Goal: Task Accomplishment & Management: Manage account settings

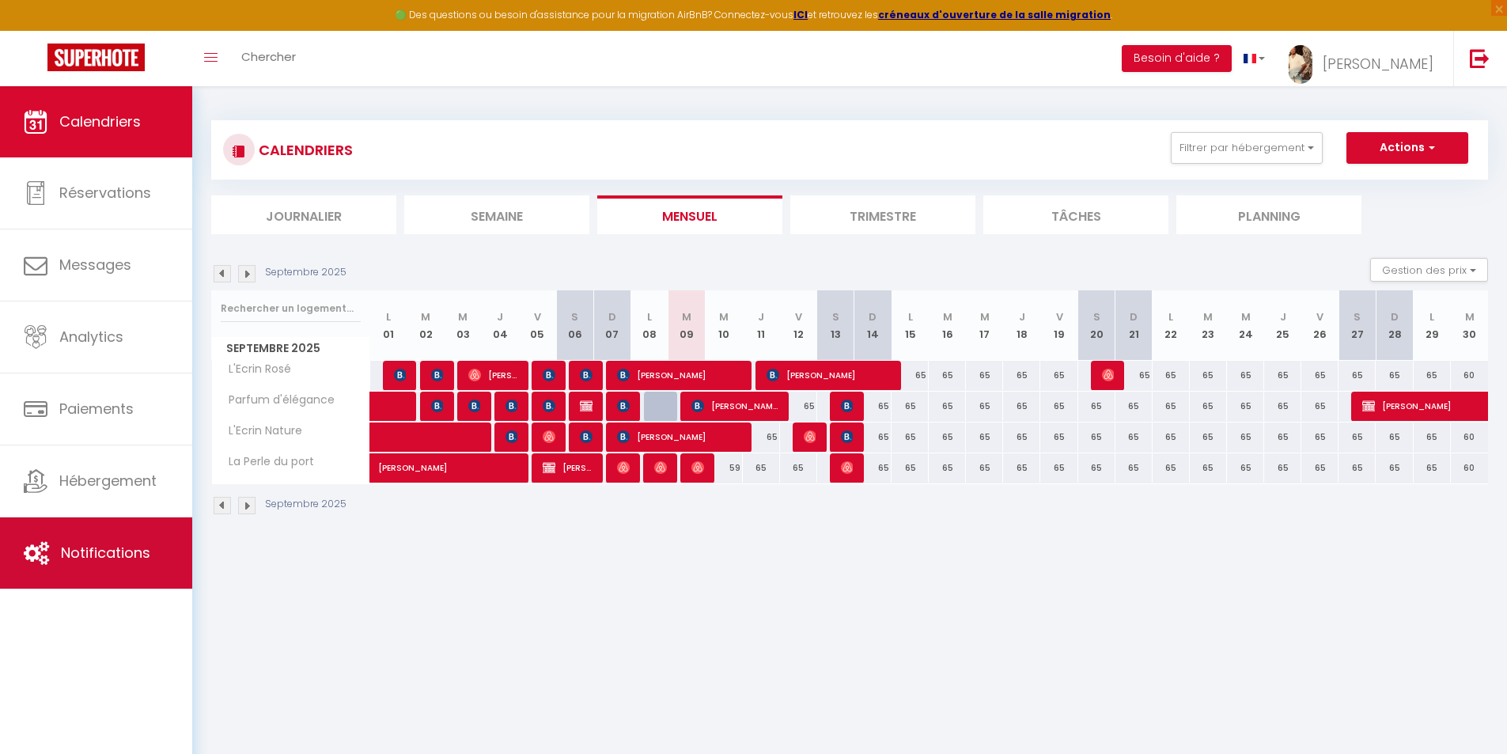
click at [135, 547] on span "Notifications" at bounding box center [105, 553] width 89 height 20
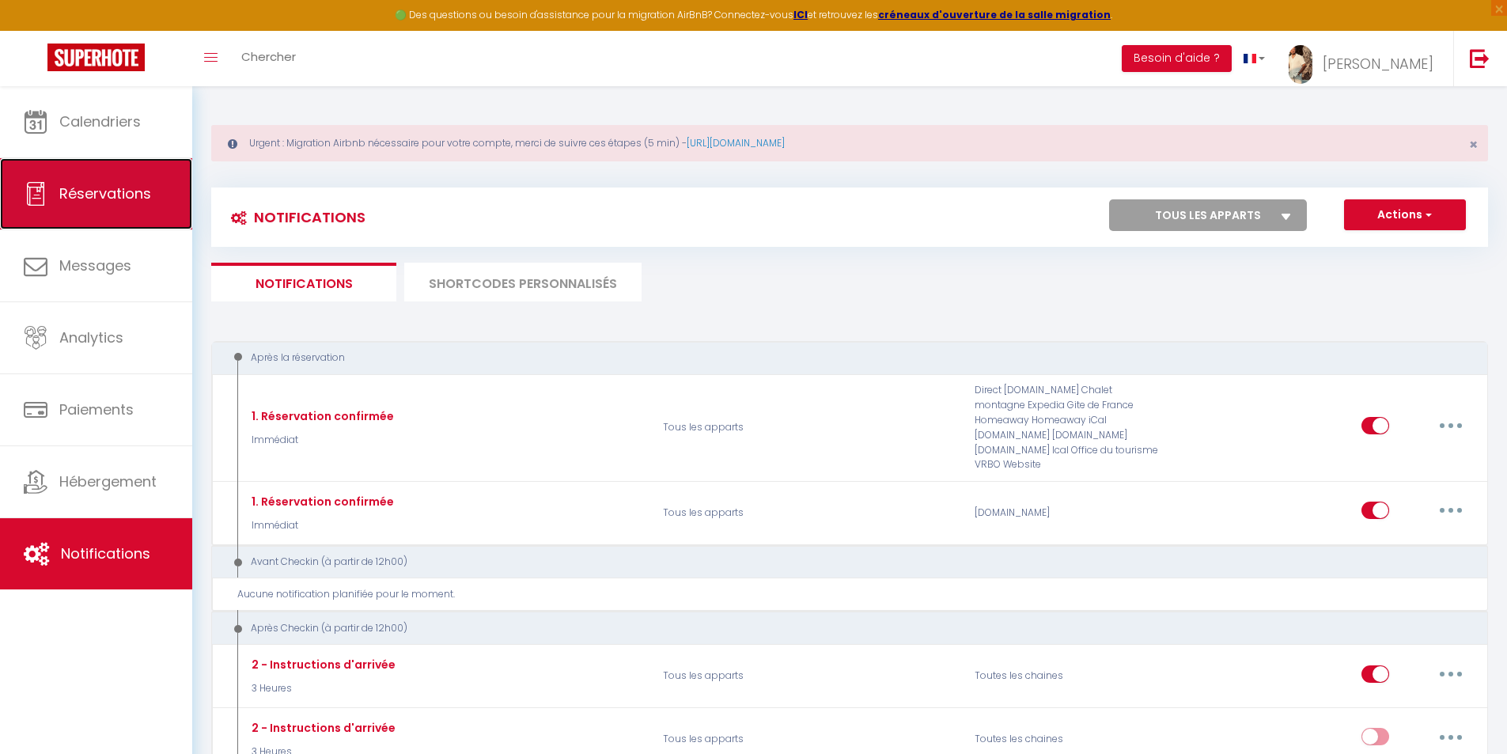
click at [102, 195] on span "Réservations" at bounding box center [105, 194] width 92 height 20
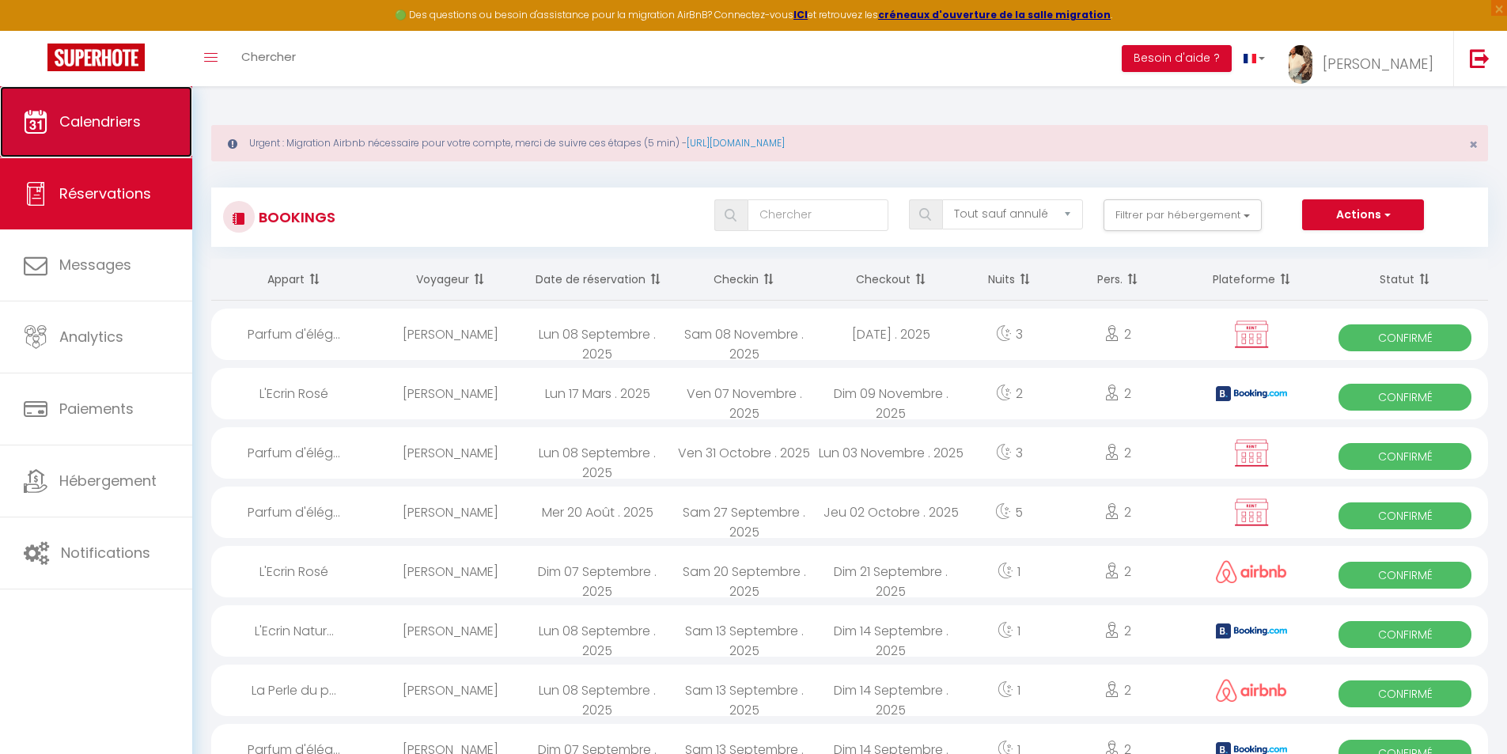
click at [110, 134] on link "Calendriers" at bounding box center [96, 121] width 192 height 71
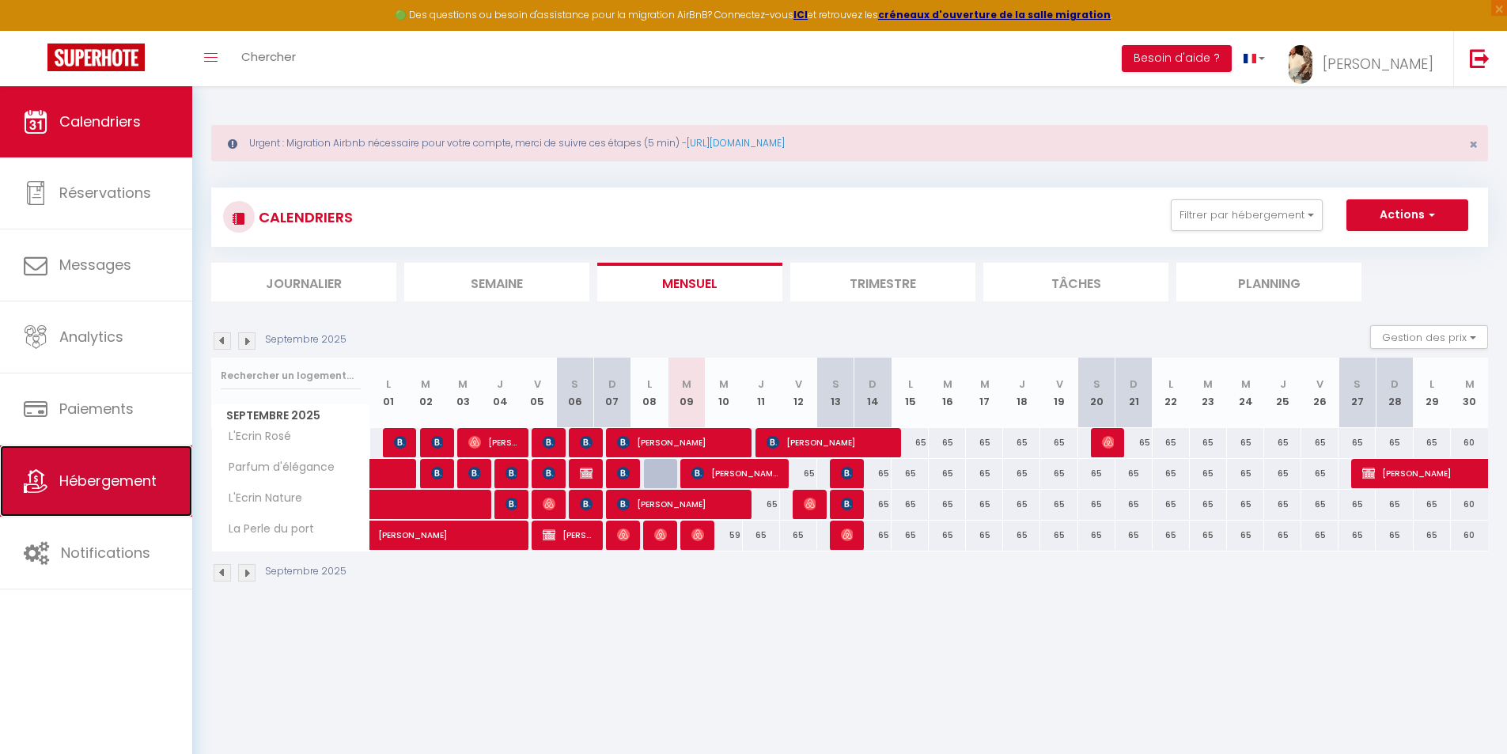
click at [120, 472] on span "Hébergement" at bounding box center [107, 481] width 97 height 20
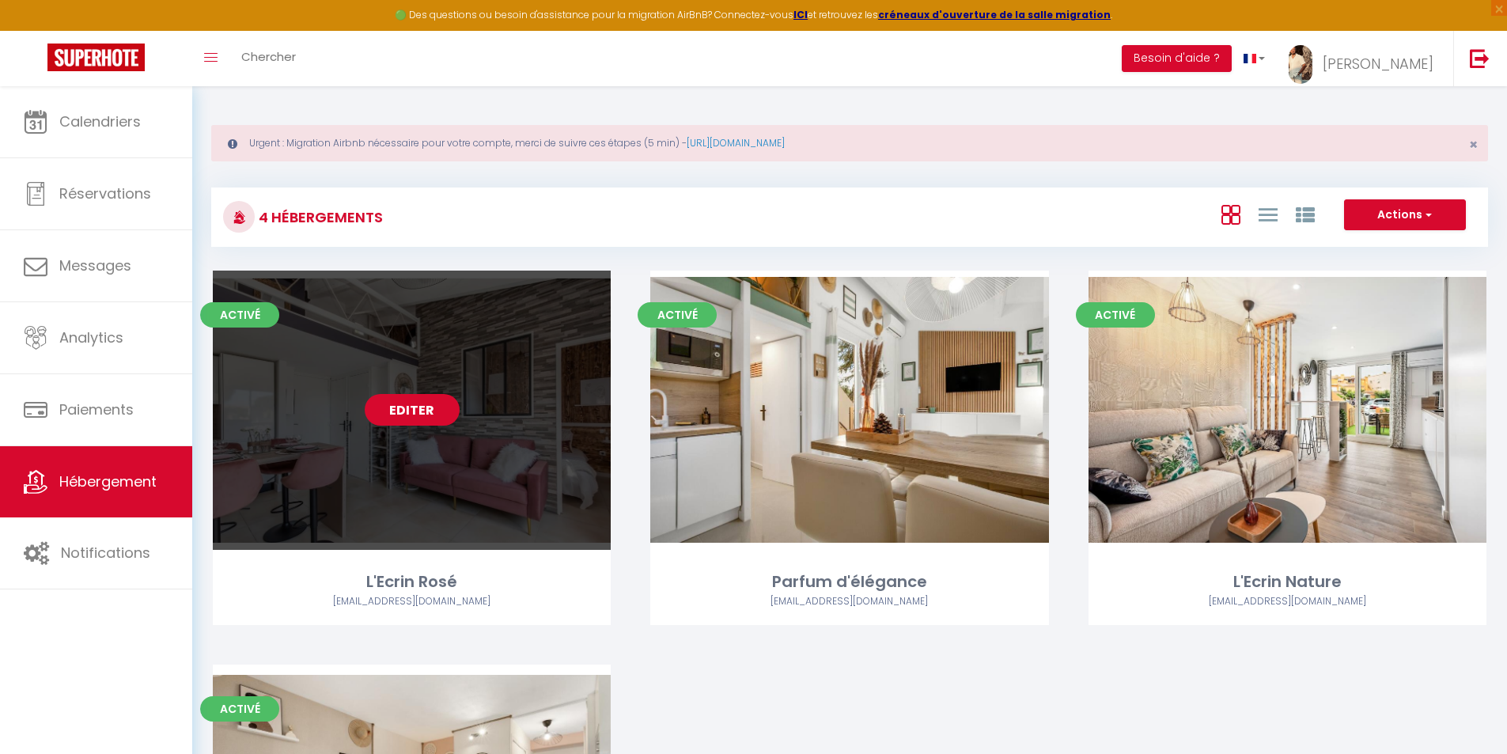
click at [412, 415] on link "Editer" at bounding box center [412, 410] width 95 height 32
select select "3"
select select "2"
select select "1"
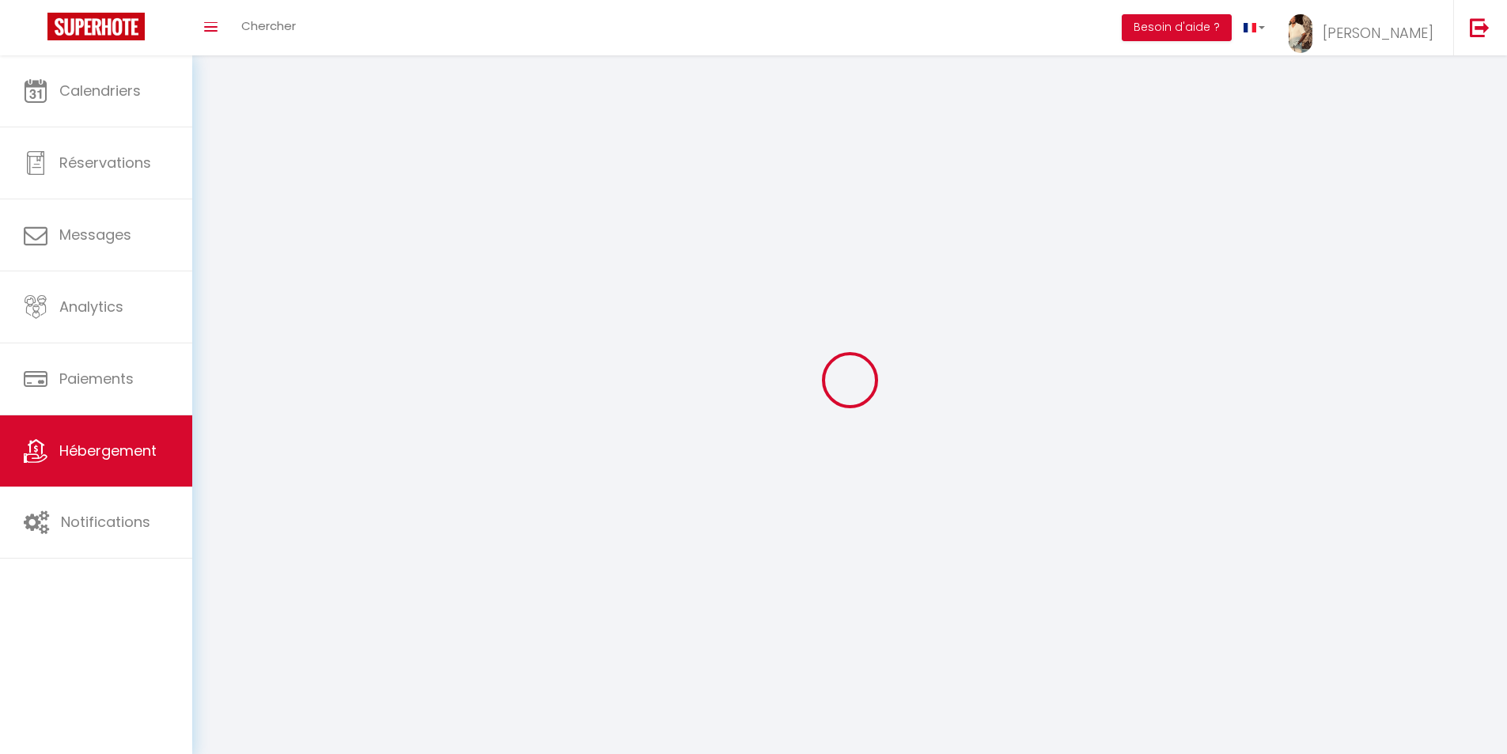
select select
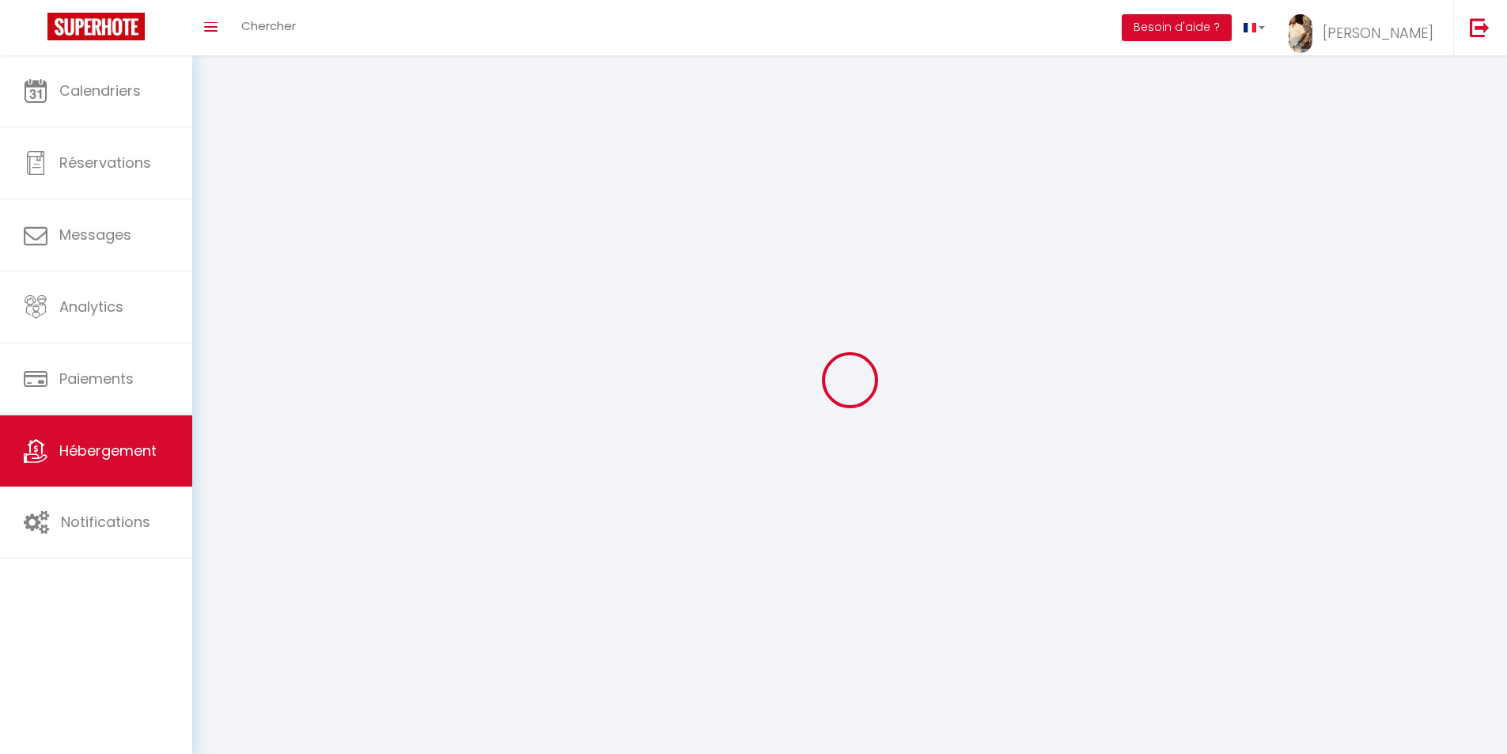
select select
checkbox input "false"
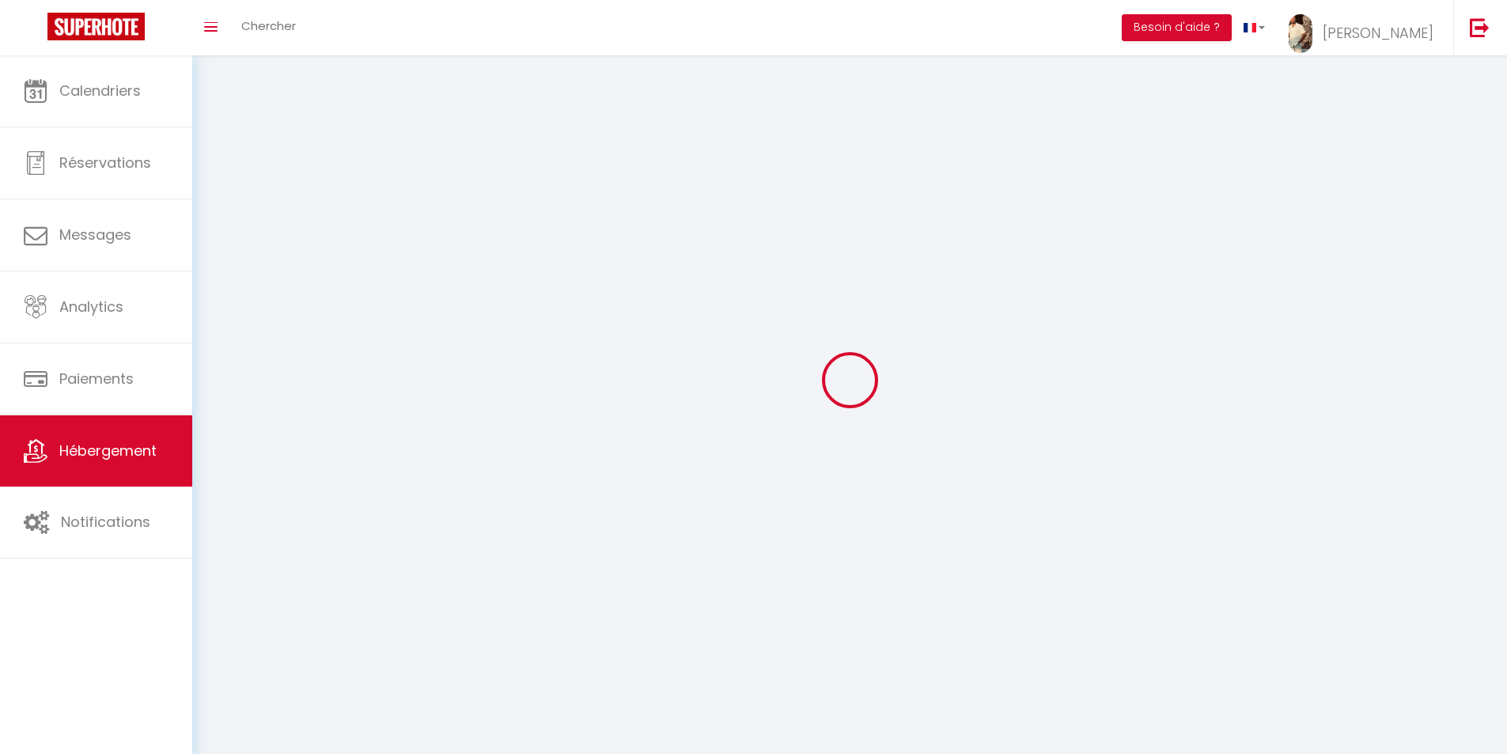
checkbox input "false"
select select
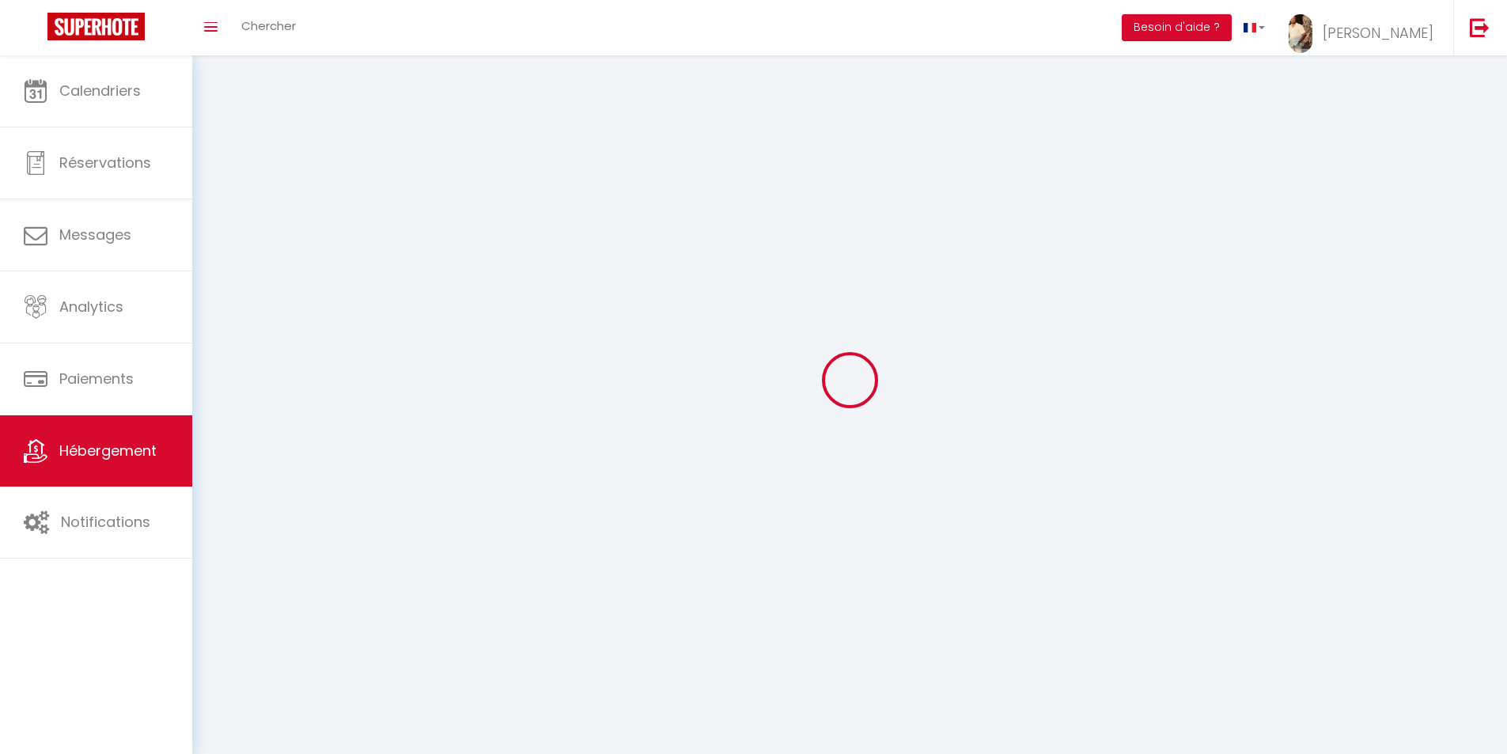
select select
checkbox input "false"
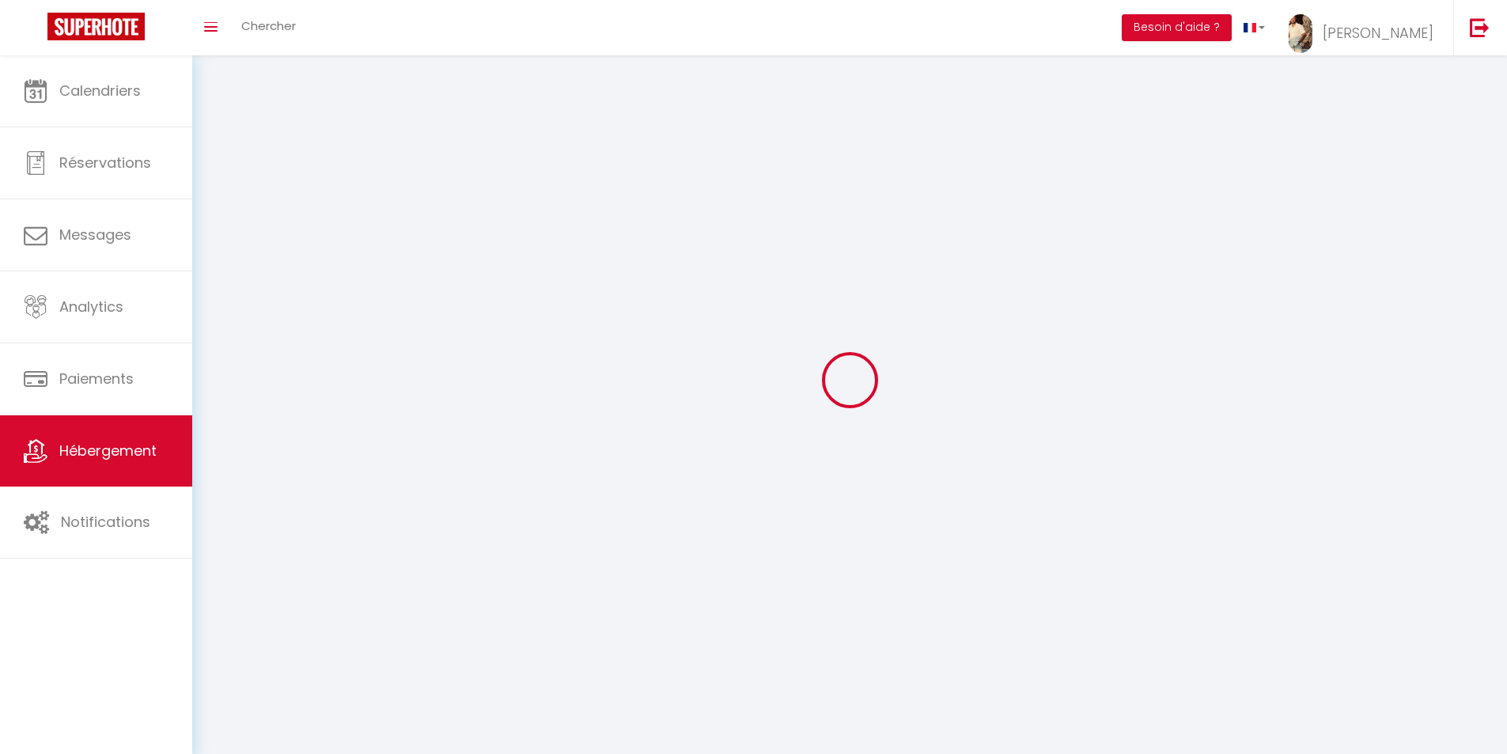
checkbox input "false"
select select
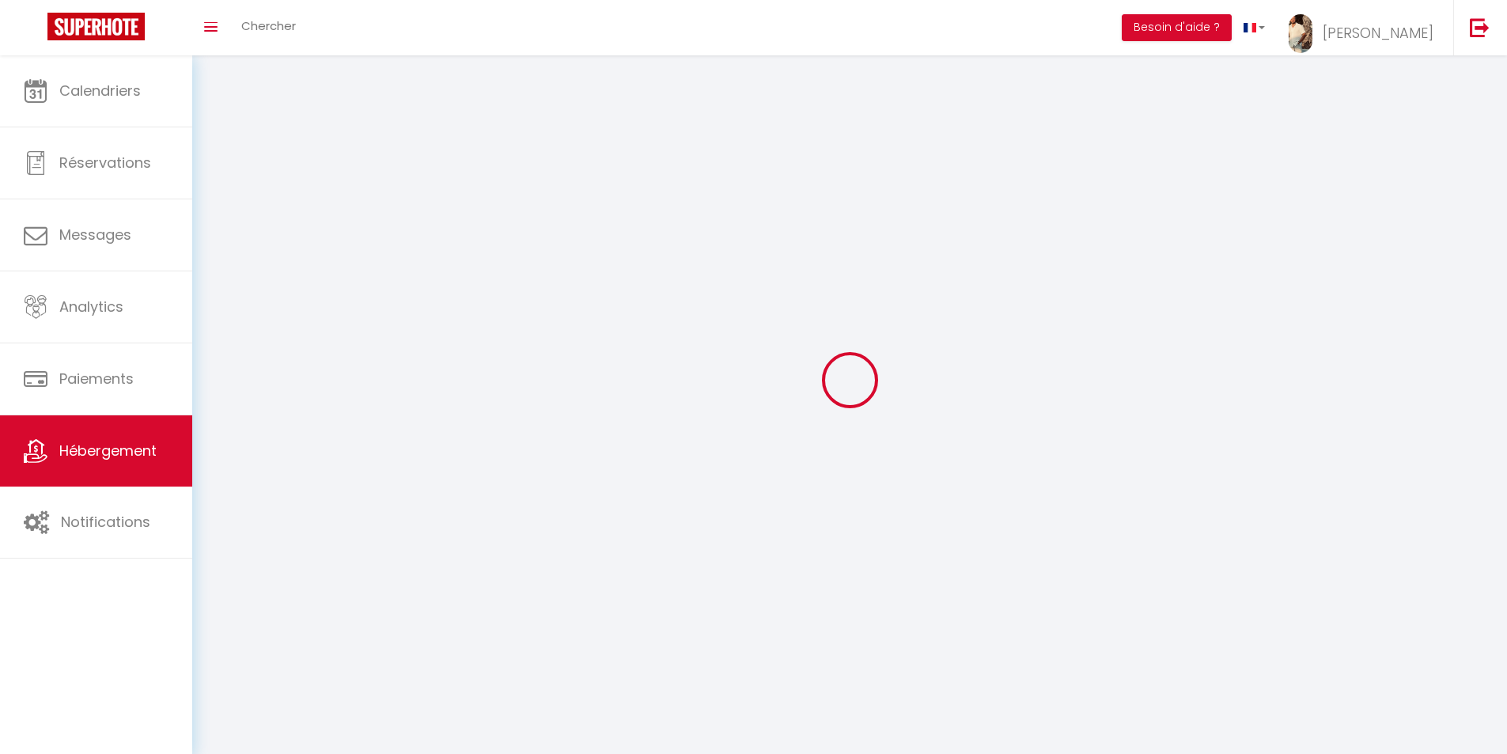
select select "28"
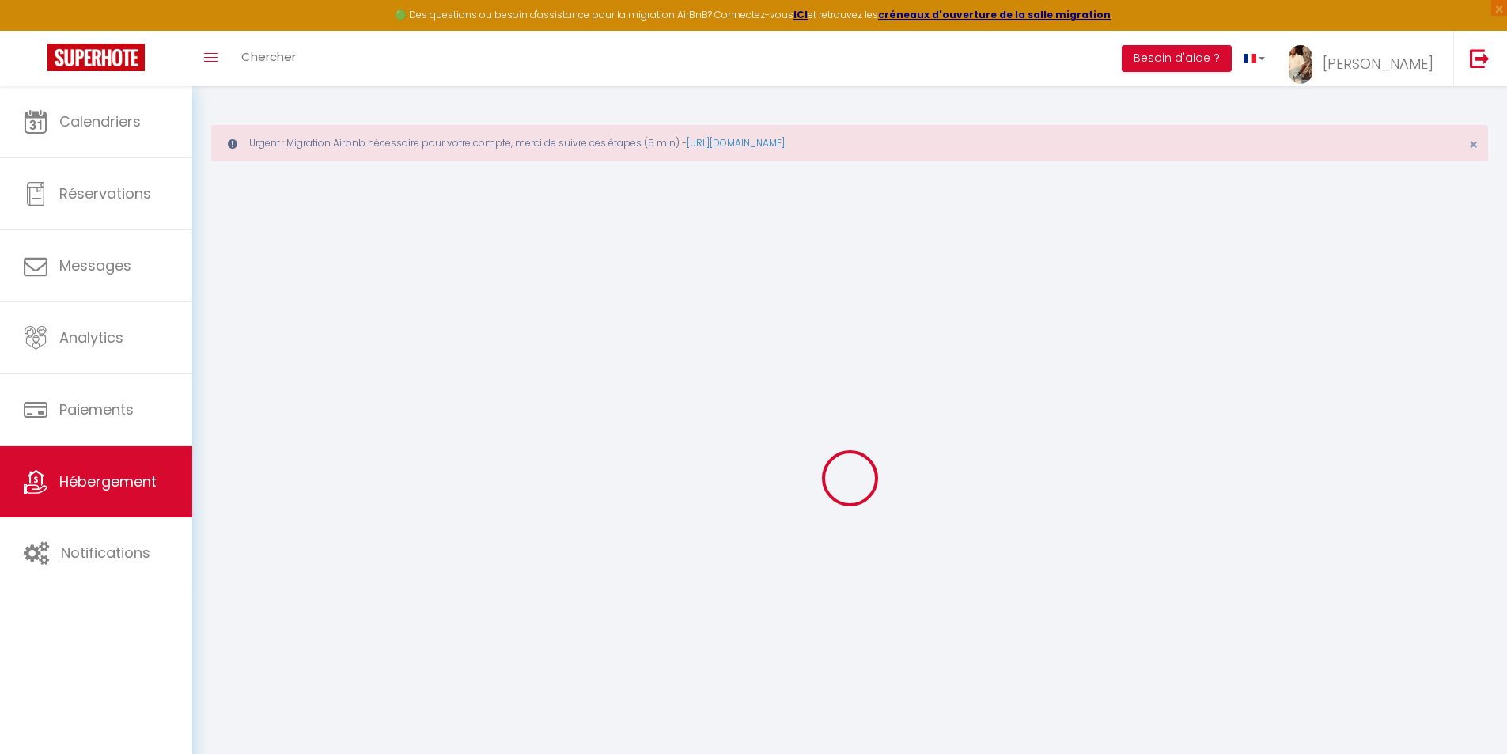
select select
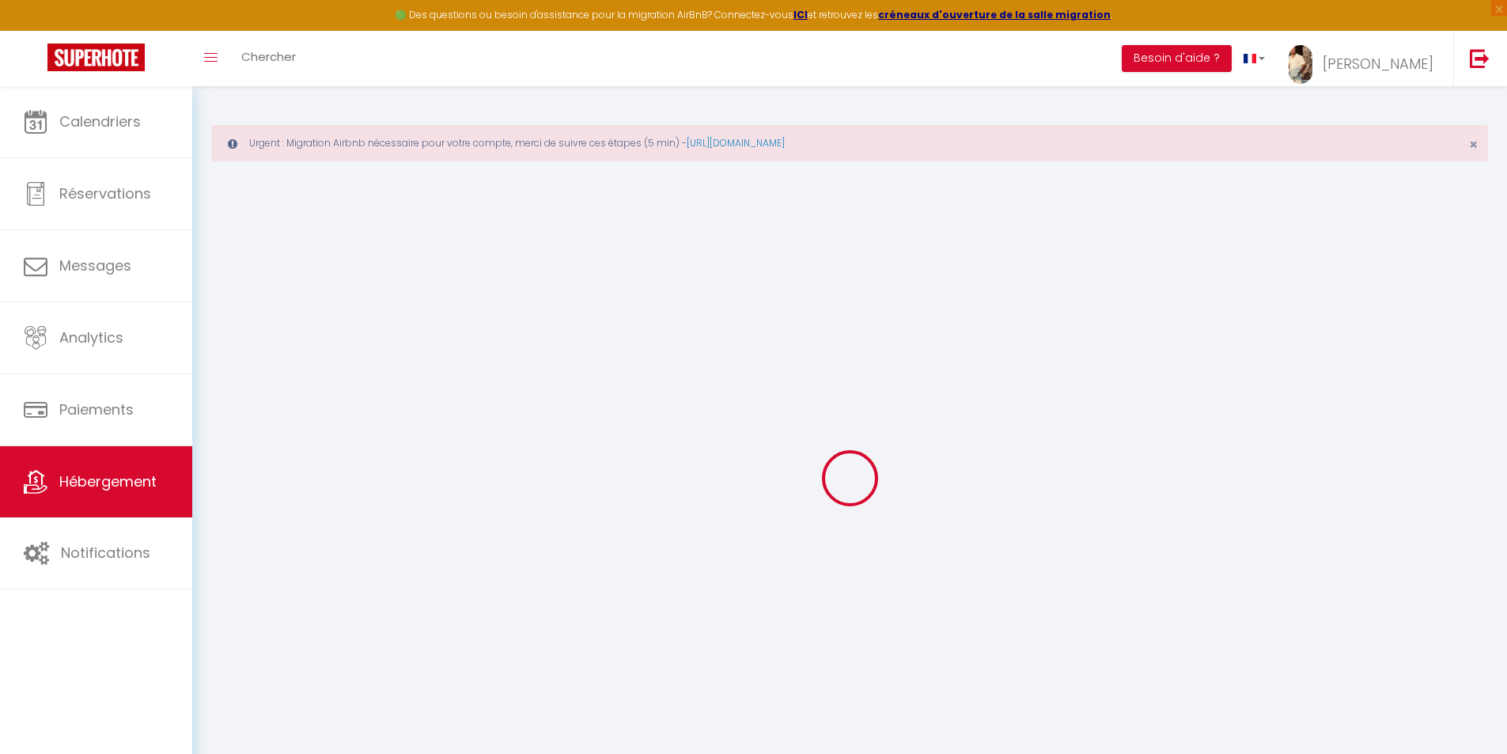
select select
checkbox input "false"
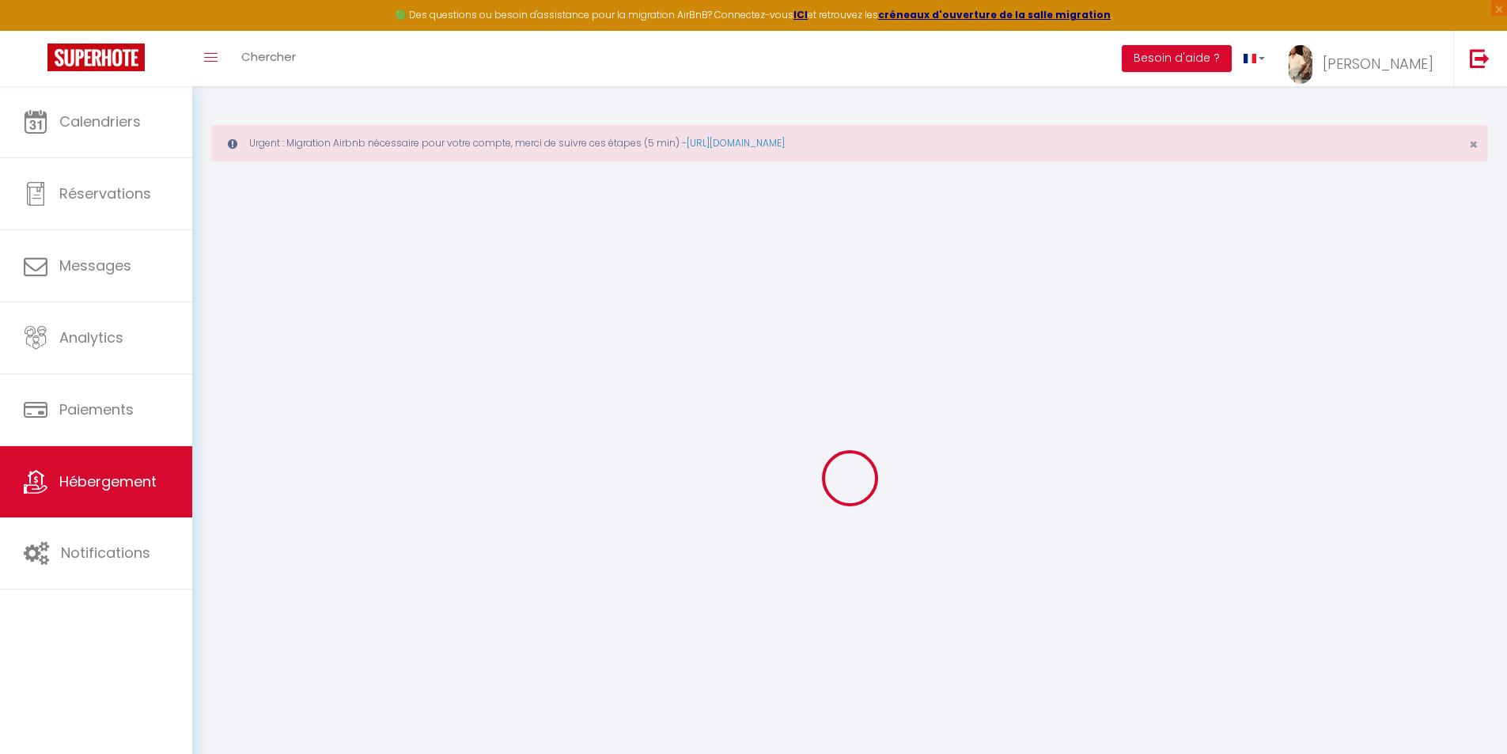
select select
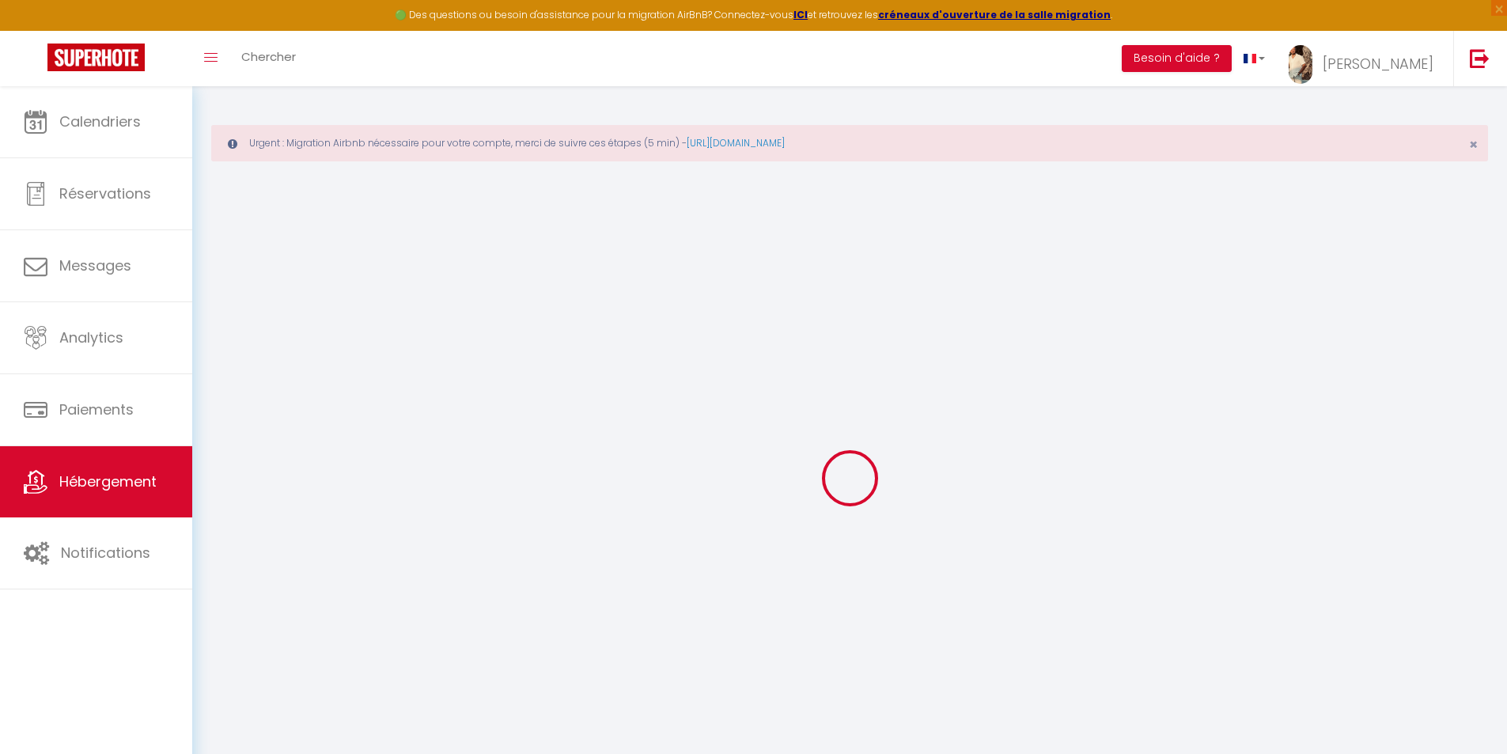
select select
checkbox input "false"
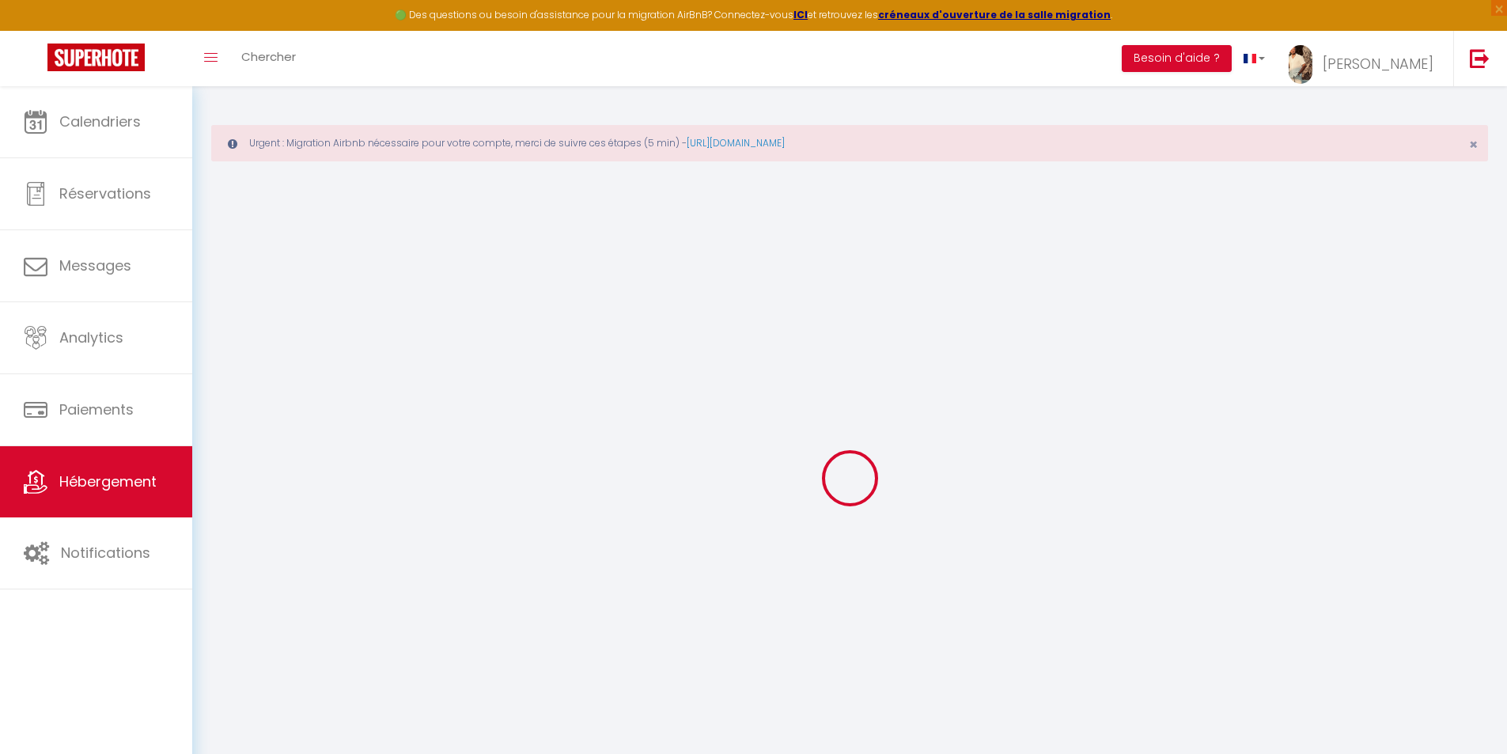
checkbox input "false"
select select
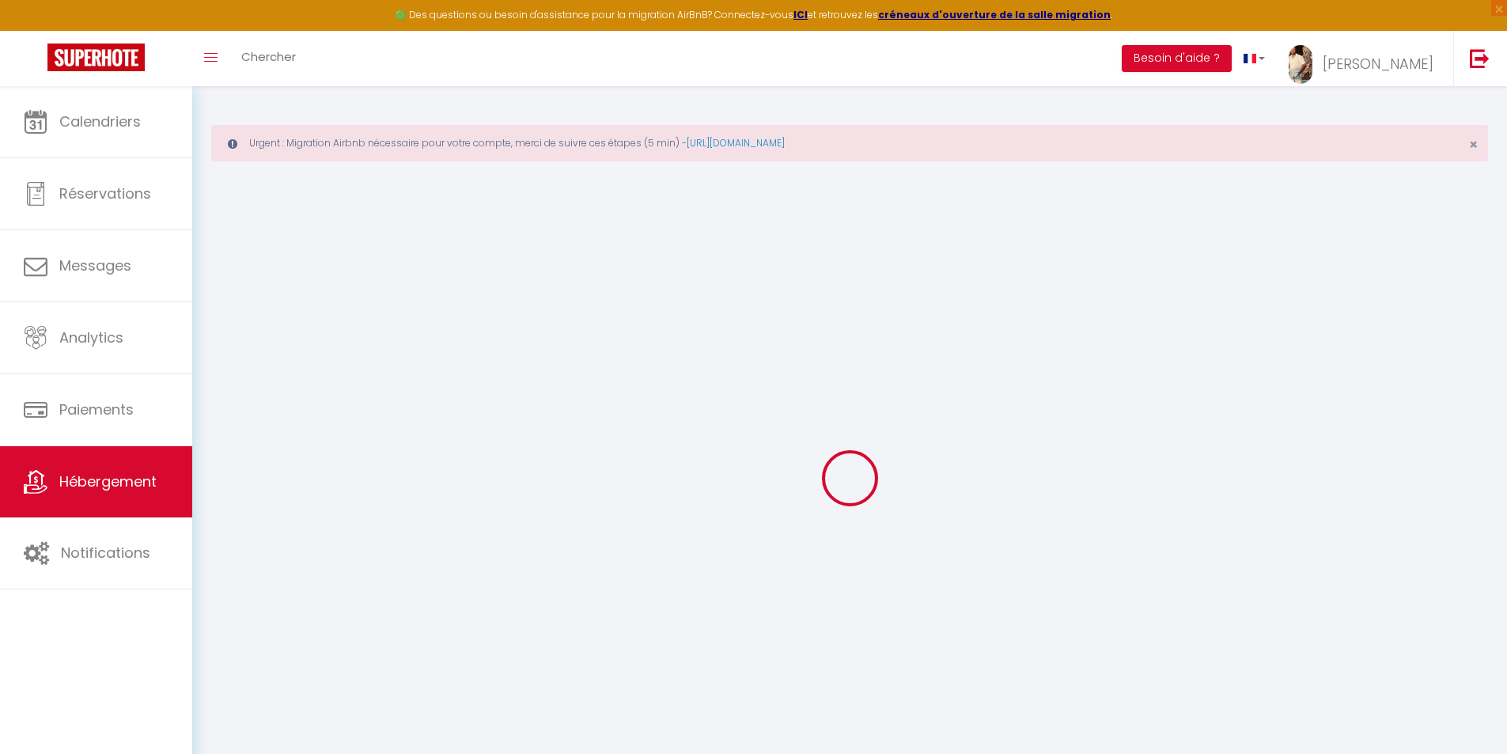
select select
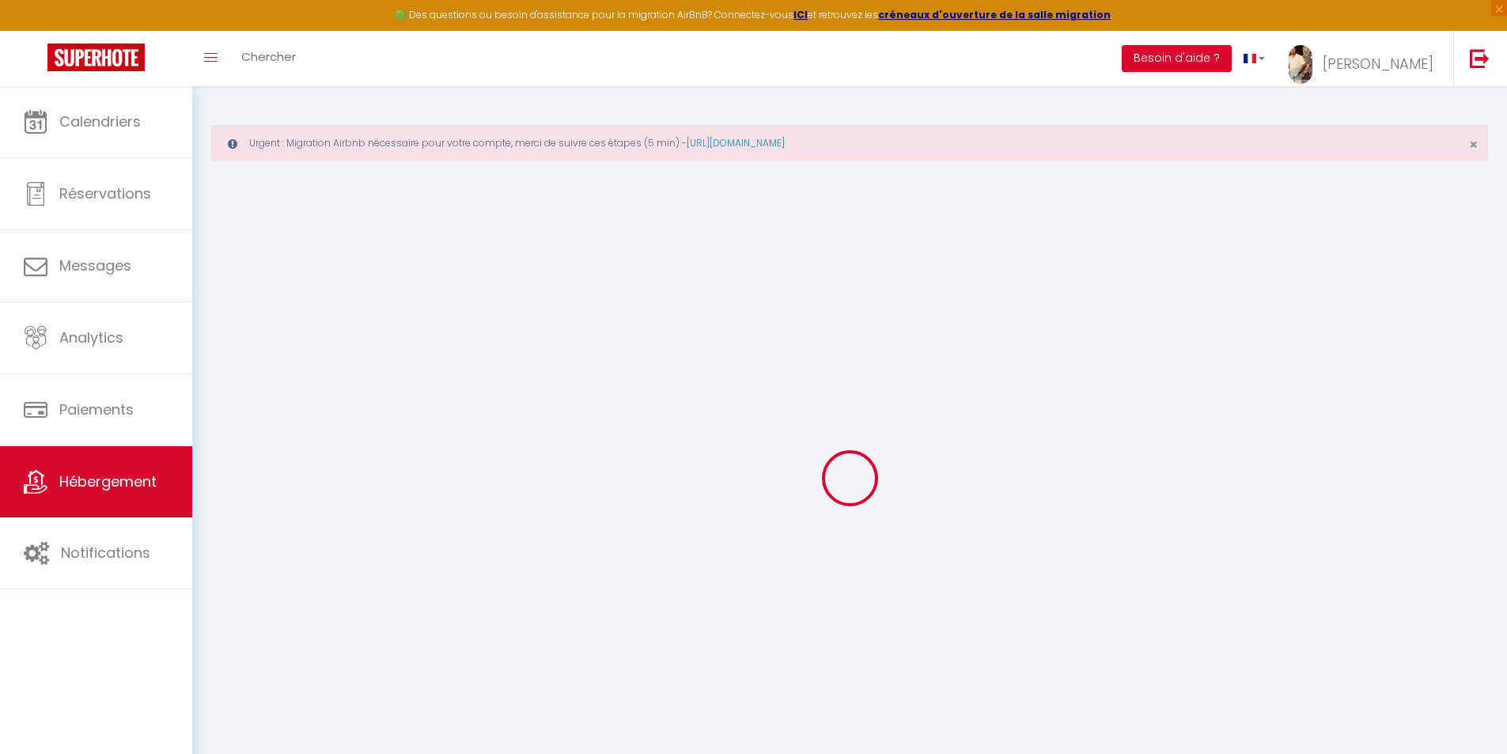
checkbox input "false"
select select
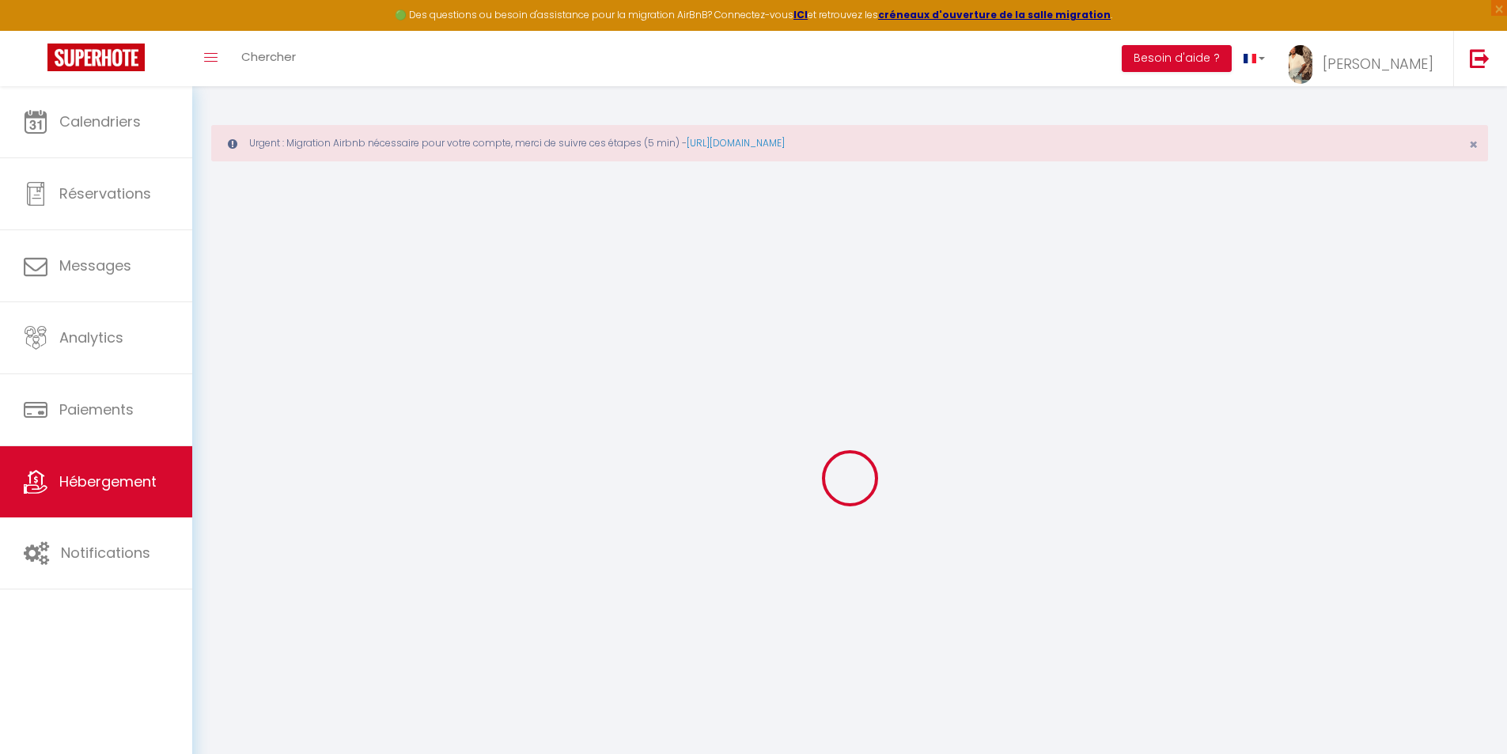
select select
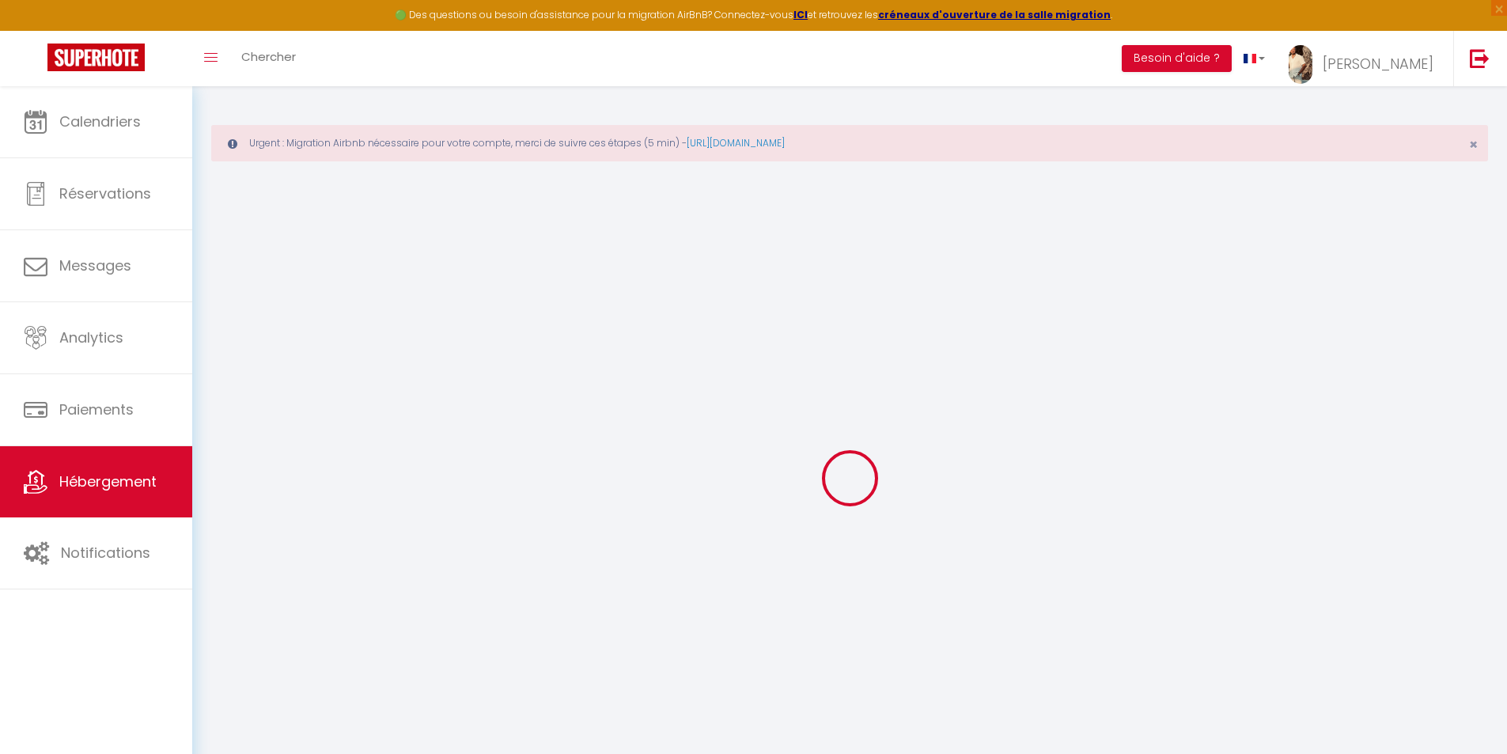
select select
checkbox input "false"
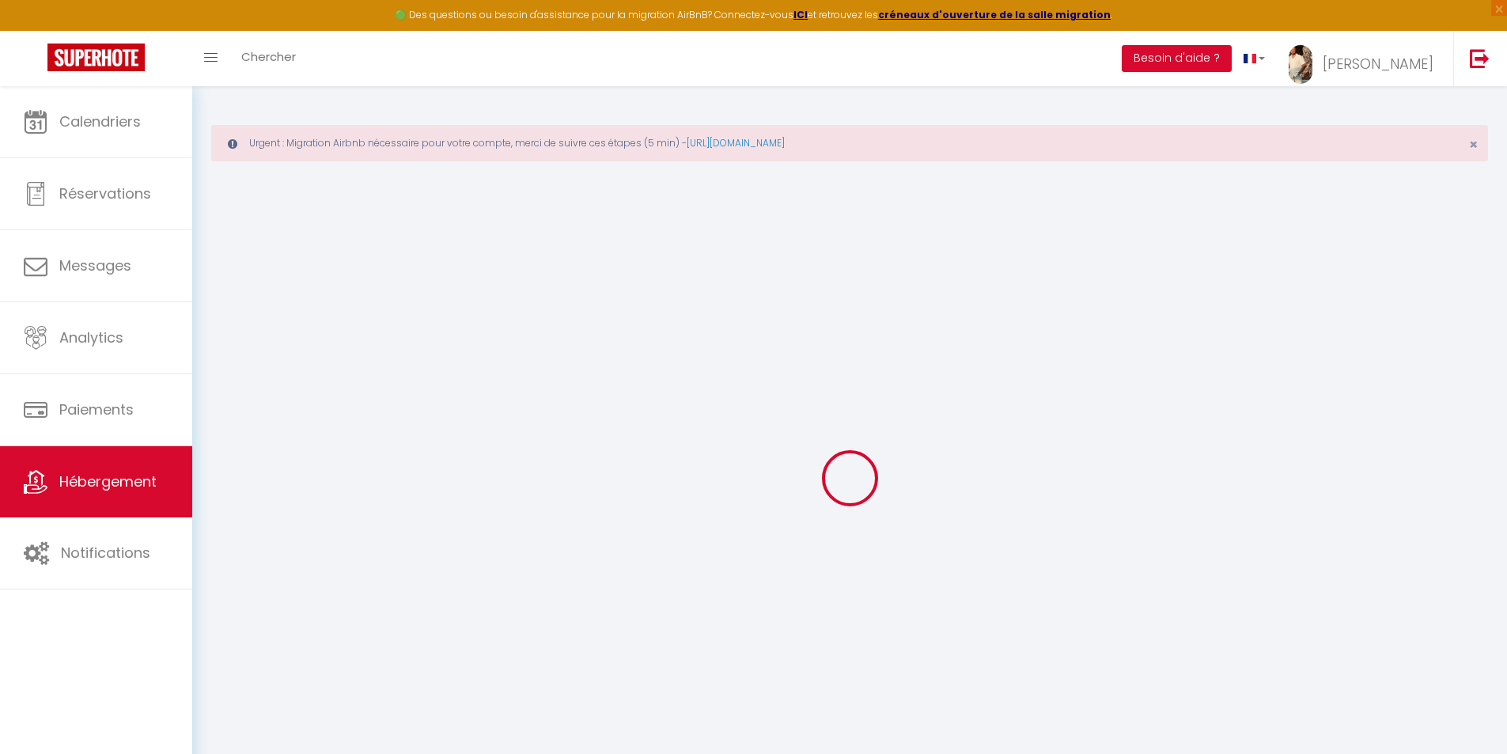
checkbox input "false"
select select
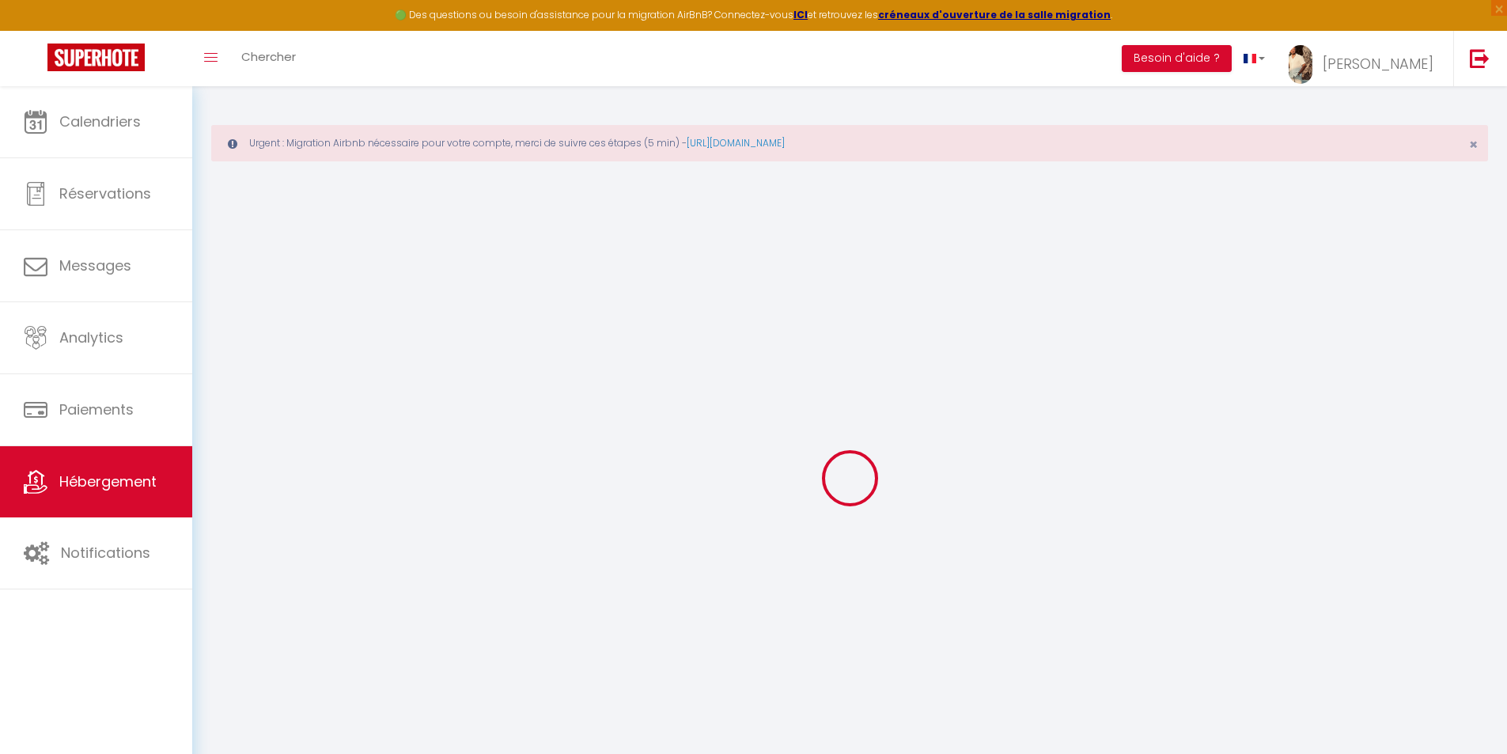
select select
checkbox input "false"
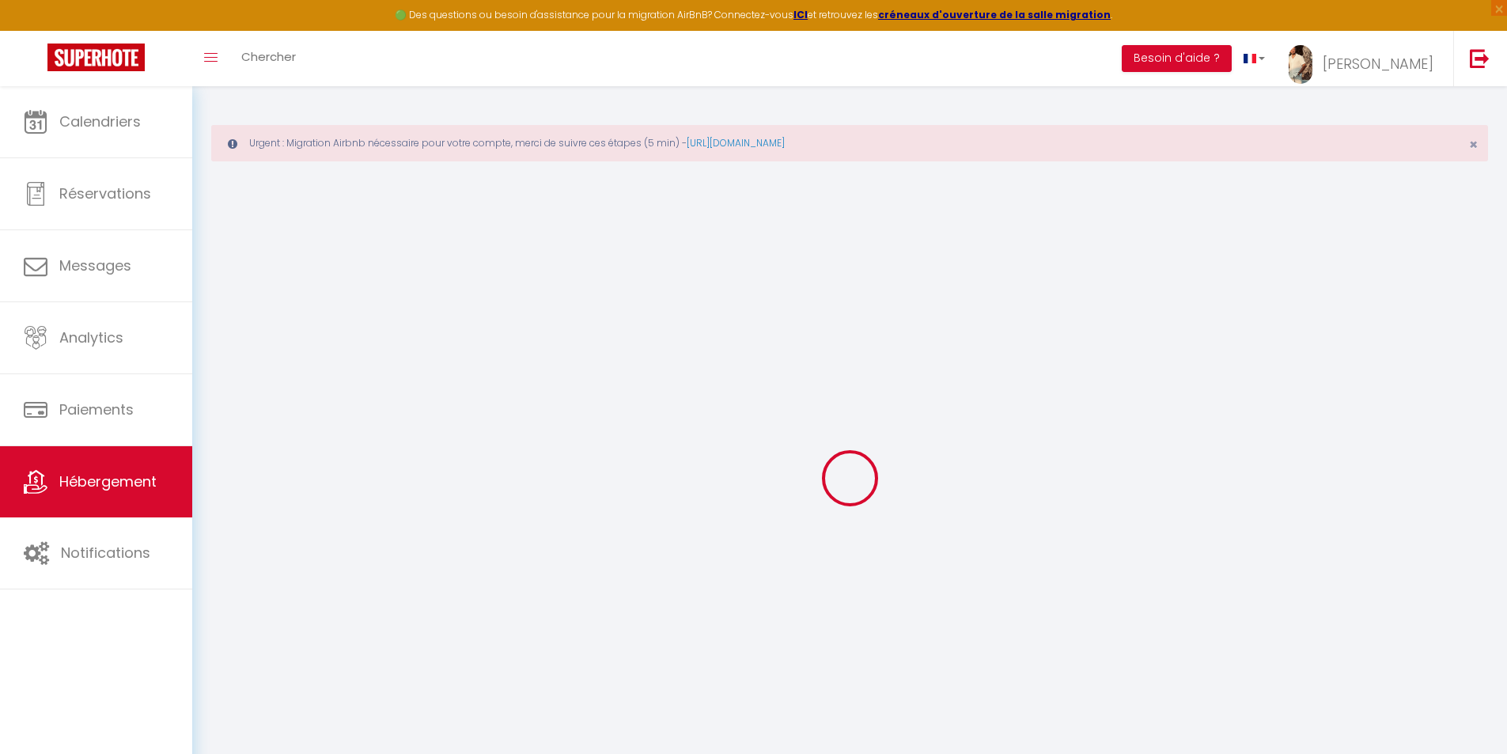
checkbox input "false"
select select
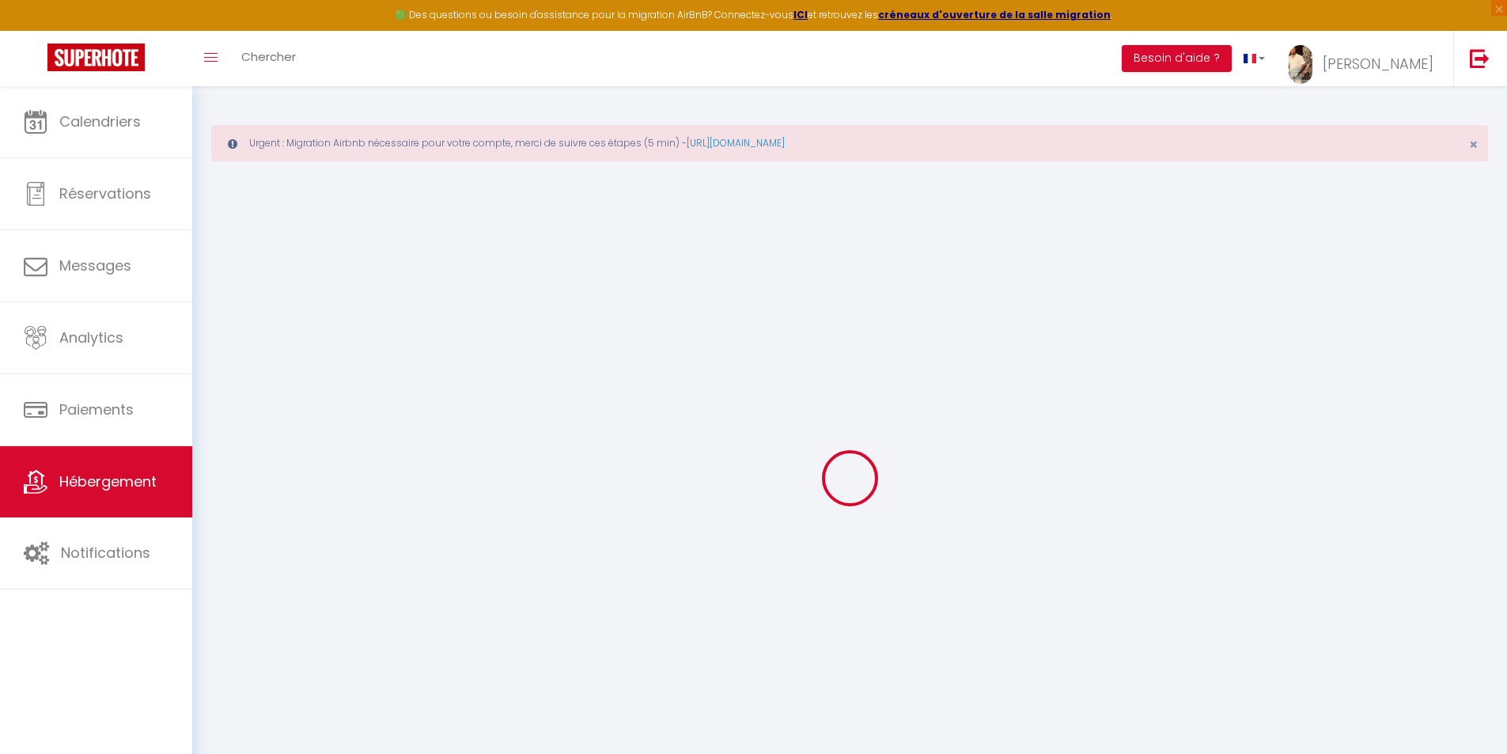
type input "L'Ecrin Rosé"
type input "[PERSON_NAME]"
type input "60"
type input "10"
type input "500"
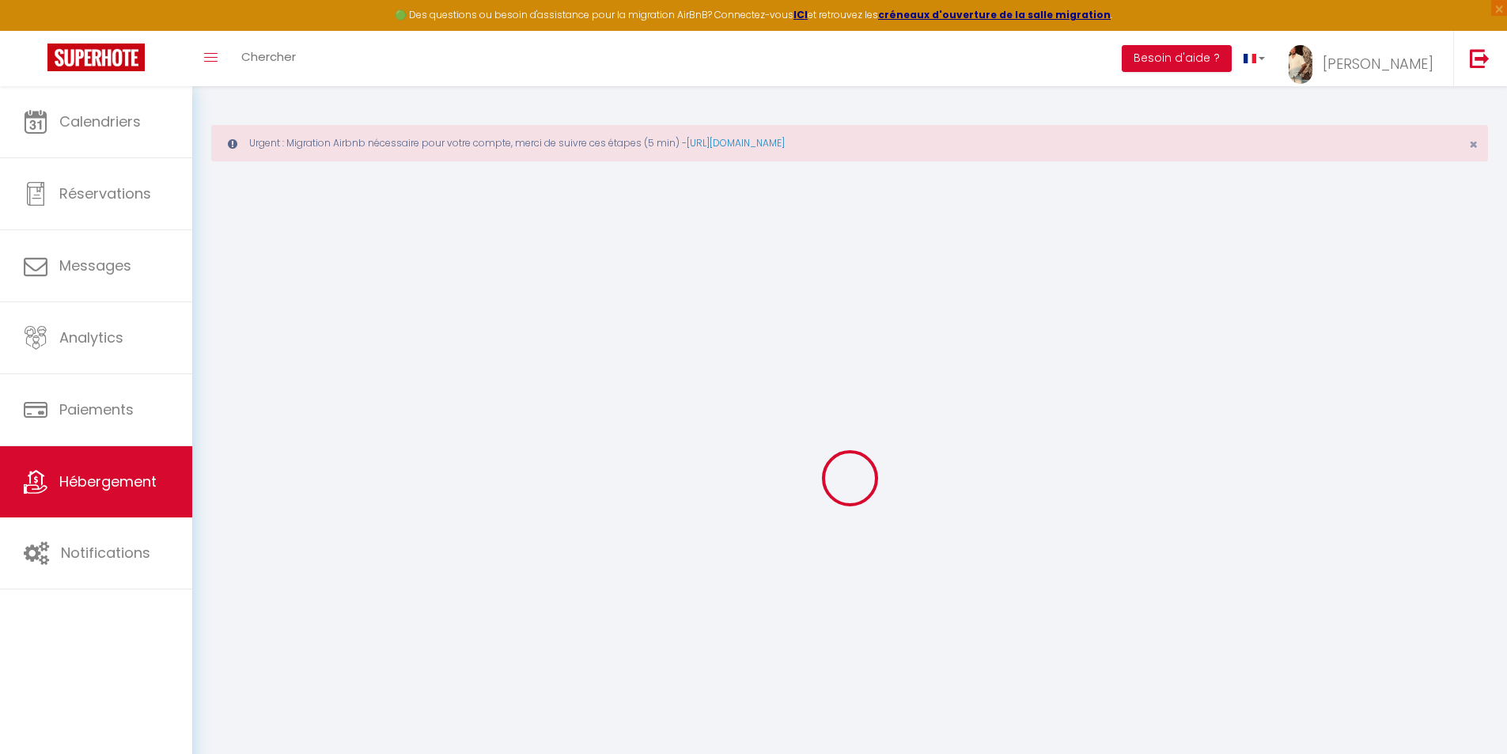
select select
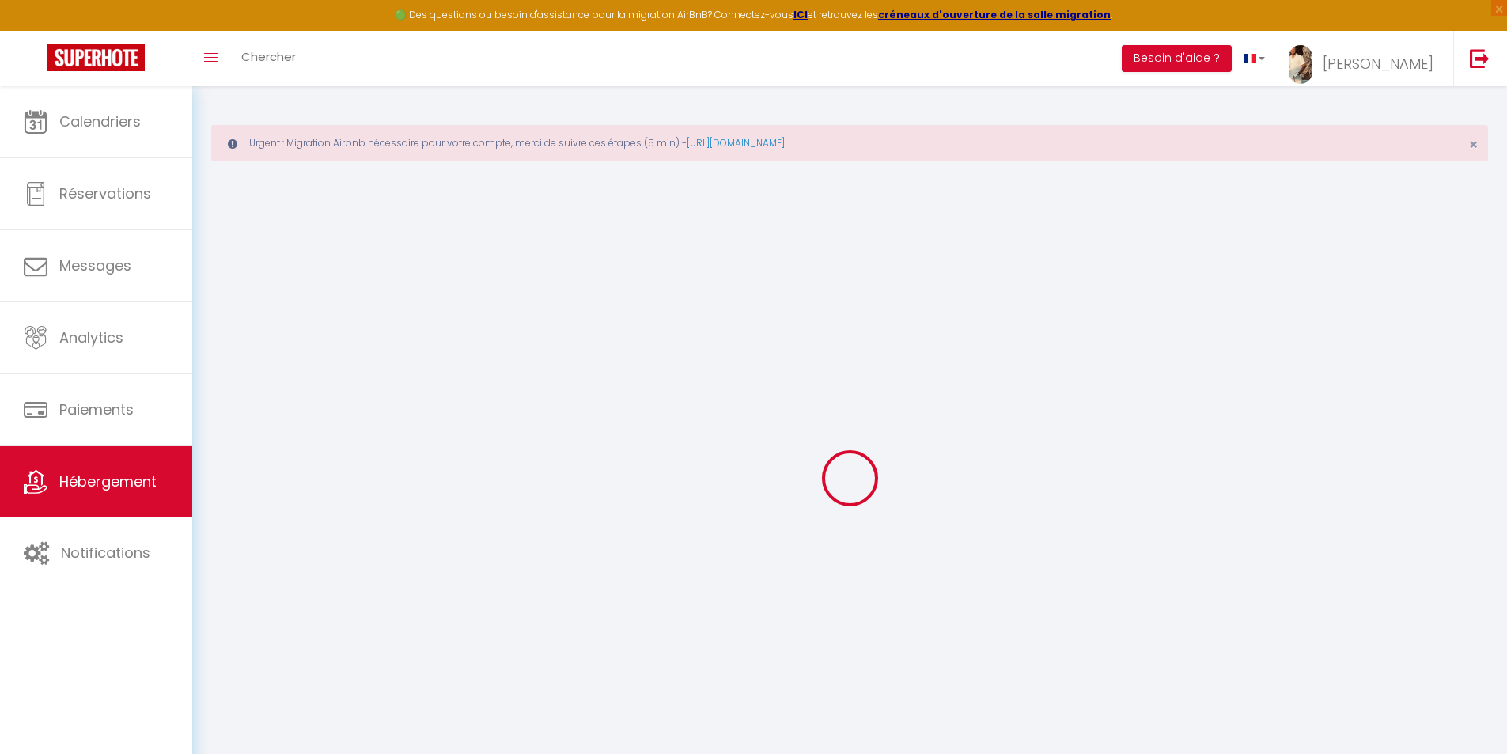
type input "6 Impasse des Consuls"
type input "34300"
type input "Cap d'Agde"
type input "[EMAIL_ADDRESS][DOMAIN_NAME]"
select select
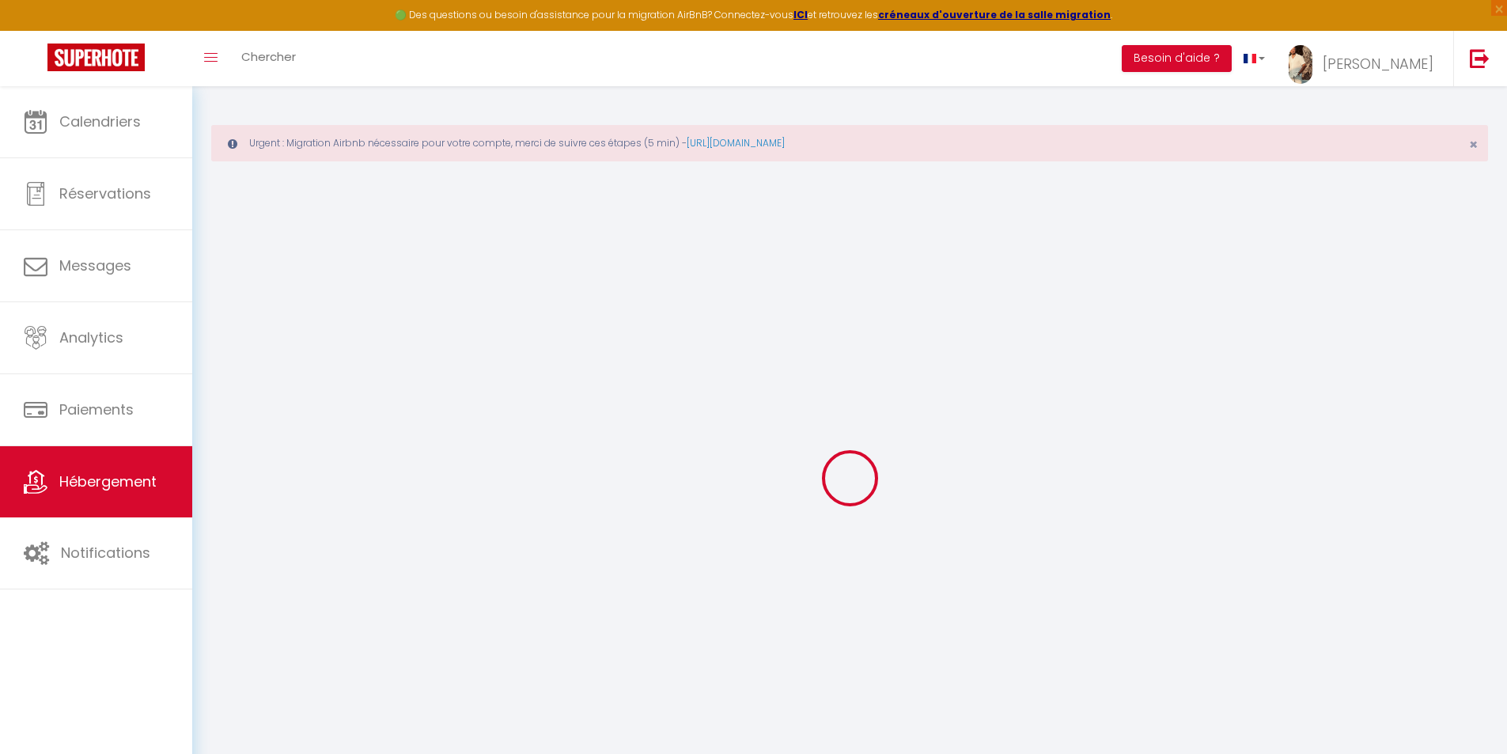
checkbox input "false"
type input "0"
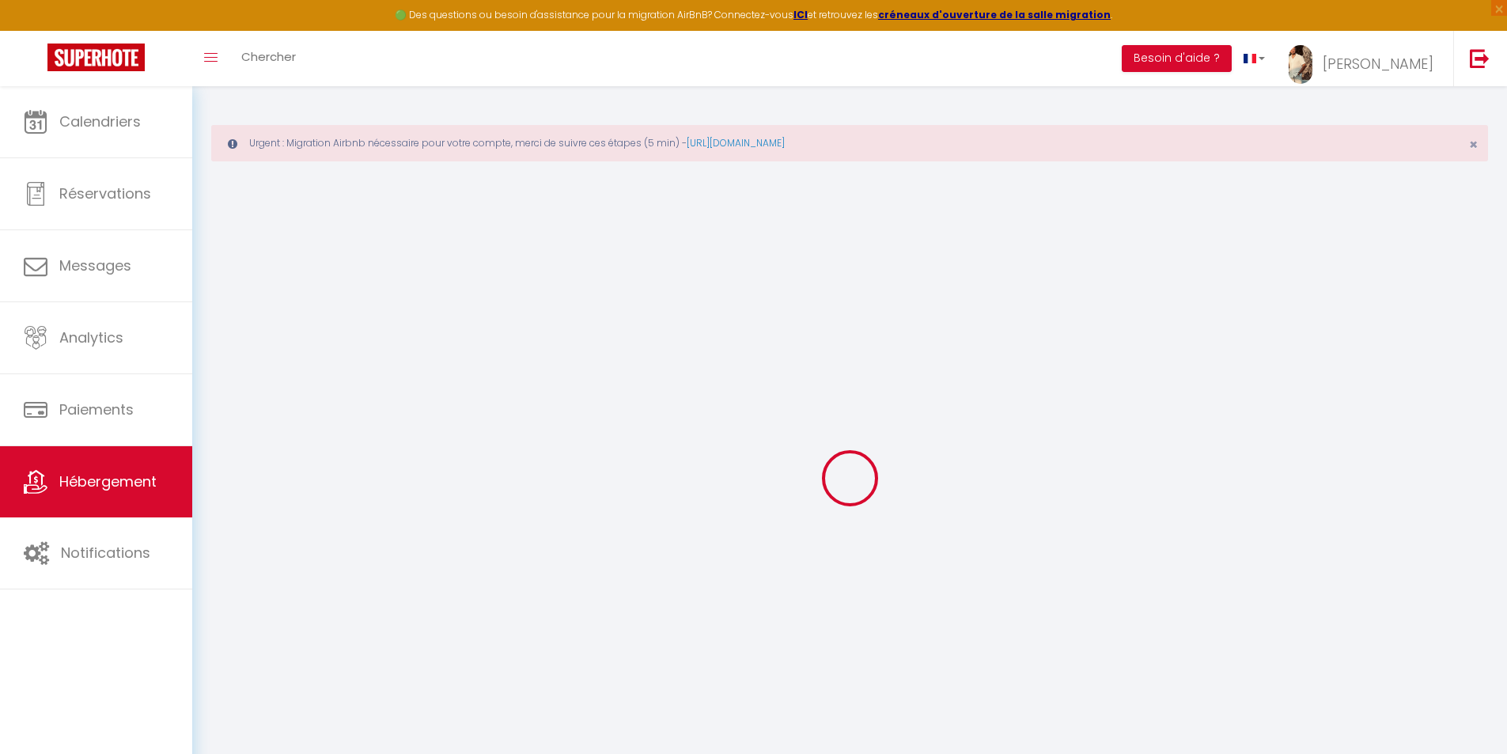
type input "7"
type input "0"
select select "33460"
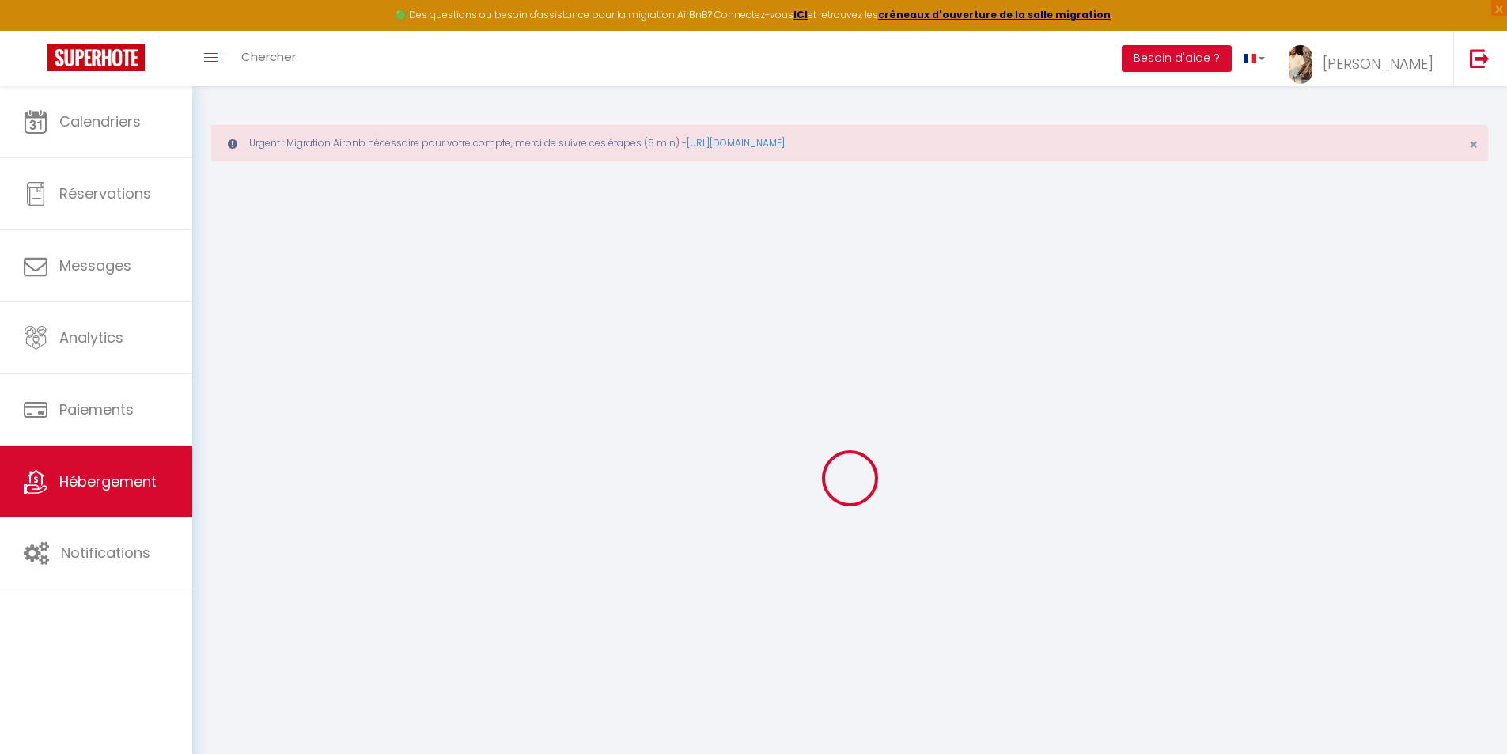
select select
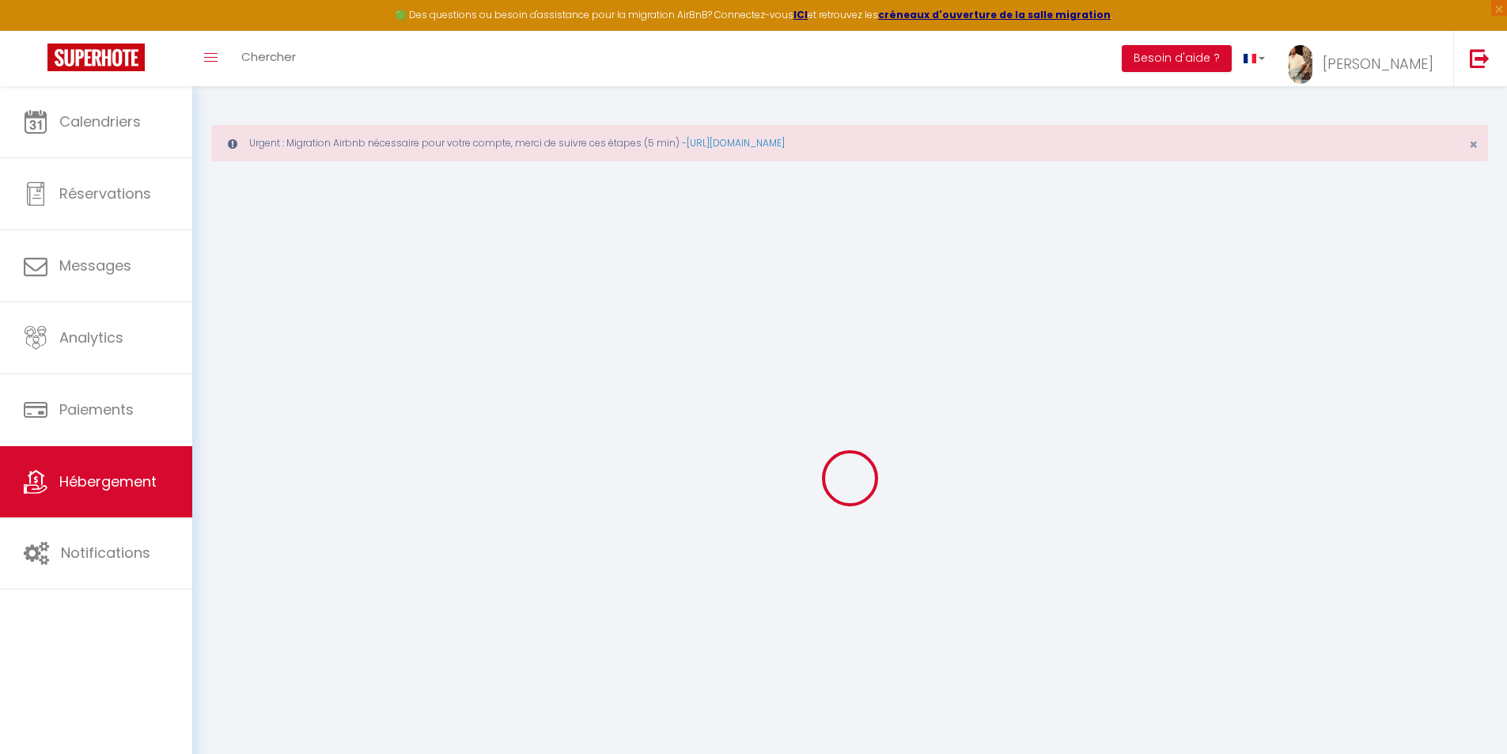
select select
checkbox input "false"
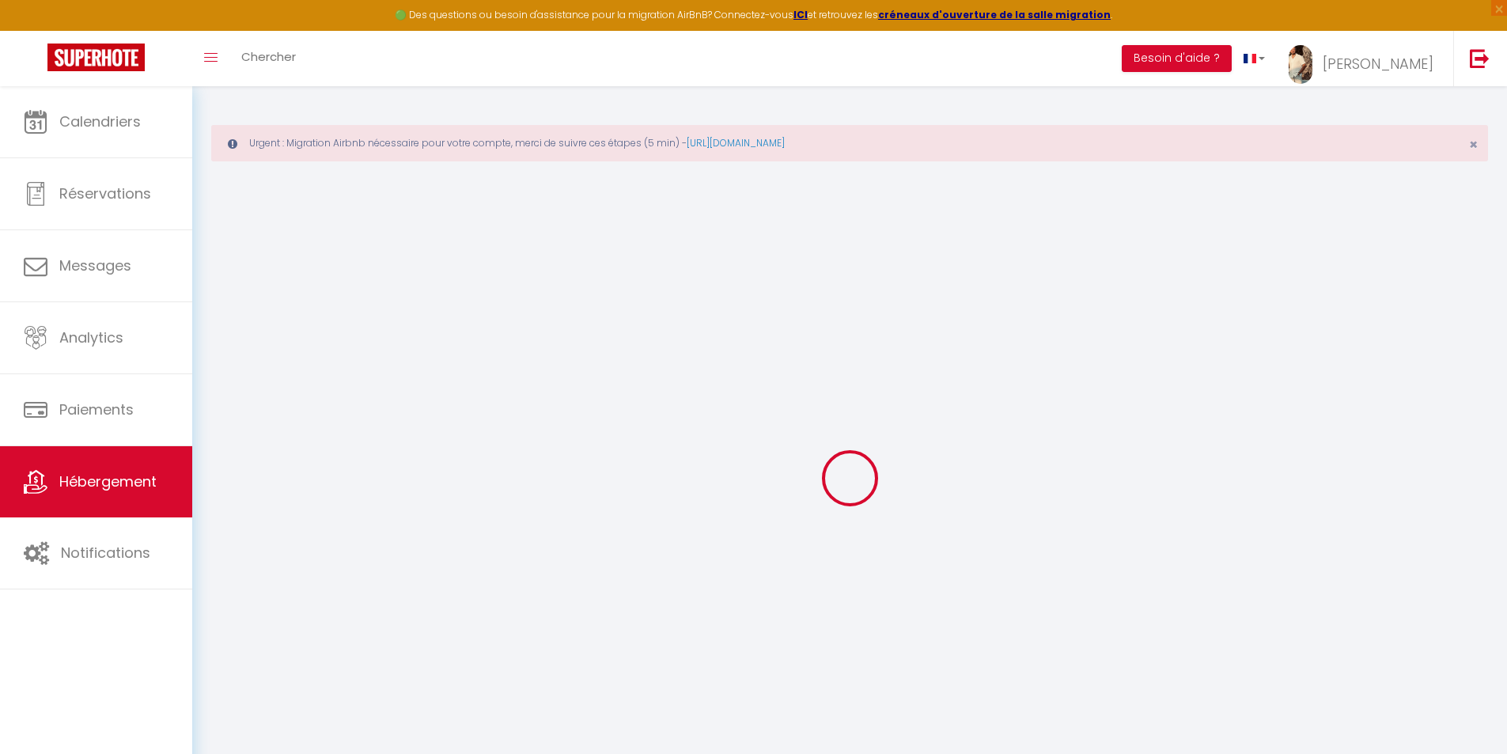
select select
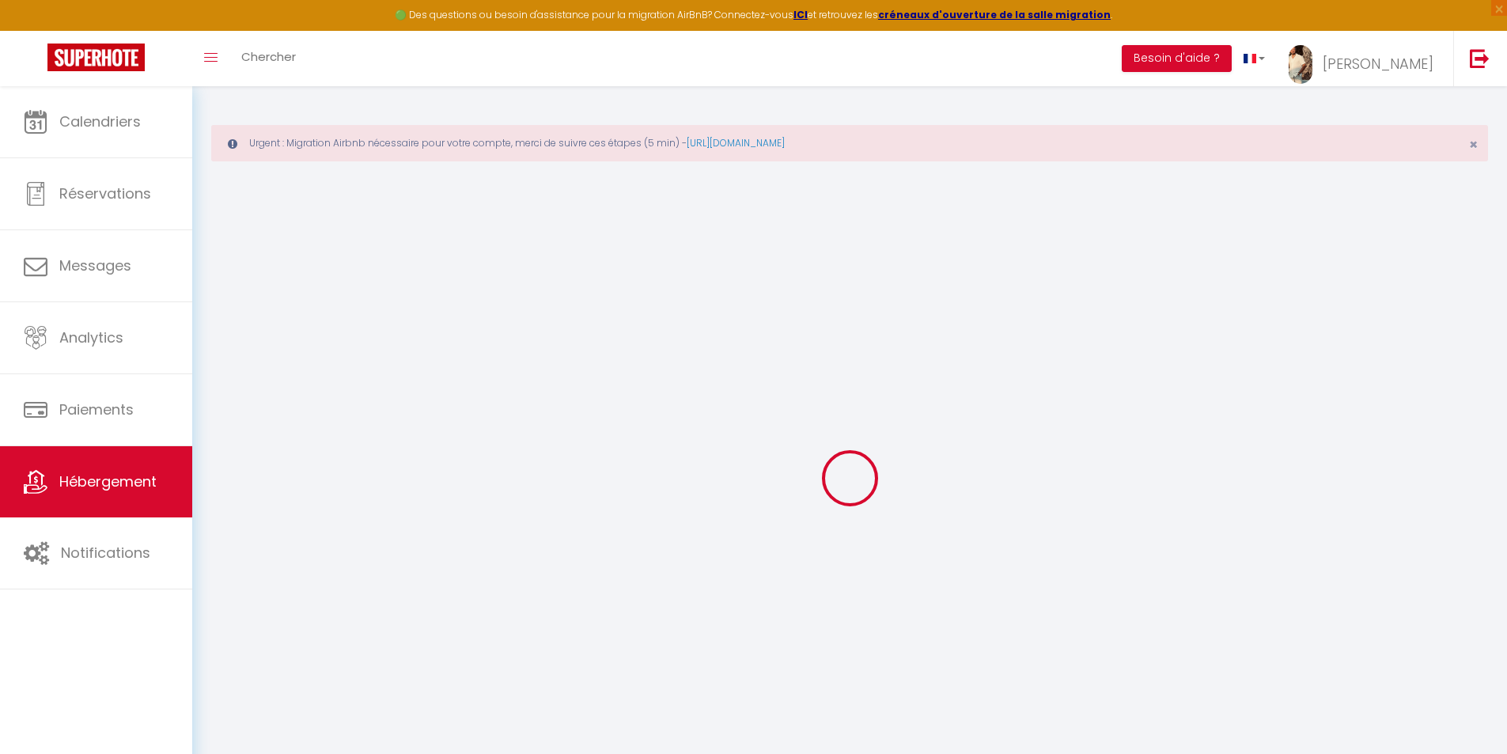
select select
checkbox input "false"
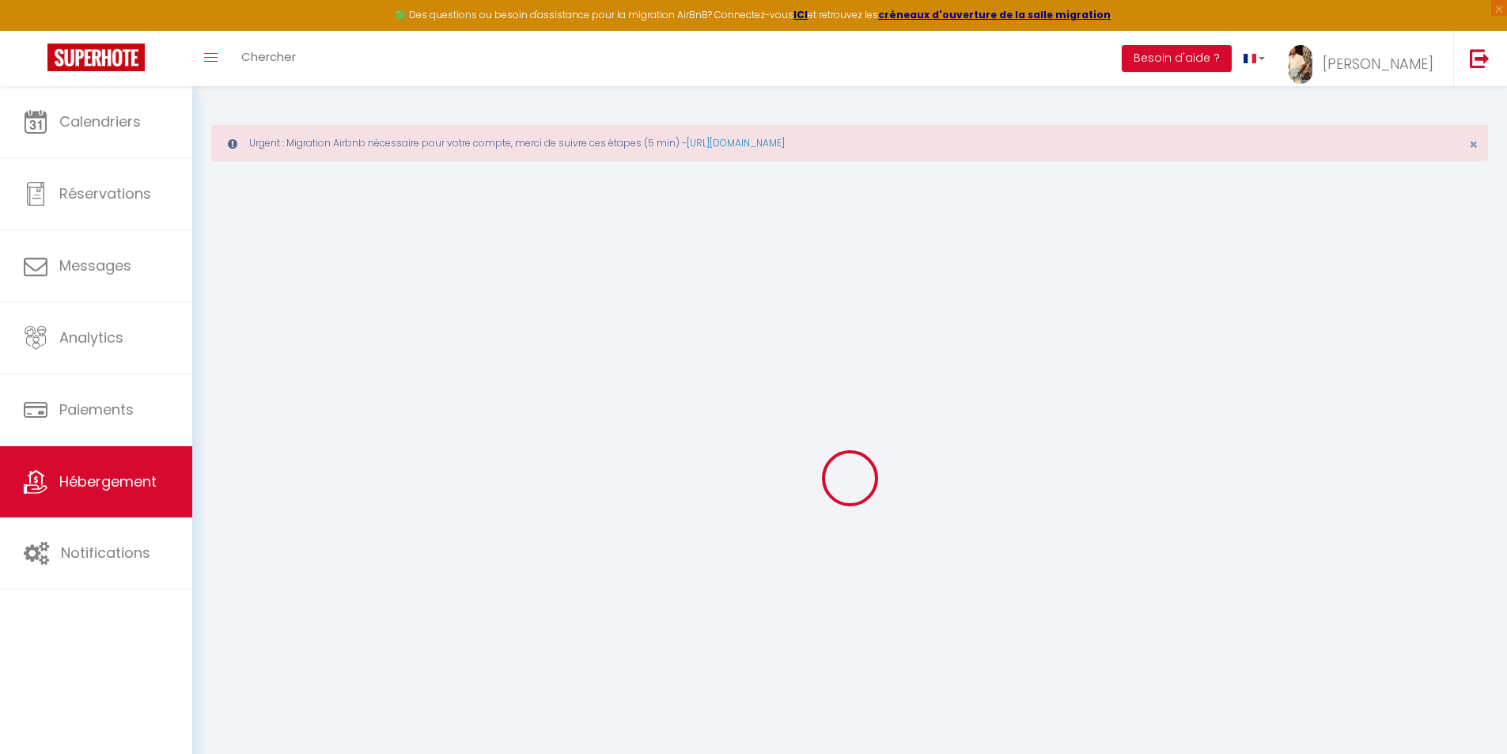
select select
checkbox input "false"
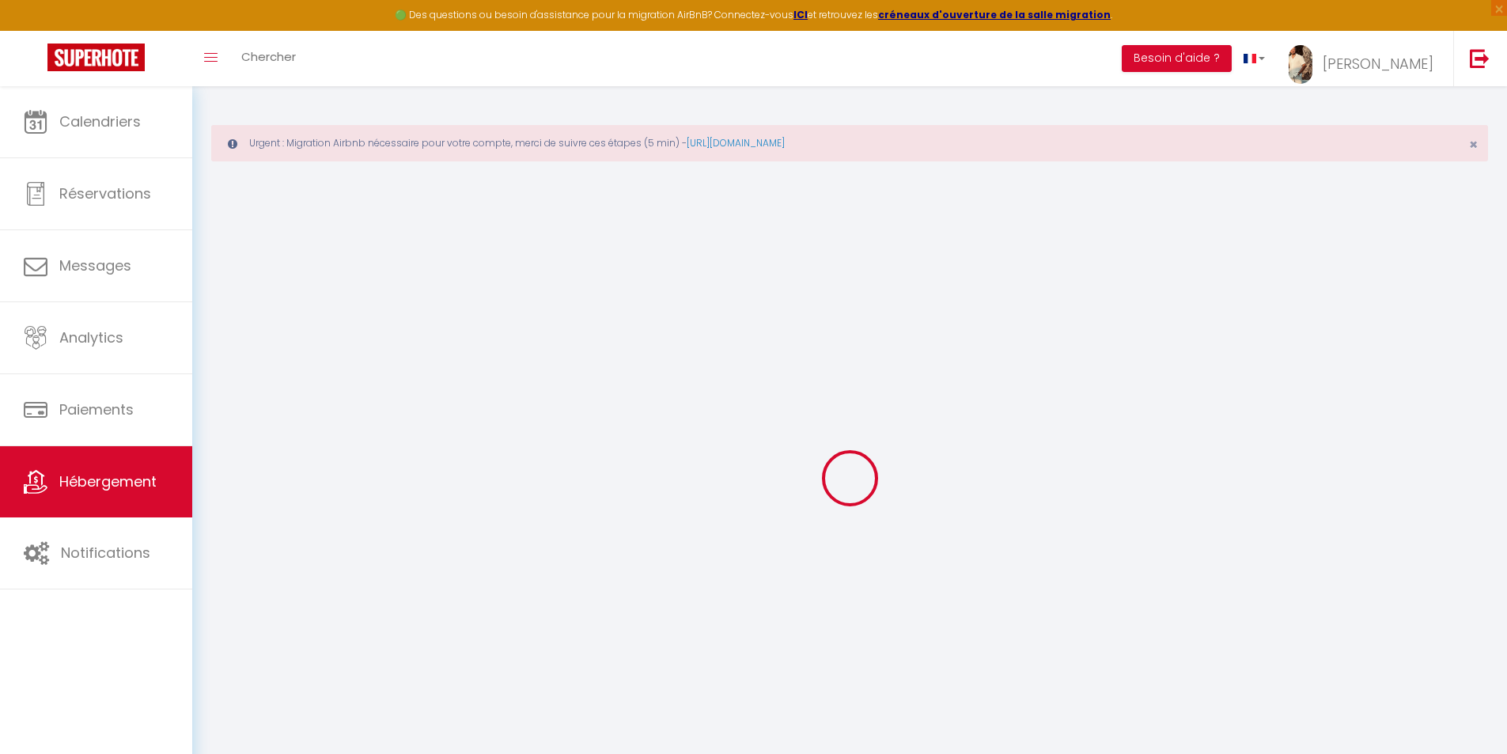
select select
checkbox input "false"
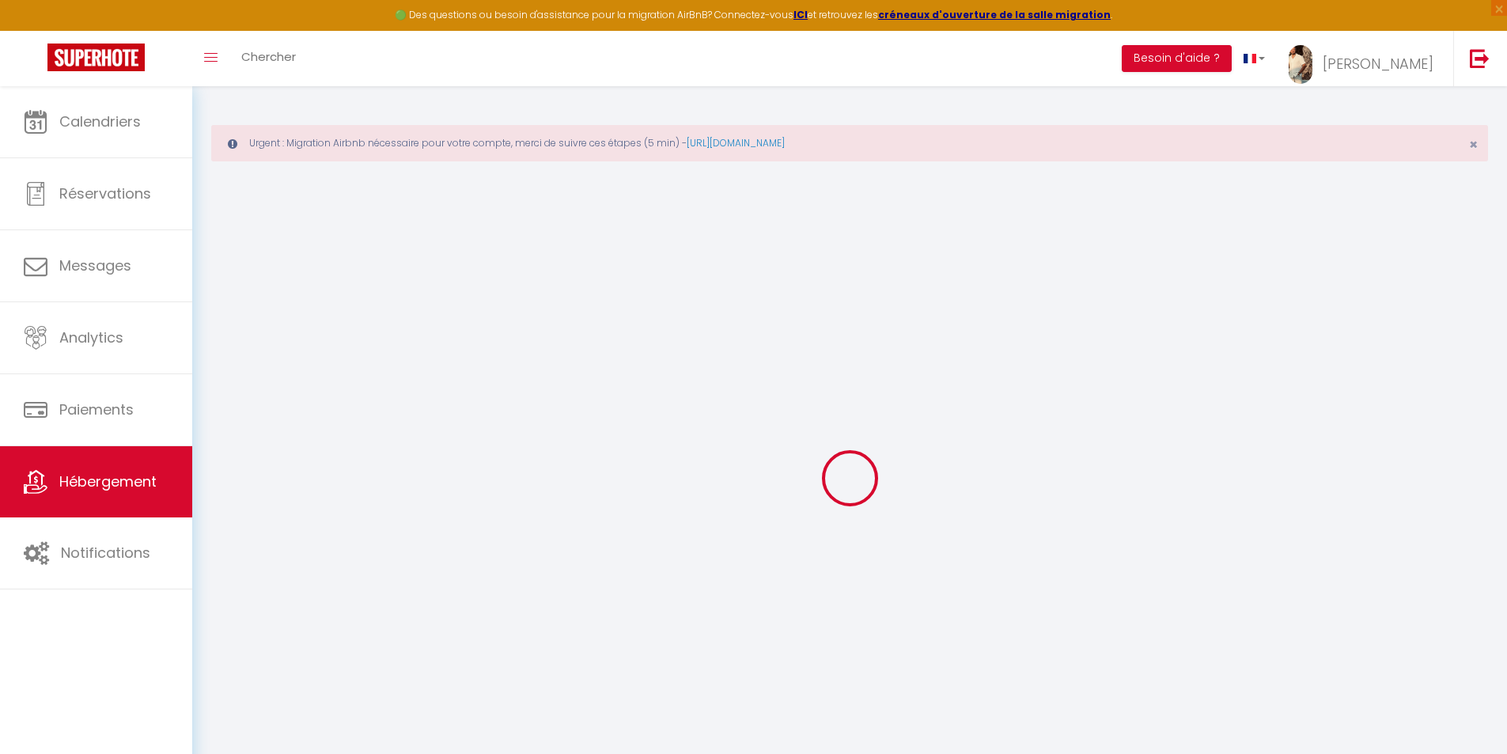
select select
checkbox input "false"
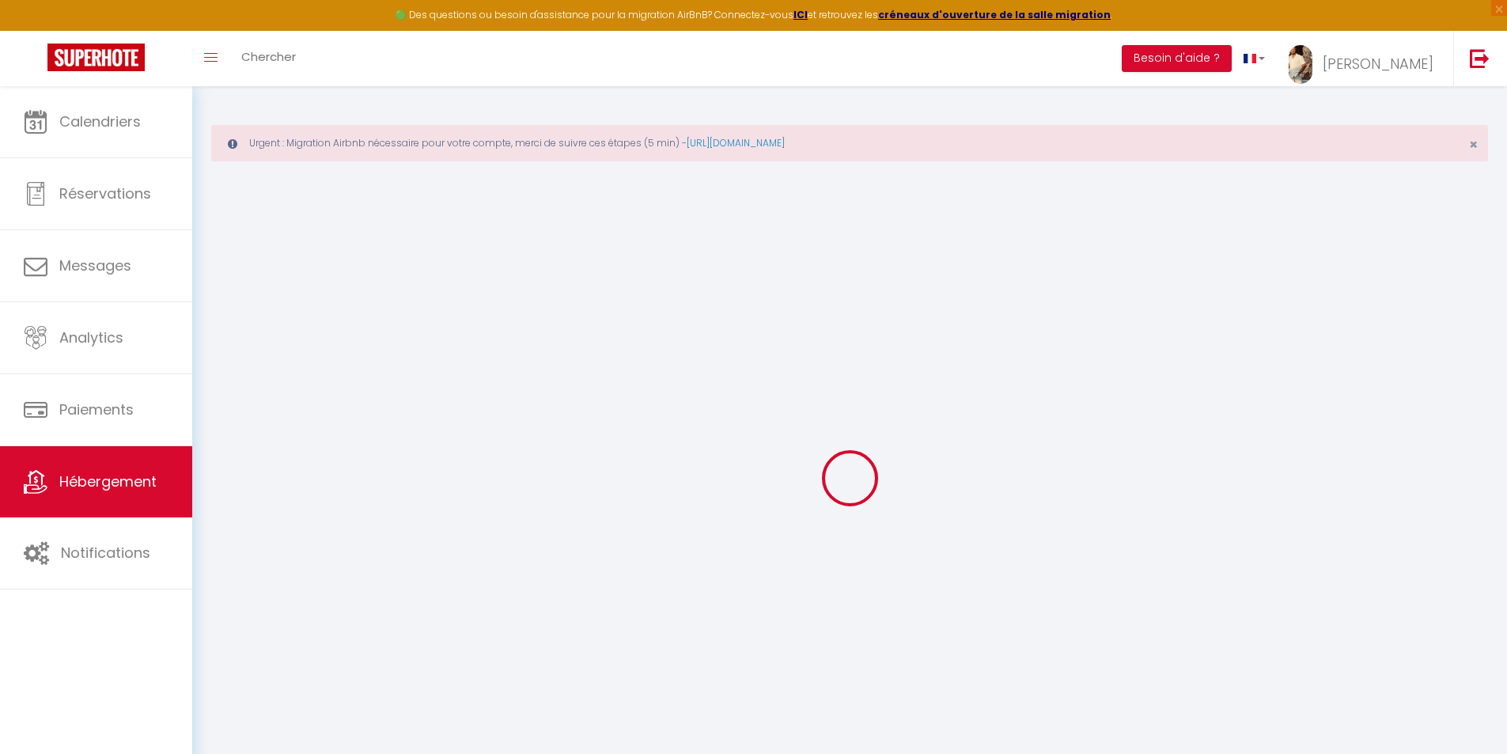
select select "16:00"
select select
select select "10:00"
select select "15"
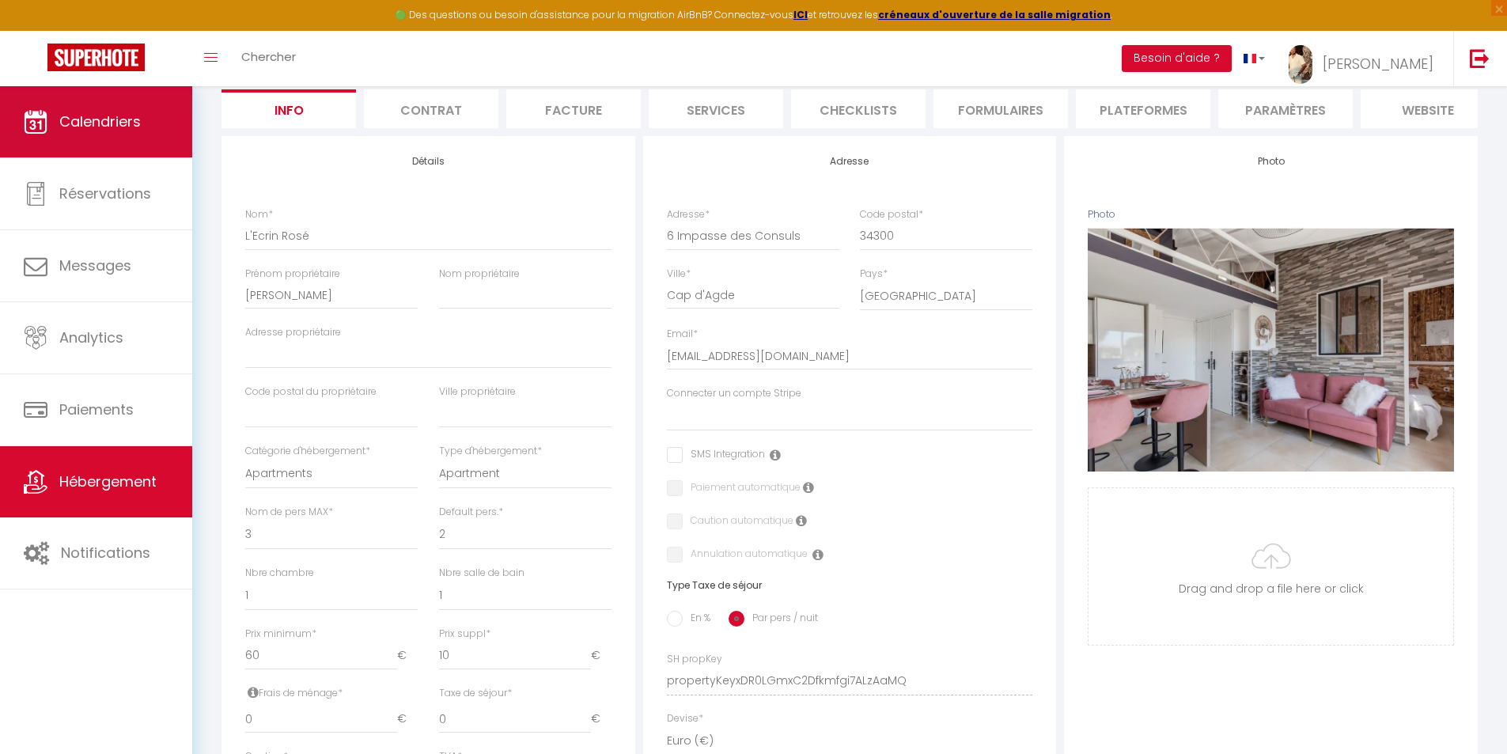
scroll to position [7, 0]
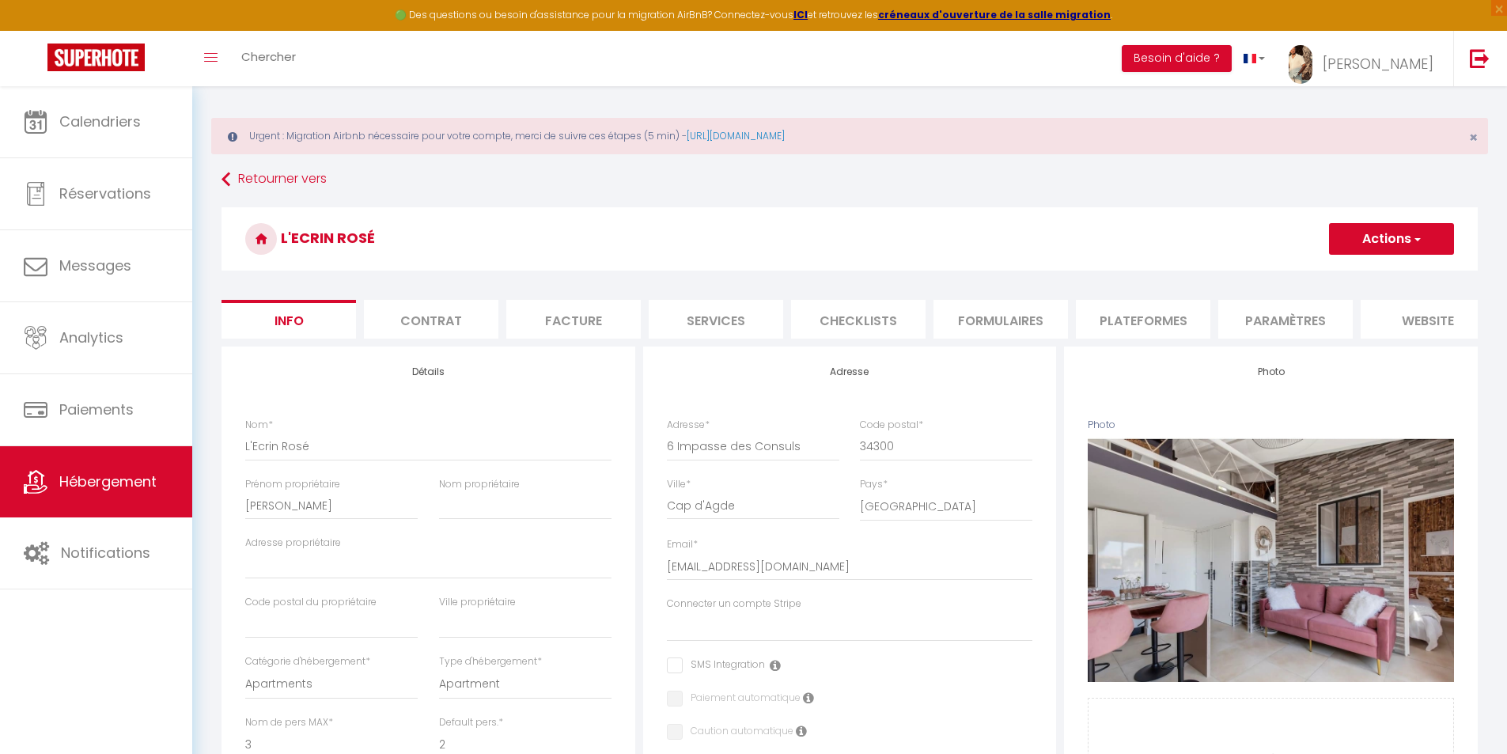
click at [1151, 315] on li "Plateformes" at bounding box center [1143, 319] width 135 height 39
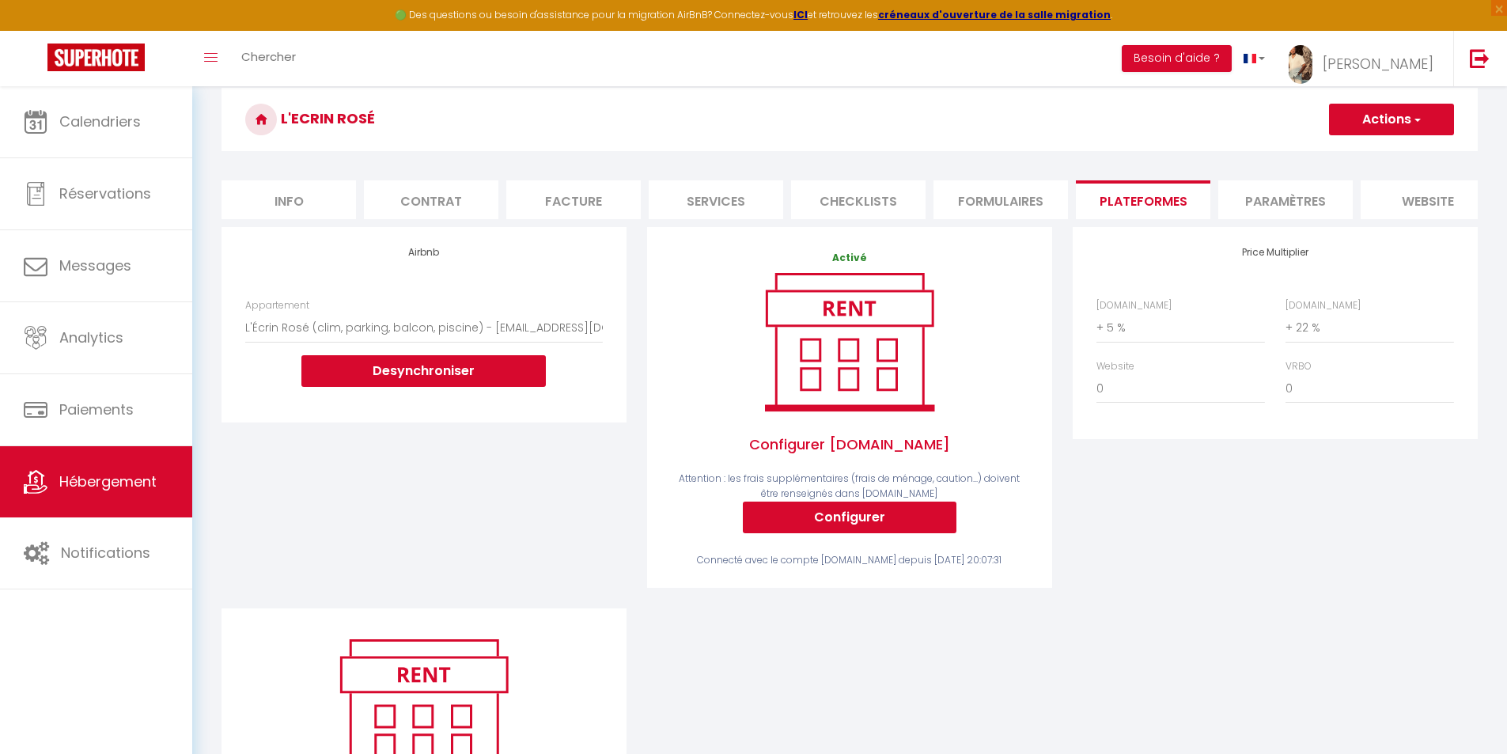
scroll to position [165, 0]
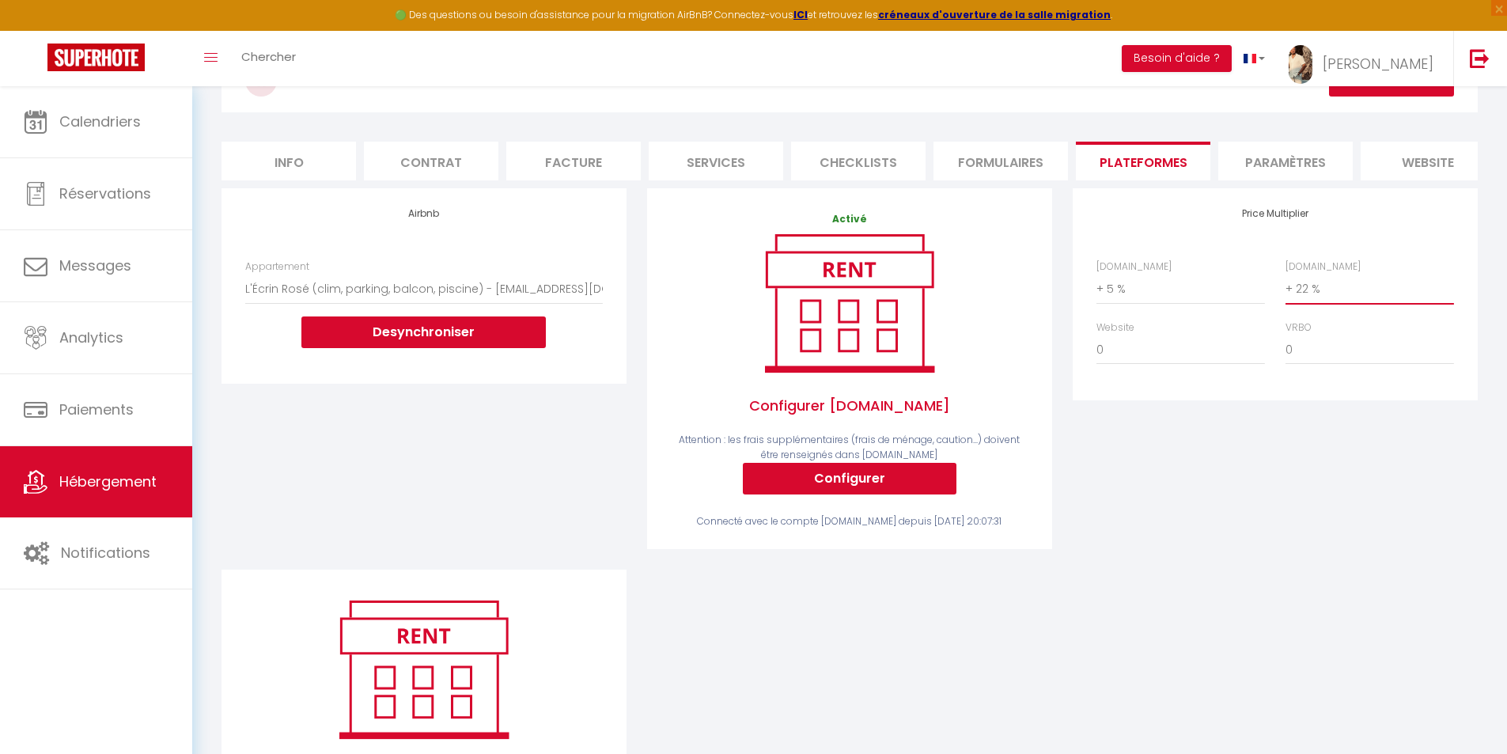
click at [1329, 303] on select "0 + 1 % + 2 % + 3 % + 4 % + 5 % + 6 % + 7 % + 8 % + 9 %" at bounding box center [1370, 289] width 169 height 30
select select "+ 25 %"
click at [1286, 286] on select "0 + 1 % + 2 % + 3 % + 4 % + 5 % + 6 % + 7 % + 8 % + 9 %" at bounding box center [1370, 289] width 169 height 30
click at [1113, 301] on select "0 + 1 % + 2 % + 3 % + 4 % + 5 % + 6 % + 7 % + 8 % + 9 %" at bounding box center [1181, 289] width 169 height 30
click at [1097, 286] on select "0 + 1 % + 2 % + 3 % + 4 % + 5 % + 6 % + 7 % + 8 % + 9 %" at bounding box center [1181, 289] width 169 height 30
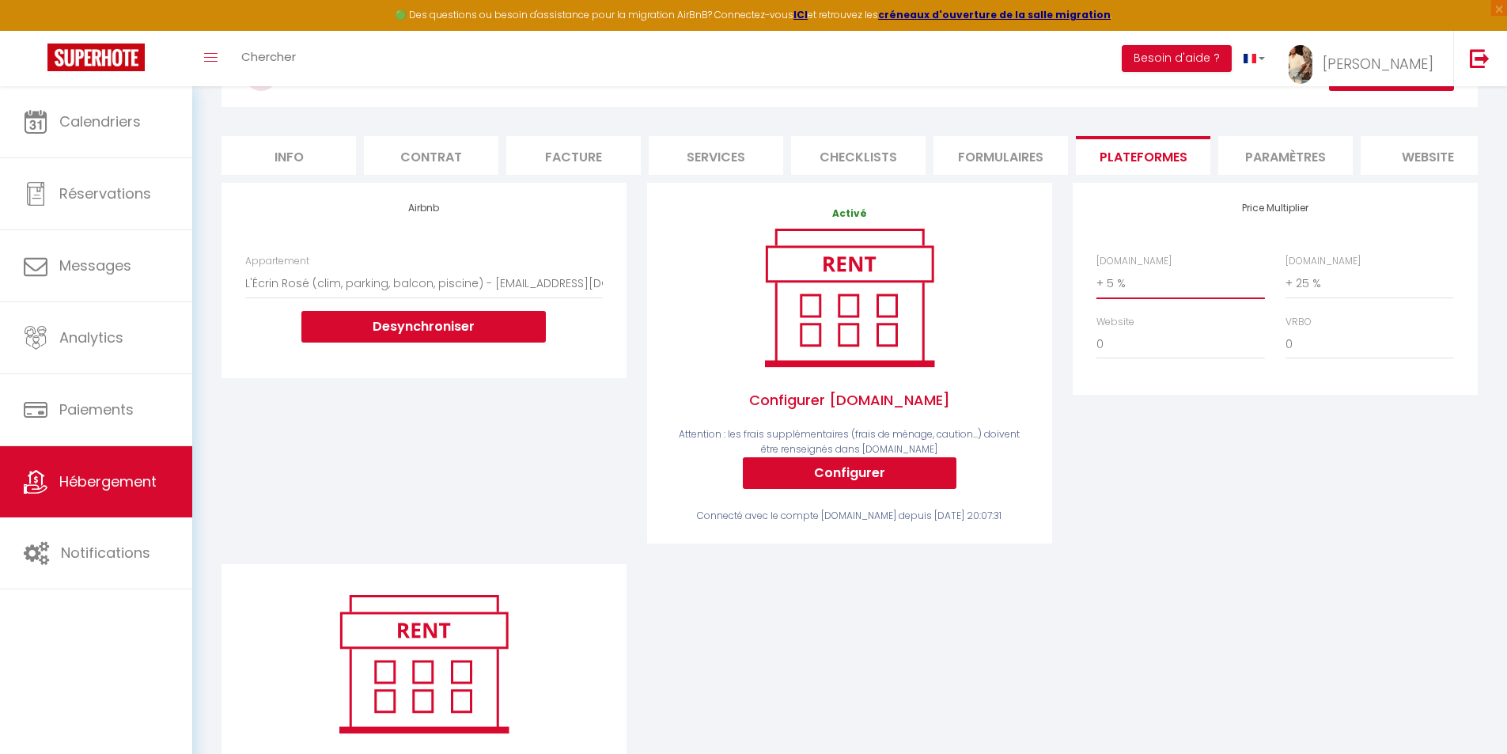
scroll to position [0, 0]
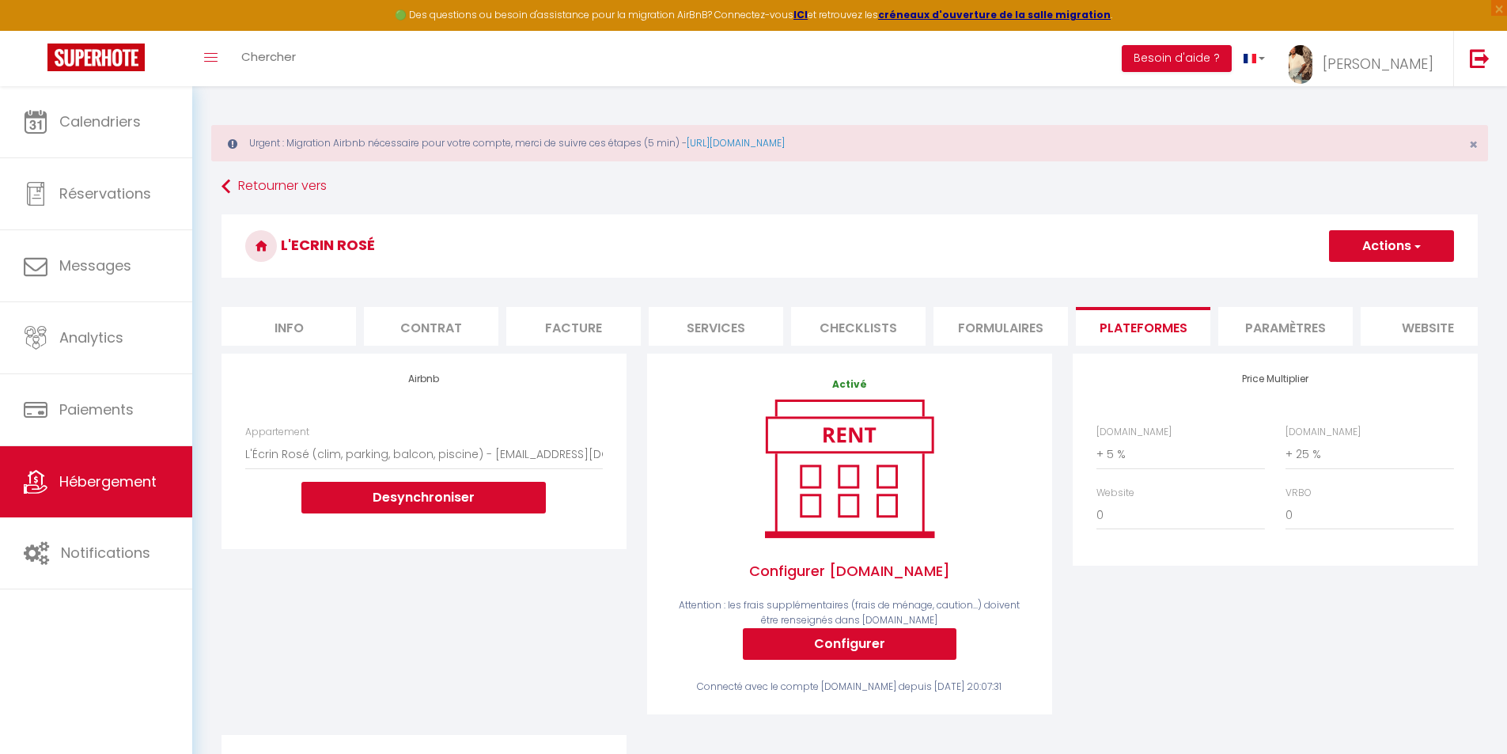
click at [1414, 232] on button "Actions" at bounding box center [1391, 246] width 125 height 32
click at [1400, 282] on link "Enregistrer" at bounding box center [1390, 281] width 125 height 21
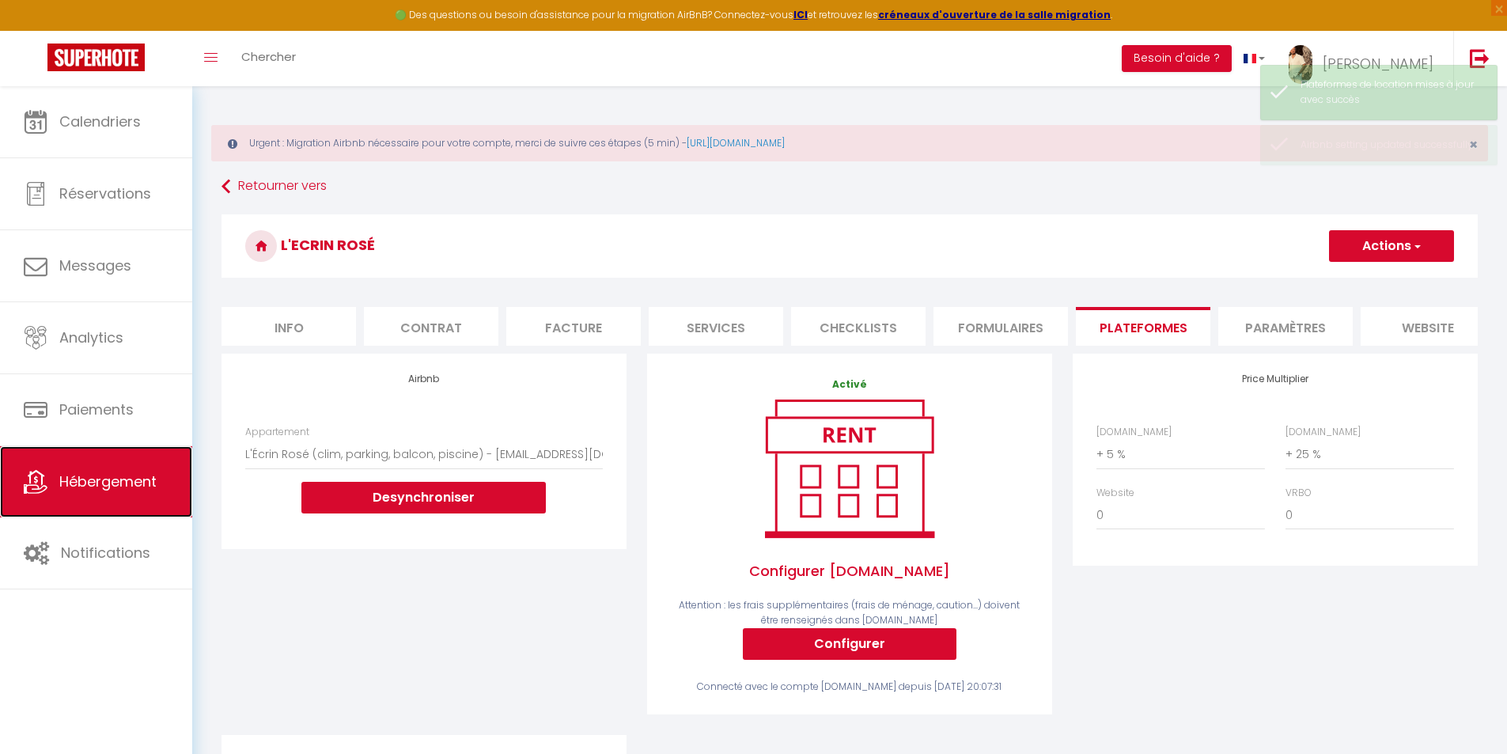
click at [127, 475] on span "Hébergement" at bounding box center [107, 482] width 97 height 20
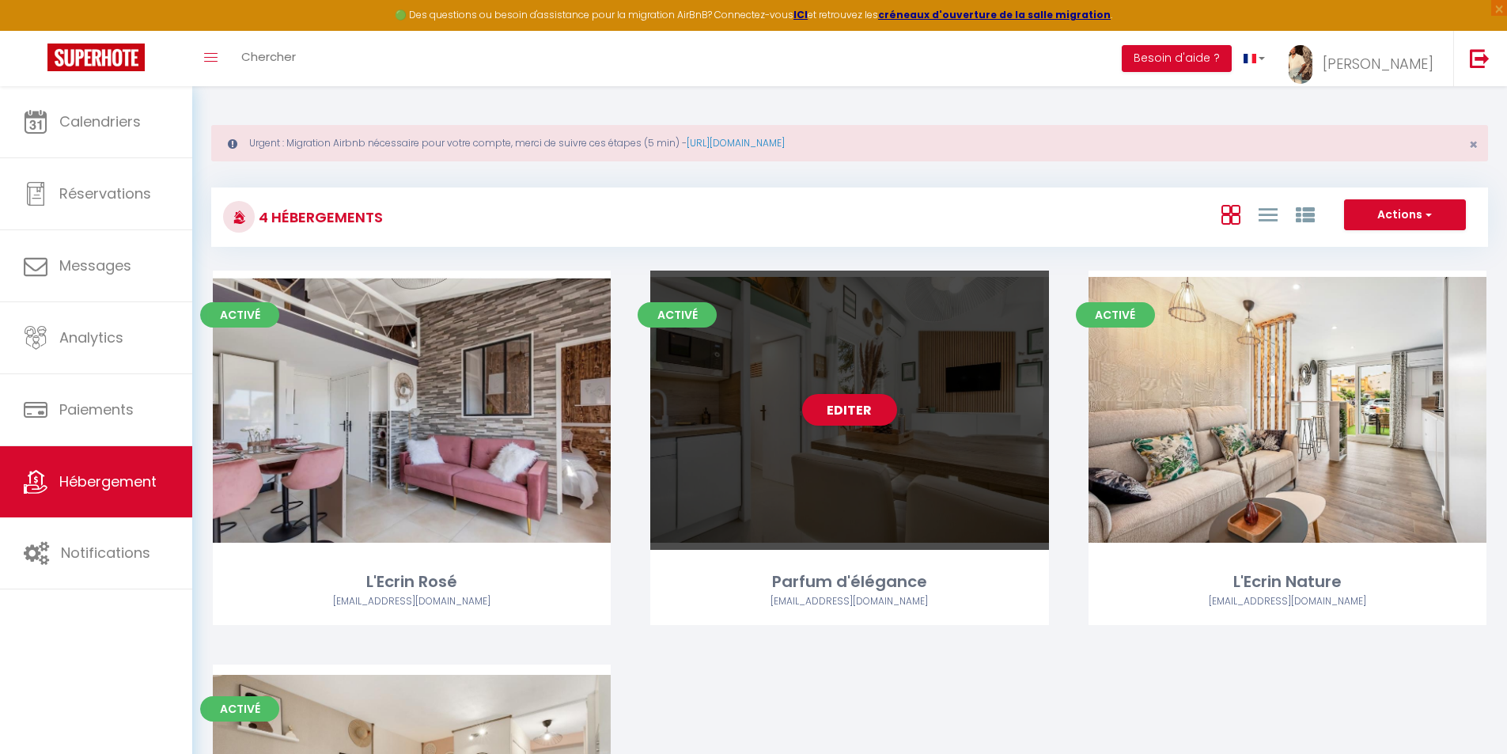
click at [711, 388] on div "Editer" at bounding box center [849, 410] width 398 height 279
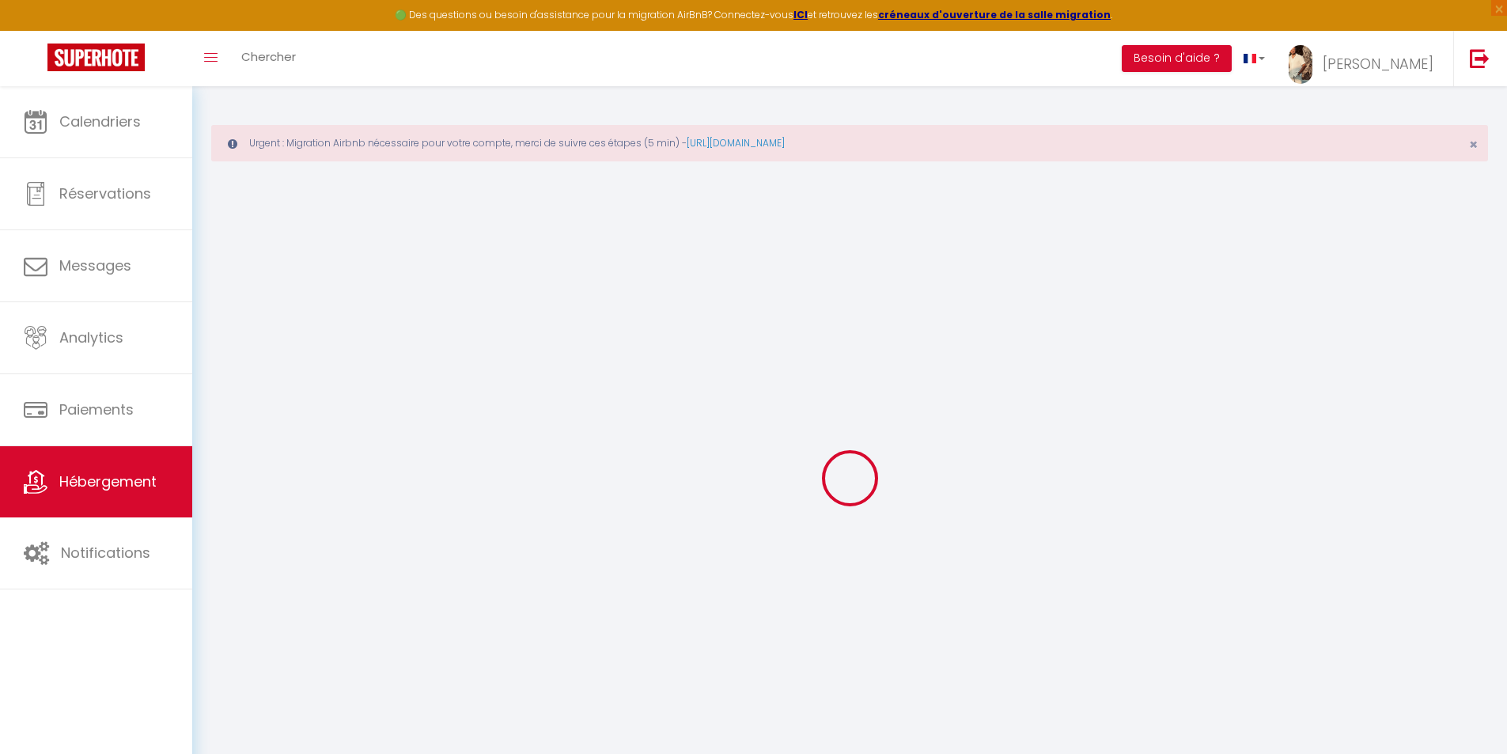
select select "+ 22 %"
select select
checkbox input "false"
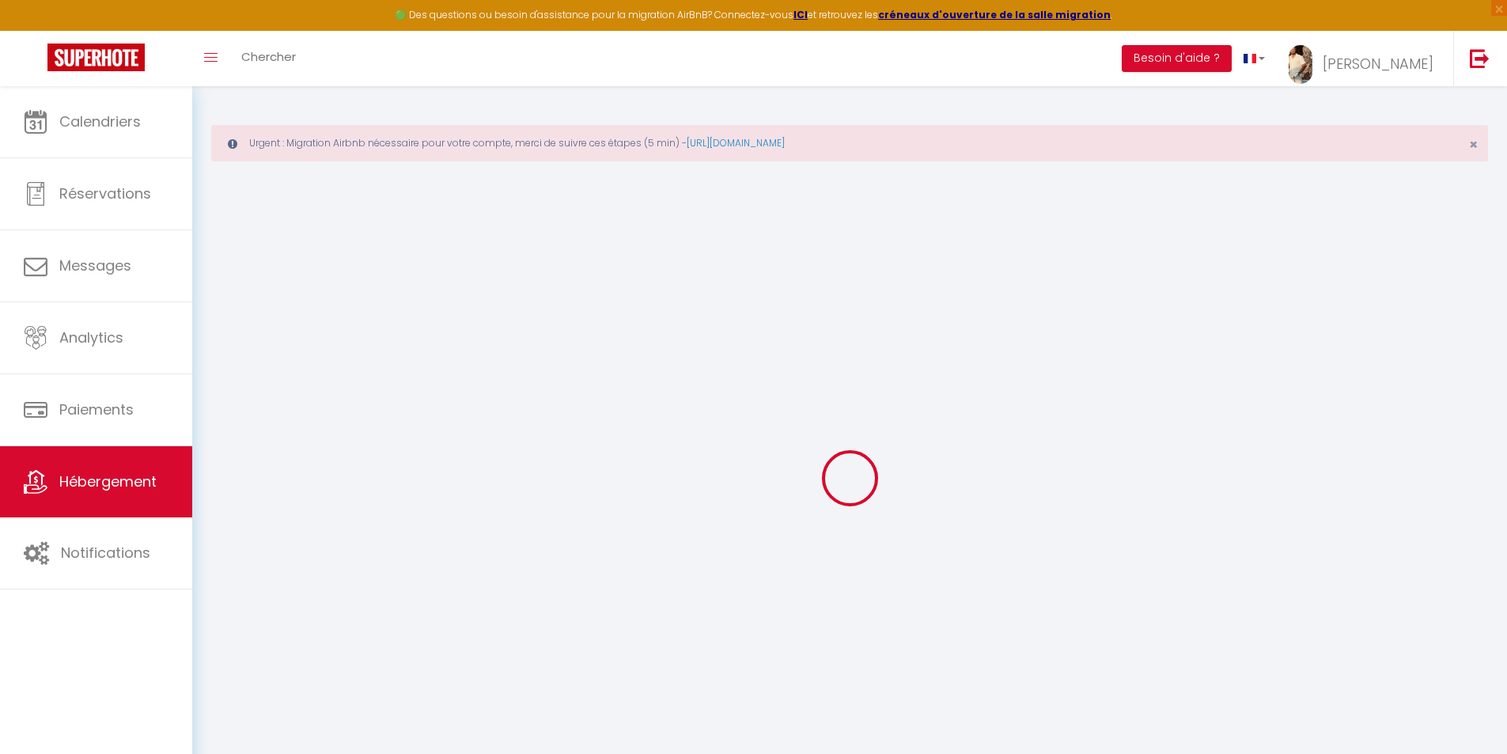
checkbox input "false"
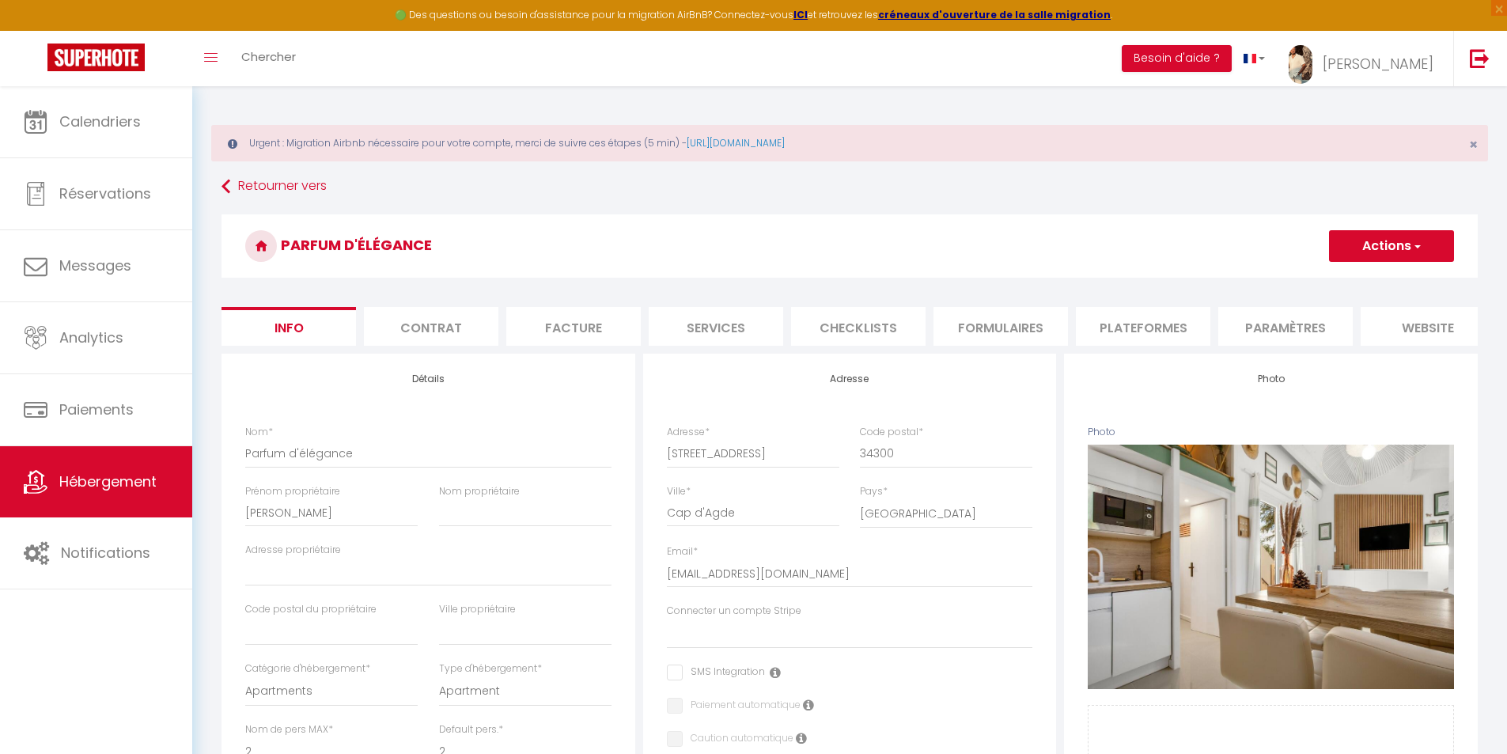
click at [1142, 327] on li "Plateformes" at bounding box center [1143, 326] width 135 height 39
select select
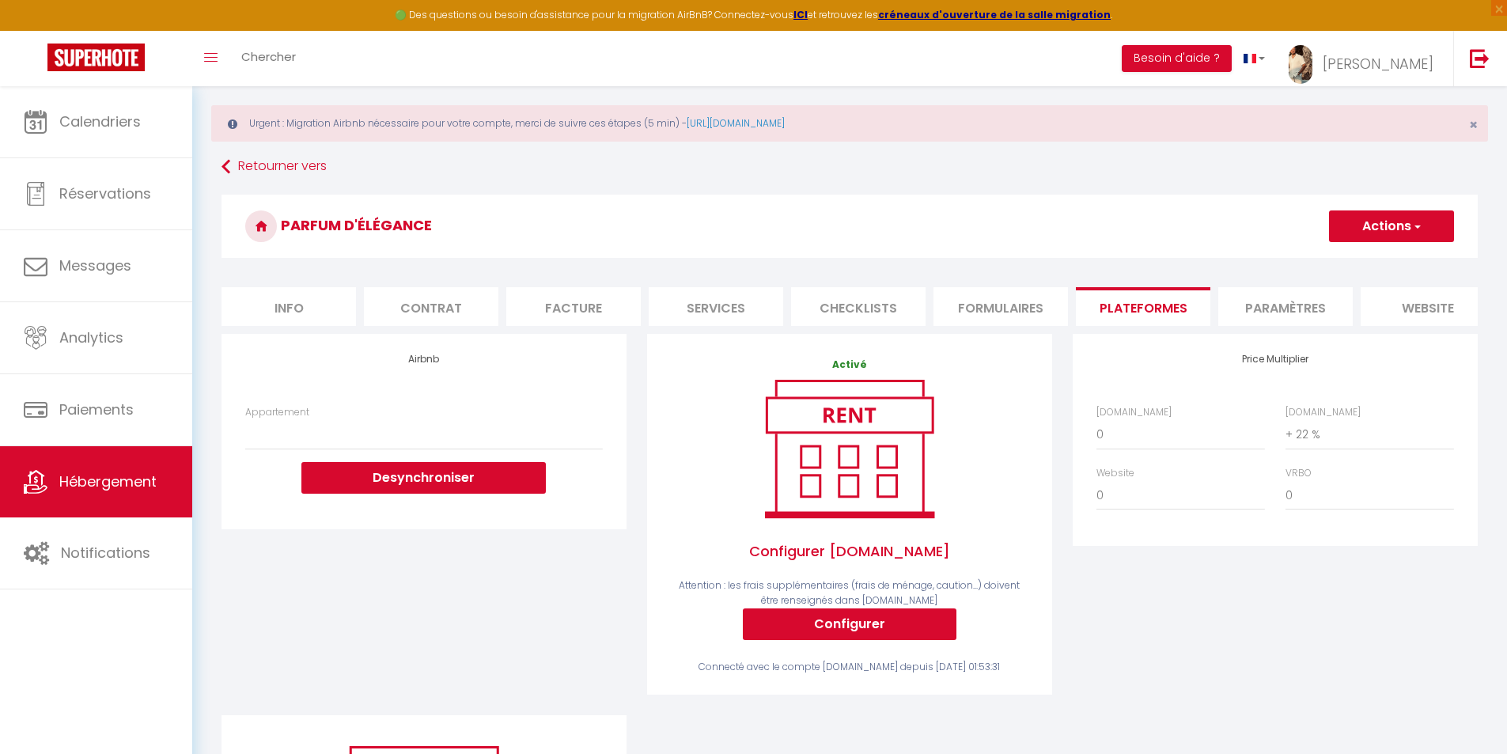
scroll to position [79, 0]
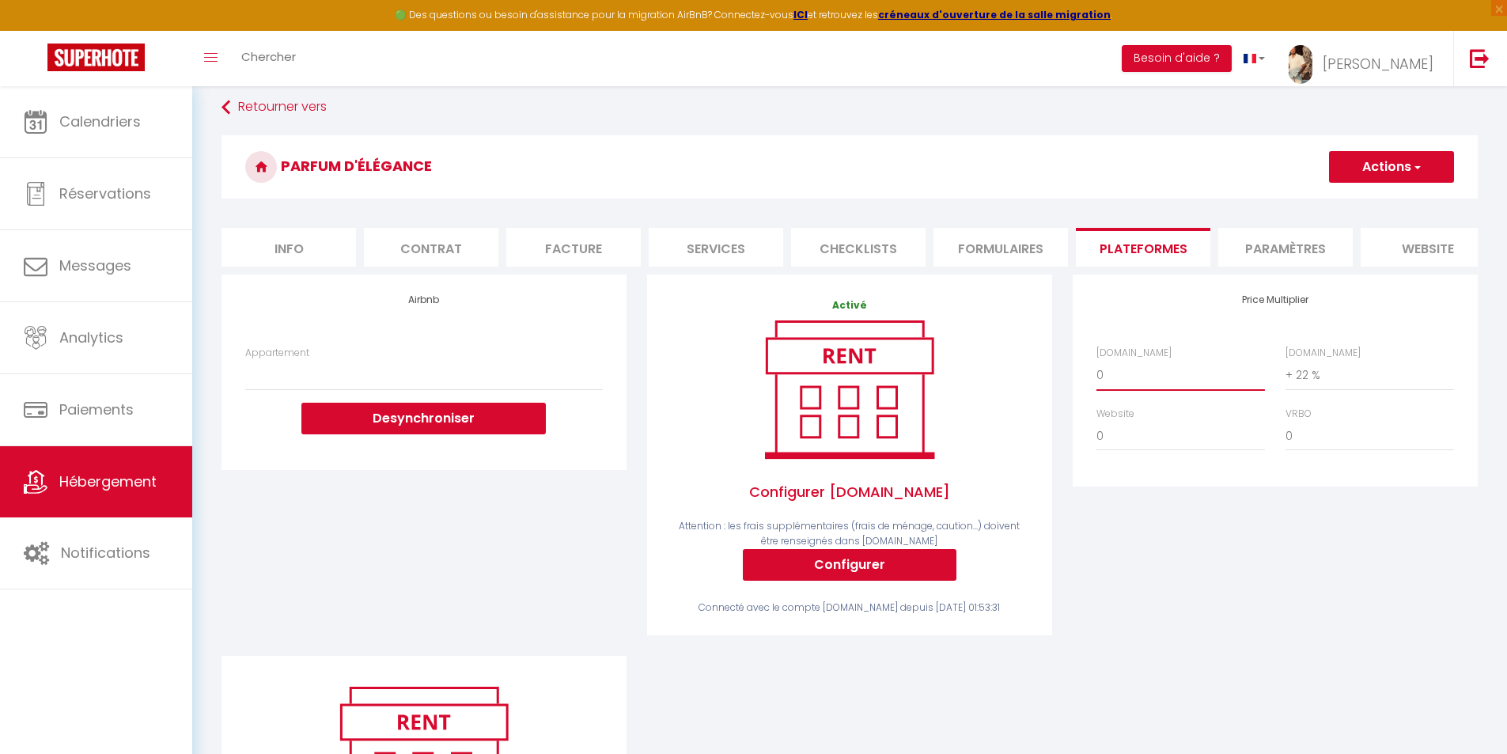
click at [1106, 384] on select "0 + 1 % + 2 % + 3 % + 4 % + 5 % + 6 % + 7 % + 8 % + 9 %" at bounding box center [1181, 375] width 169 height 30
click at [1330, 387] on select "0 + 1 % + 2 % + 3 % + 4 % + 5 % + 6 % + 7 % + 8 % + 9 %" at bounding box center [1370, 375] width 169 height 30
select select "+ 25 %"
click at [1286, 372] on select "0 + 1 % + 2 % + 3 % + 4 % + 5 % + 6 % + 7 % + 8 % + 9 %" at bounding box center [1370, 375] width 169 height 30
select select
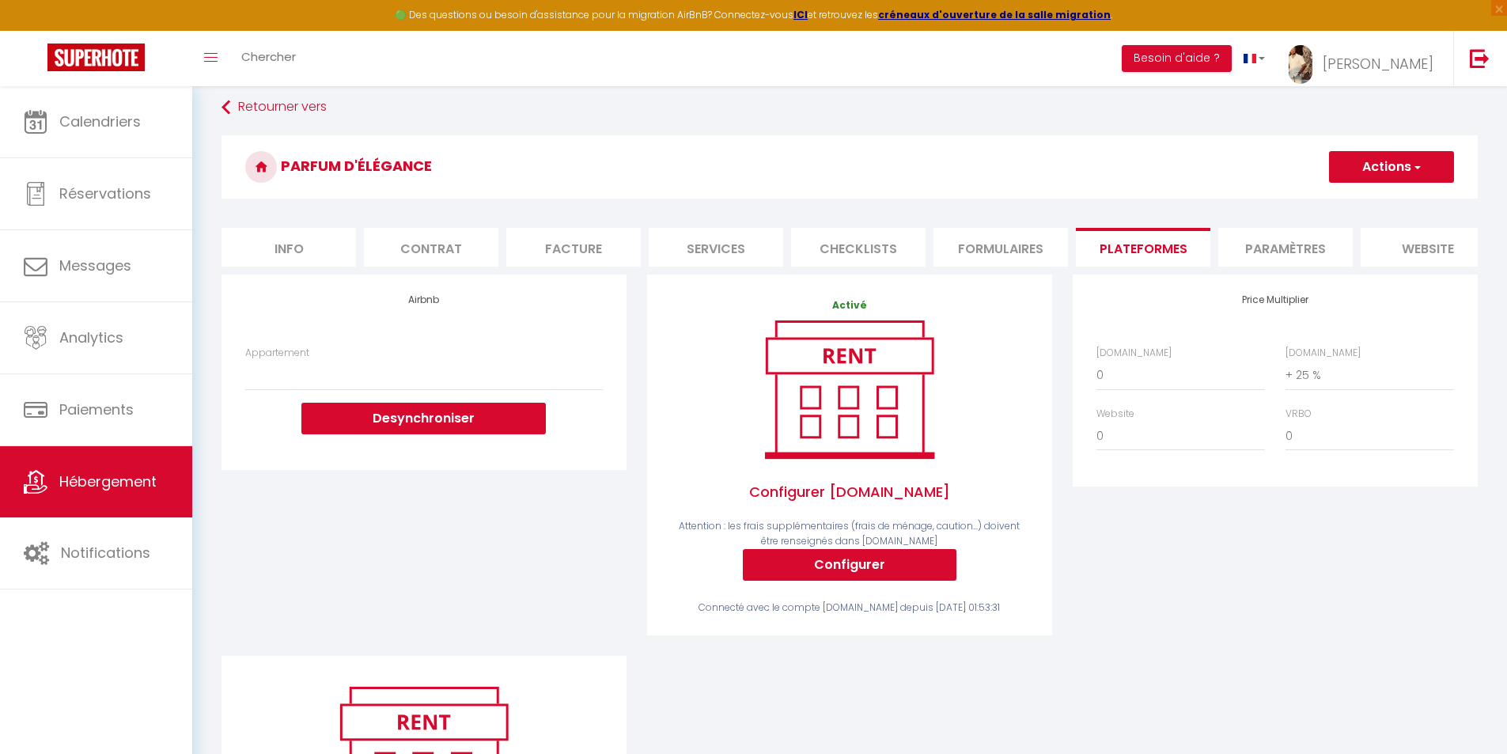
click at [1422, 170] on button "Actions" at bounding box center [1391, 167] width 125 height 32
click at [1375, 203] on link "Enregistrer" at bounding box center [1390, 201] width 125 height 21
select select
checkbox input "false"
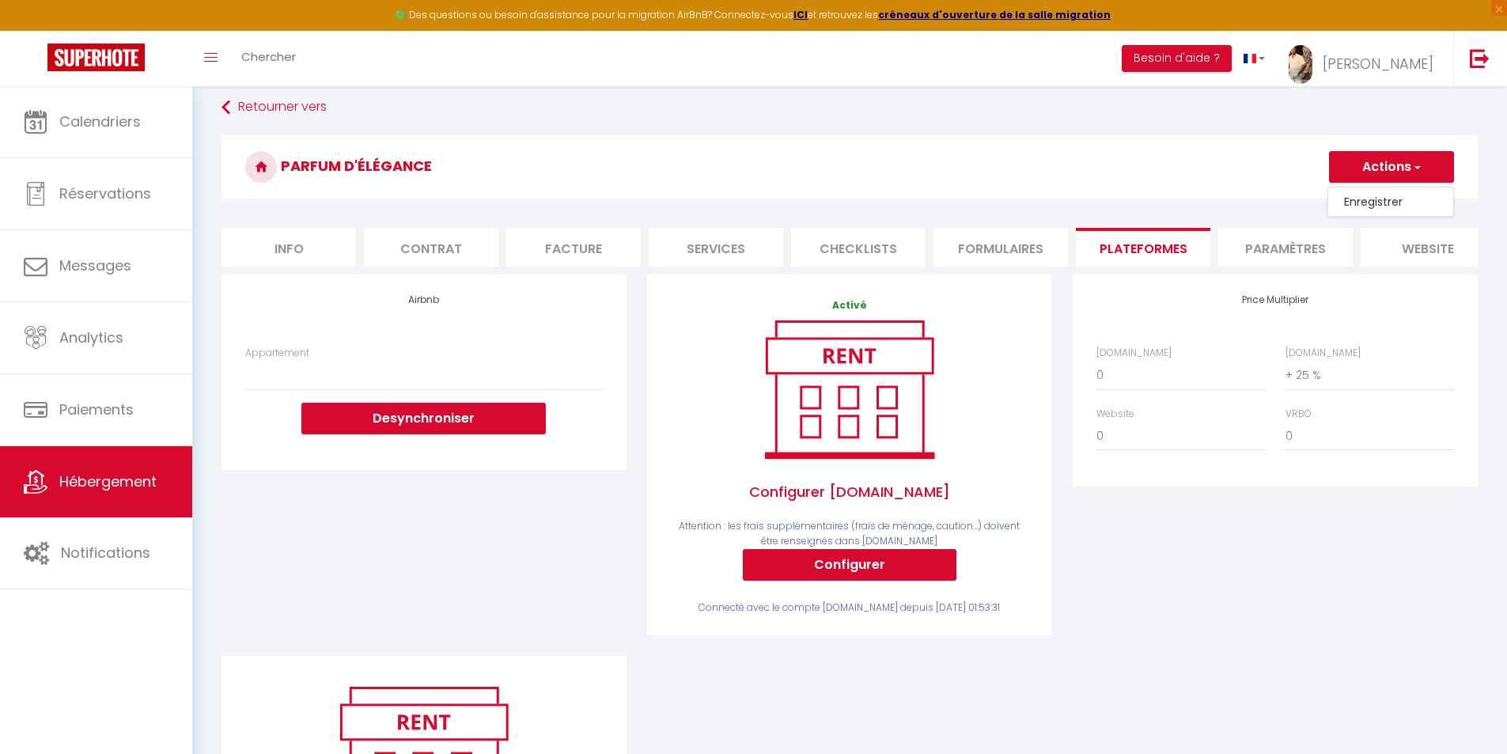
checkbox input "false"
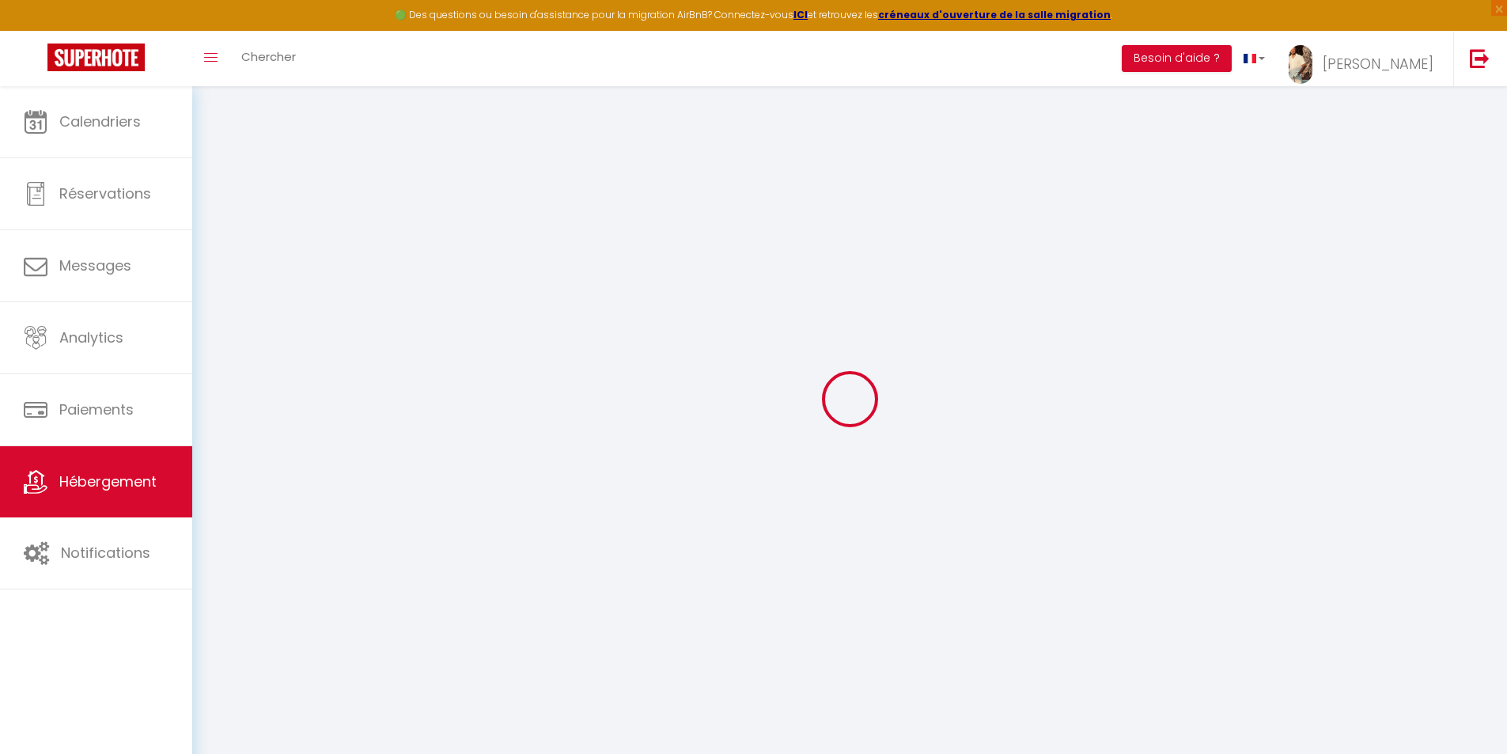
select select
checkbox input "false"
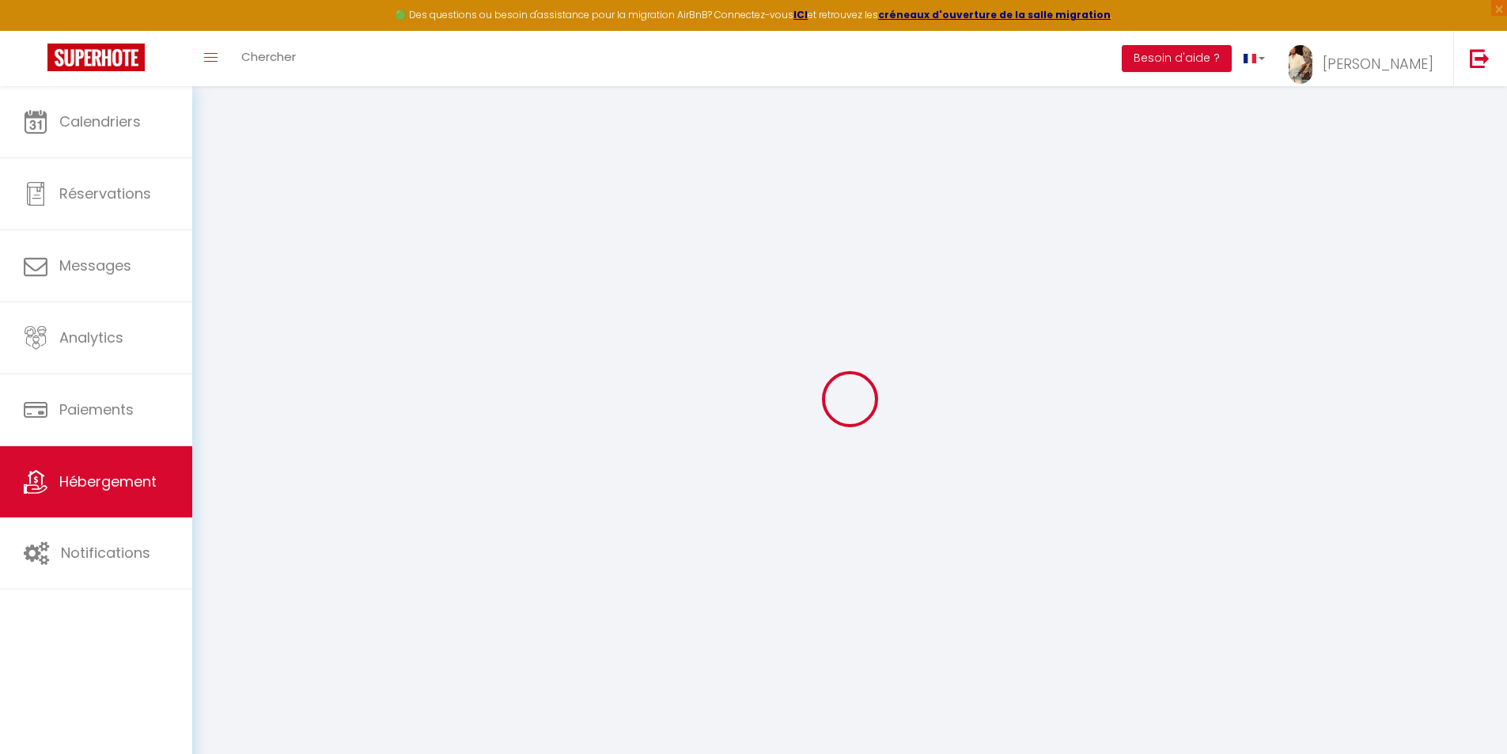
checkbox input "false"
select select
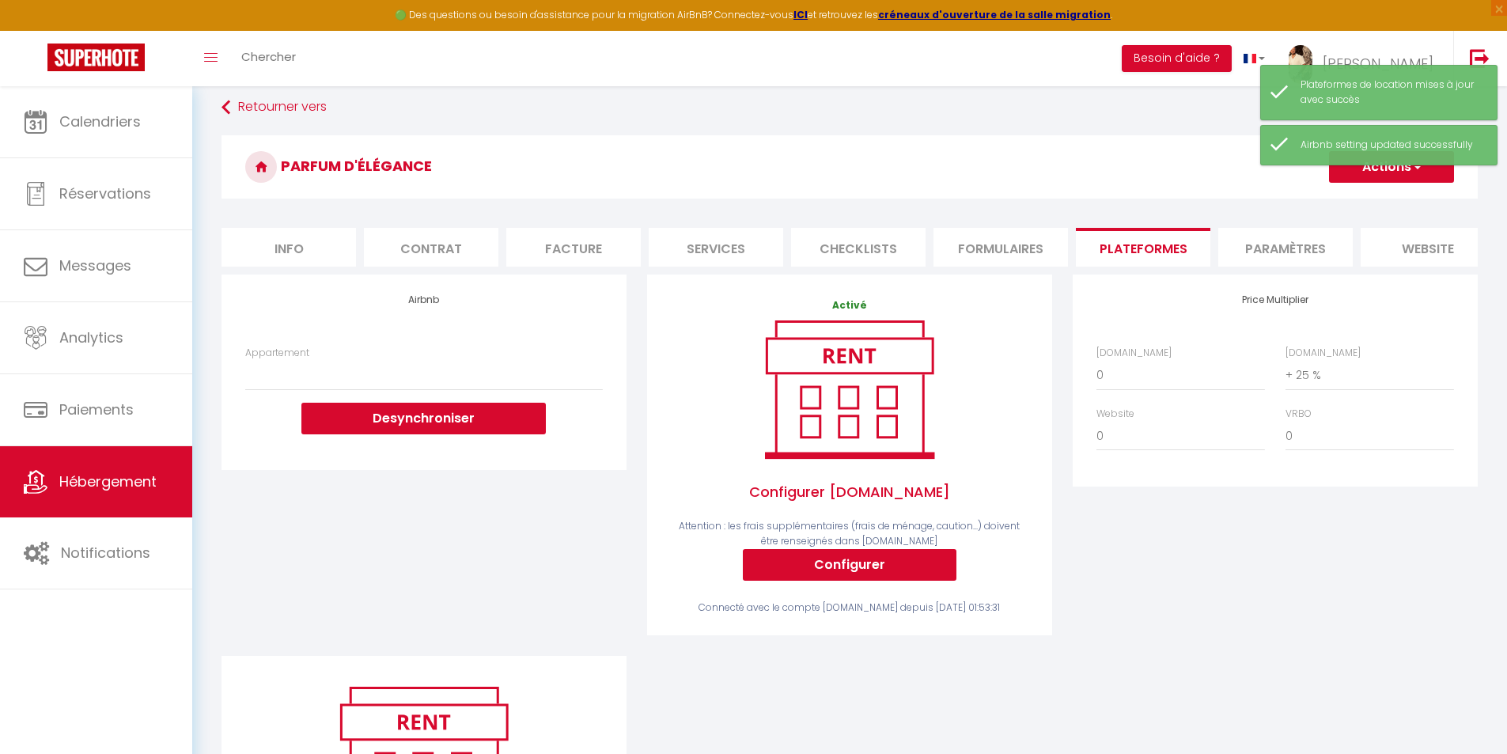
select select
checkbox input "false"
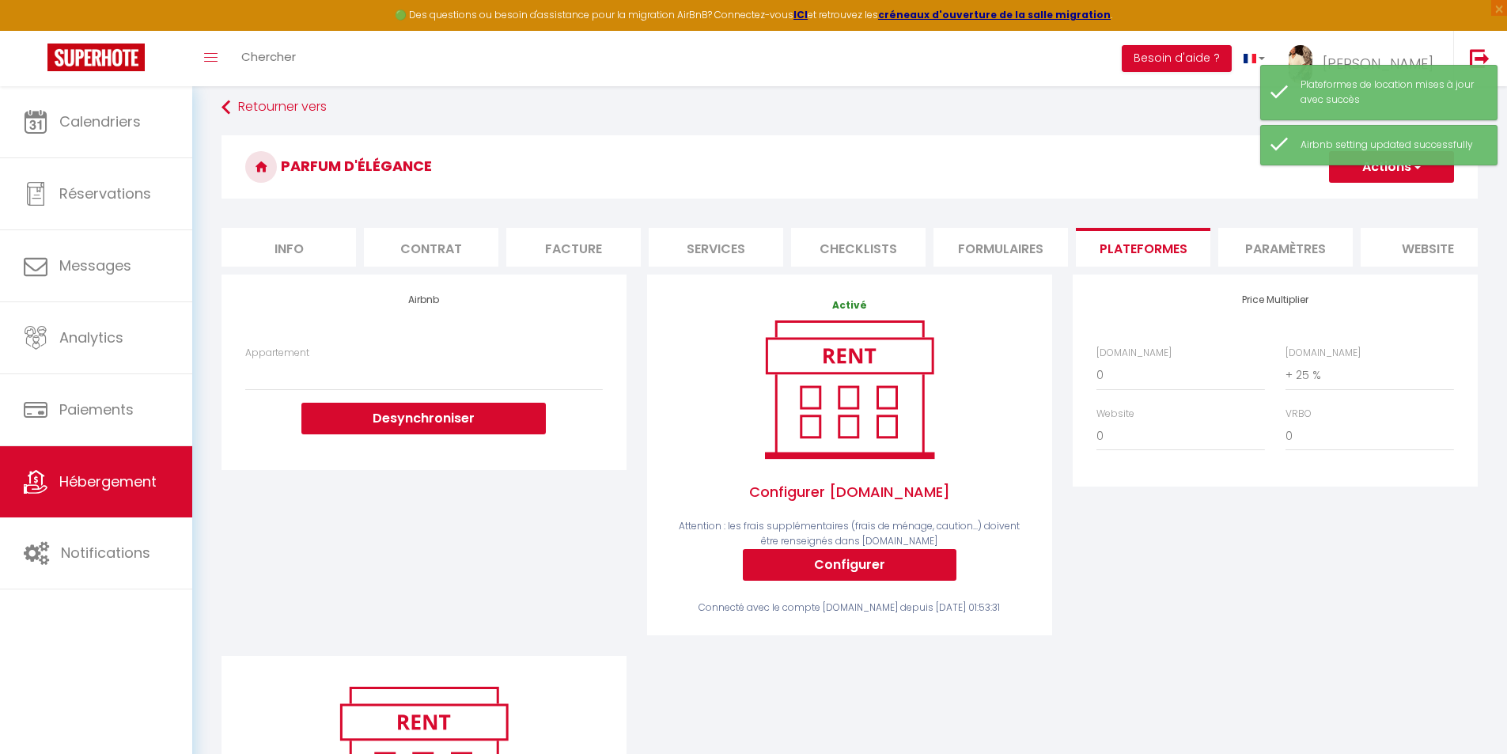
checkbox input "false"
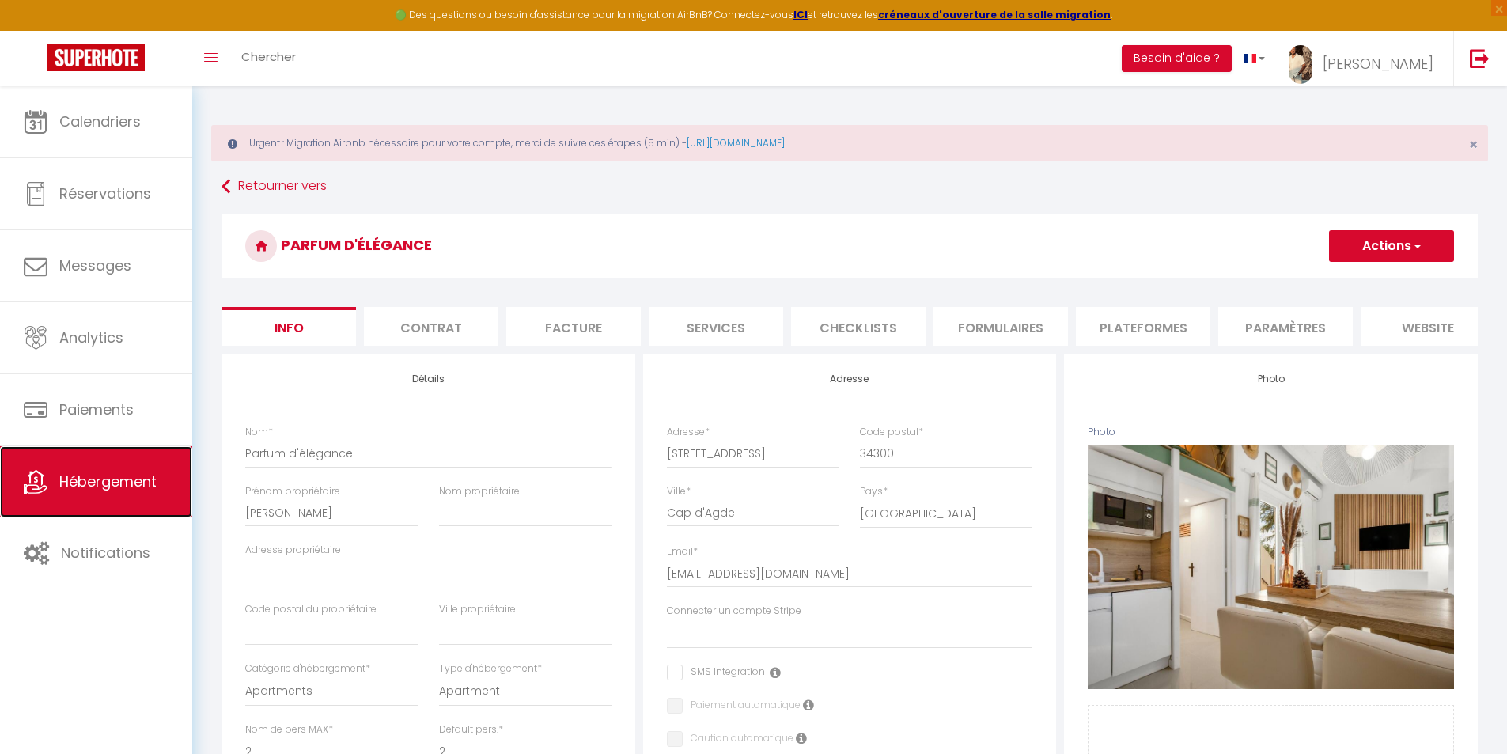
click at [148, 464] on link "Hébergement" at bounding box center [96, 481] width 192 height 71
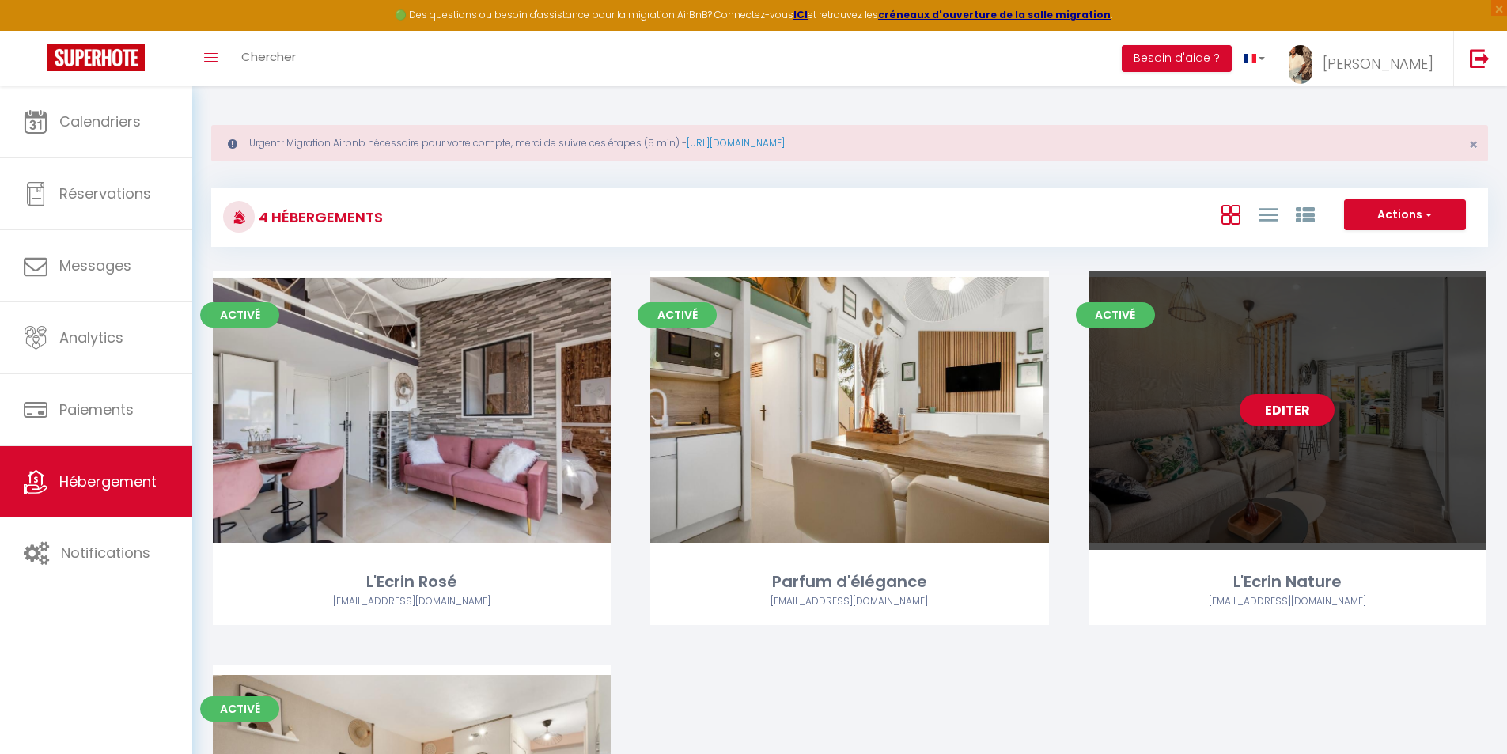
click at [1177, 423] on div "Editer" at bounding box center [1288, 410] width 398 height 279
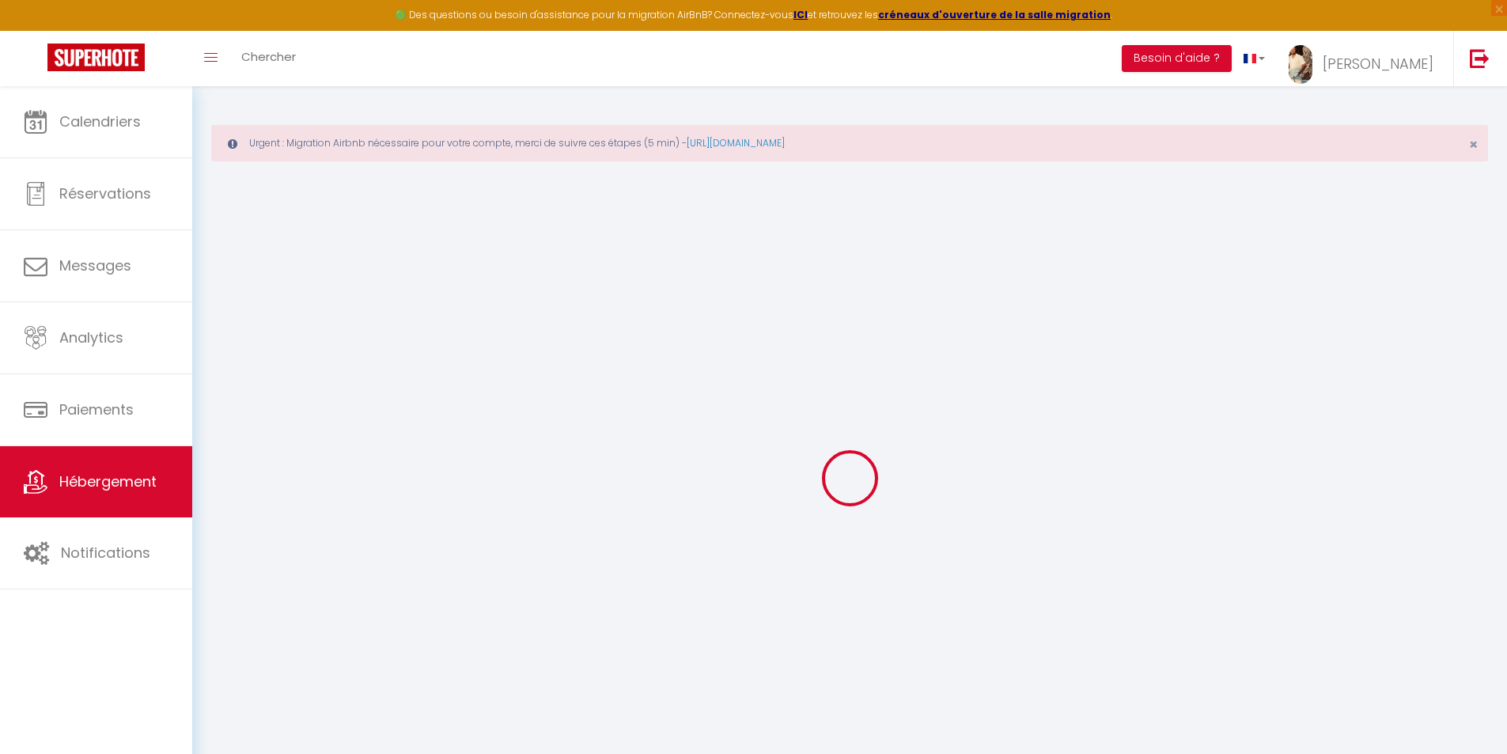
select select "6439-1198472010790641984"
select select "16:00"
select select
select select "10:00"
select select "15"
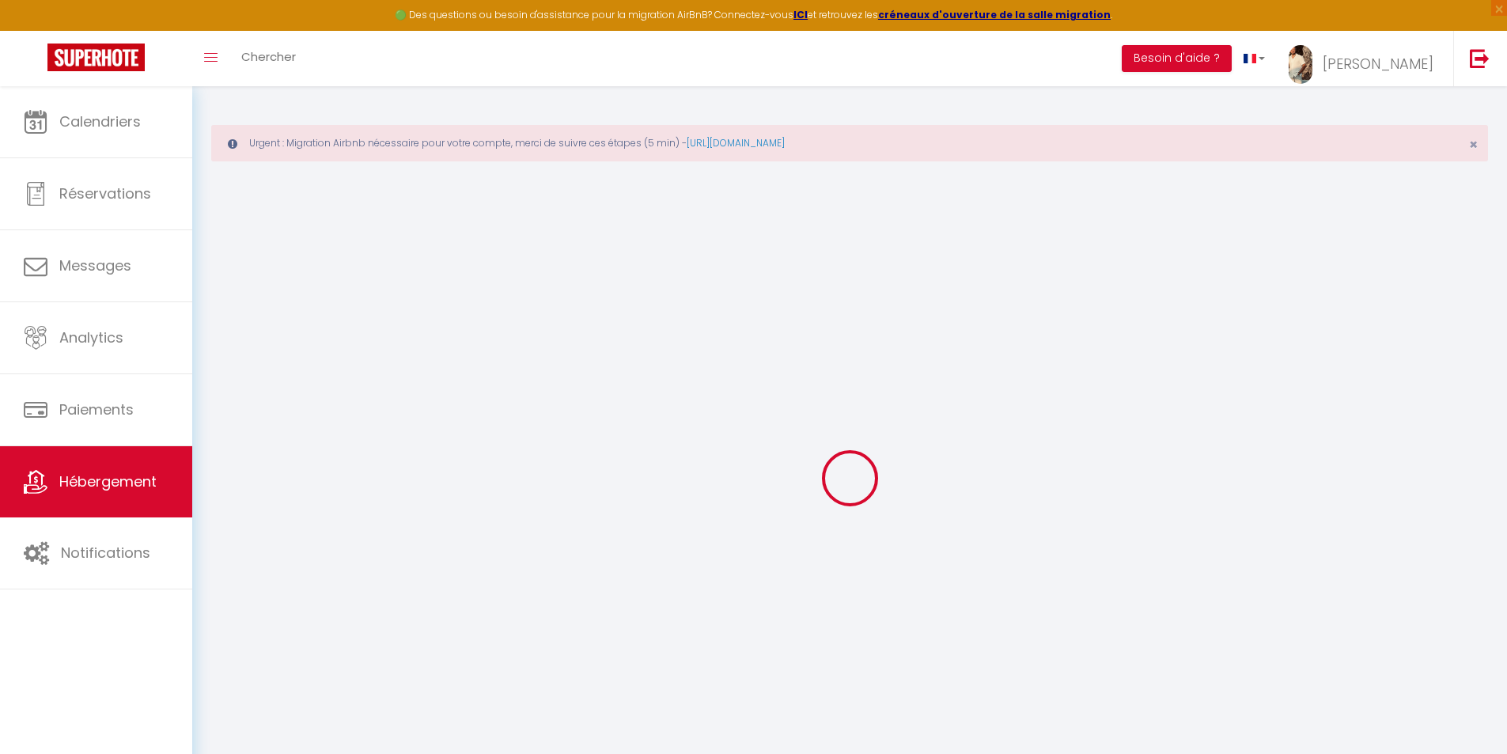
select select "15"
select select
checkbox input "false"
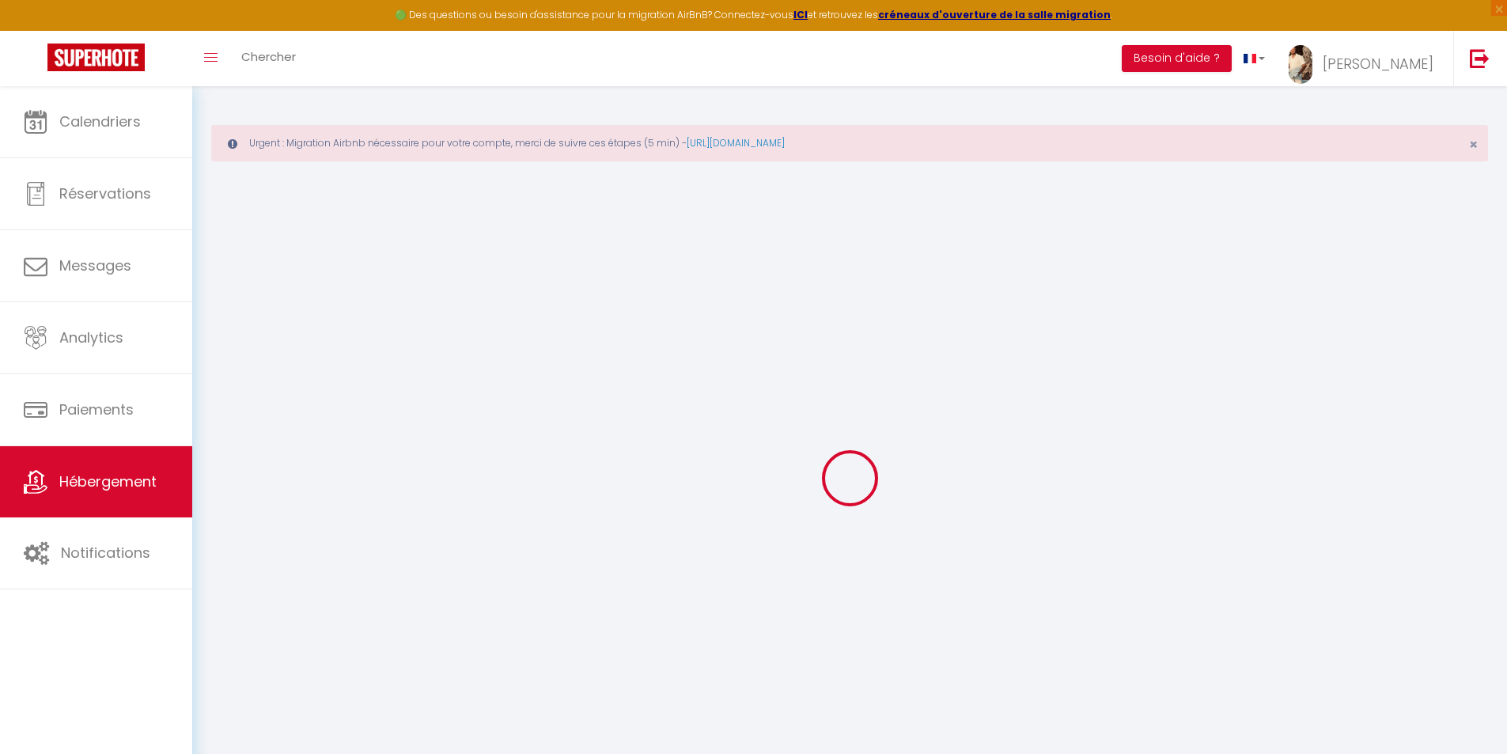
checkbox input "false"
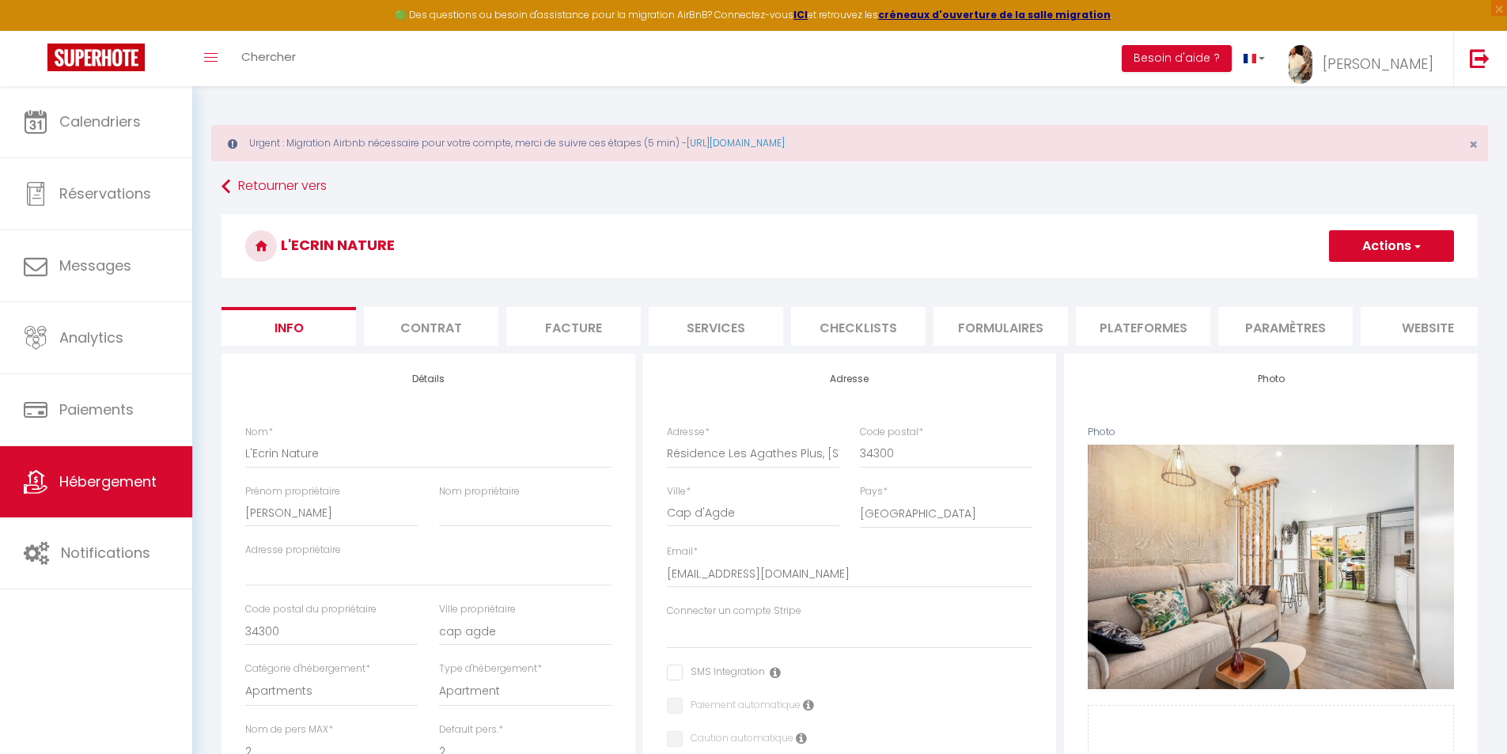
click at [1275, 323] on li "Paramètres" at bounding box center [1285, 326] width 135 height 39
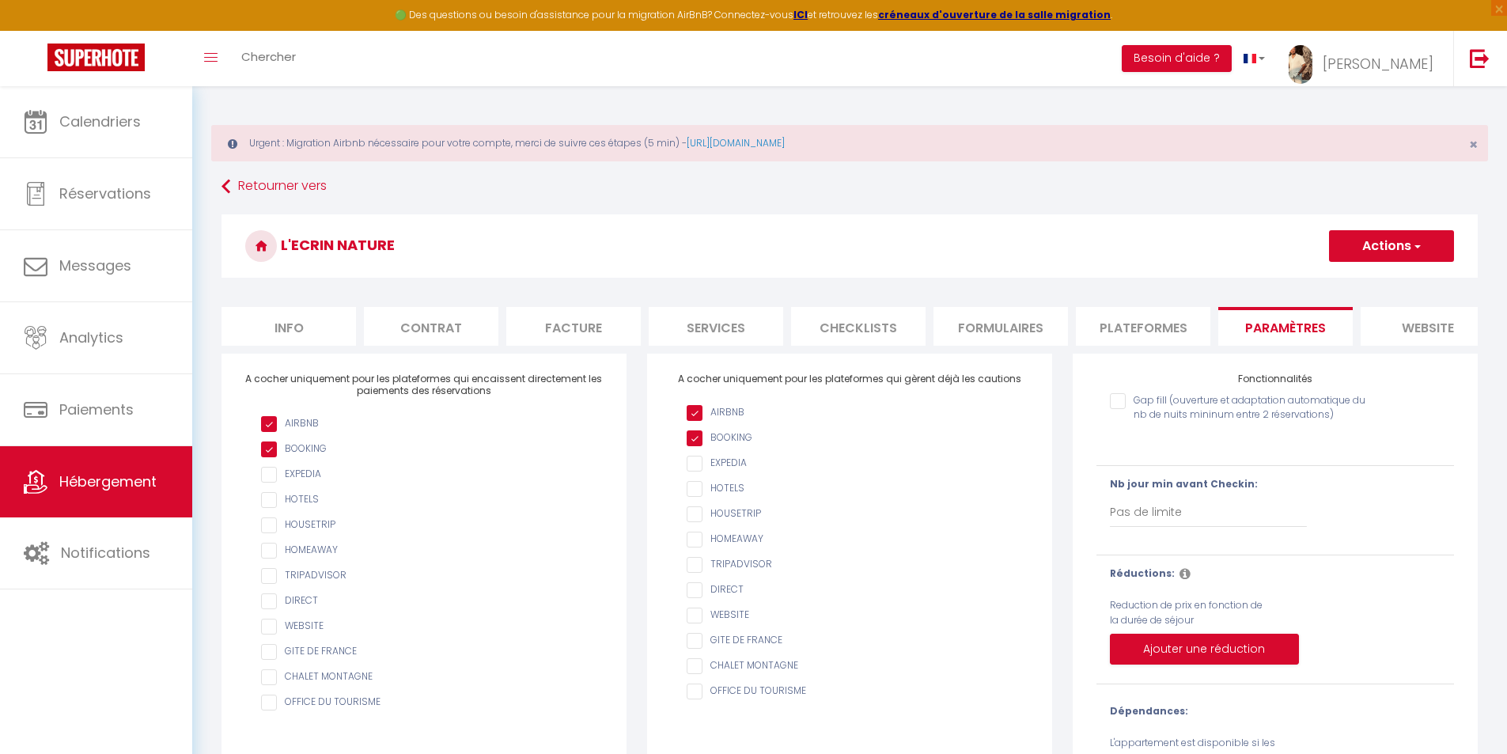
click at [1189, 319] on li "Plateformes" at bounding box center [1143, 326] width 135 height 39
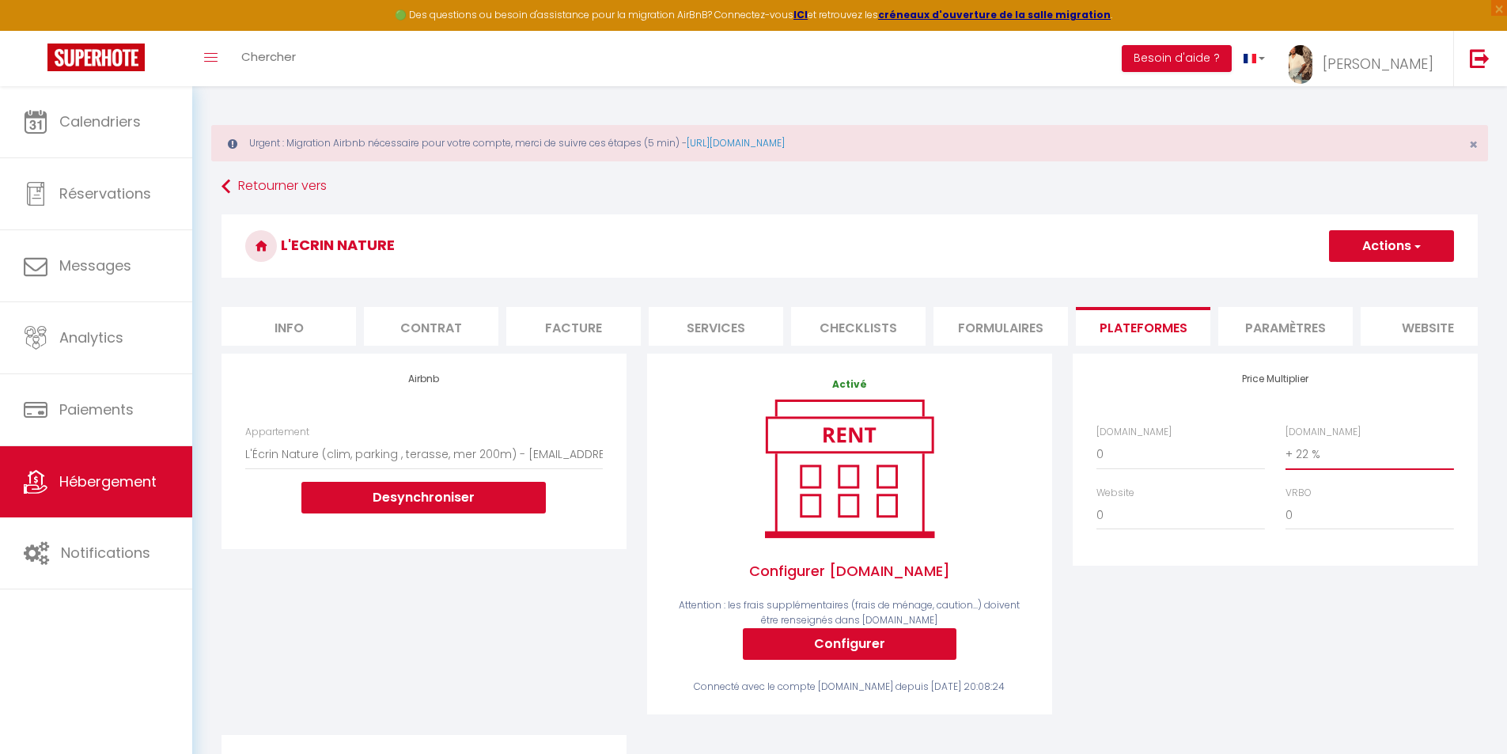
click at [1312, 460] on select "0 + 1 % + 2 % + 3 % + 4 % + 5 % + 6 % + 7 % + 8 % + 9 %" at bounding box center [1370, 454] width 169 height 30
select select "+ 25 %"
click at [1286, 451] on select "0 + 1 % + 2 % + 3 % + 4 % + 5 % + 6 % + 7 % + 8 % + 9 %" at bounding box center [1370, 454] width 169 height 30
click at [1382, 250] on button "Actions" at bounding box center [1391, 246] width 125 height 32
click at [1387, 284] on link "Enregistrer" at bounding box center [1390, 281] width 125 height 21
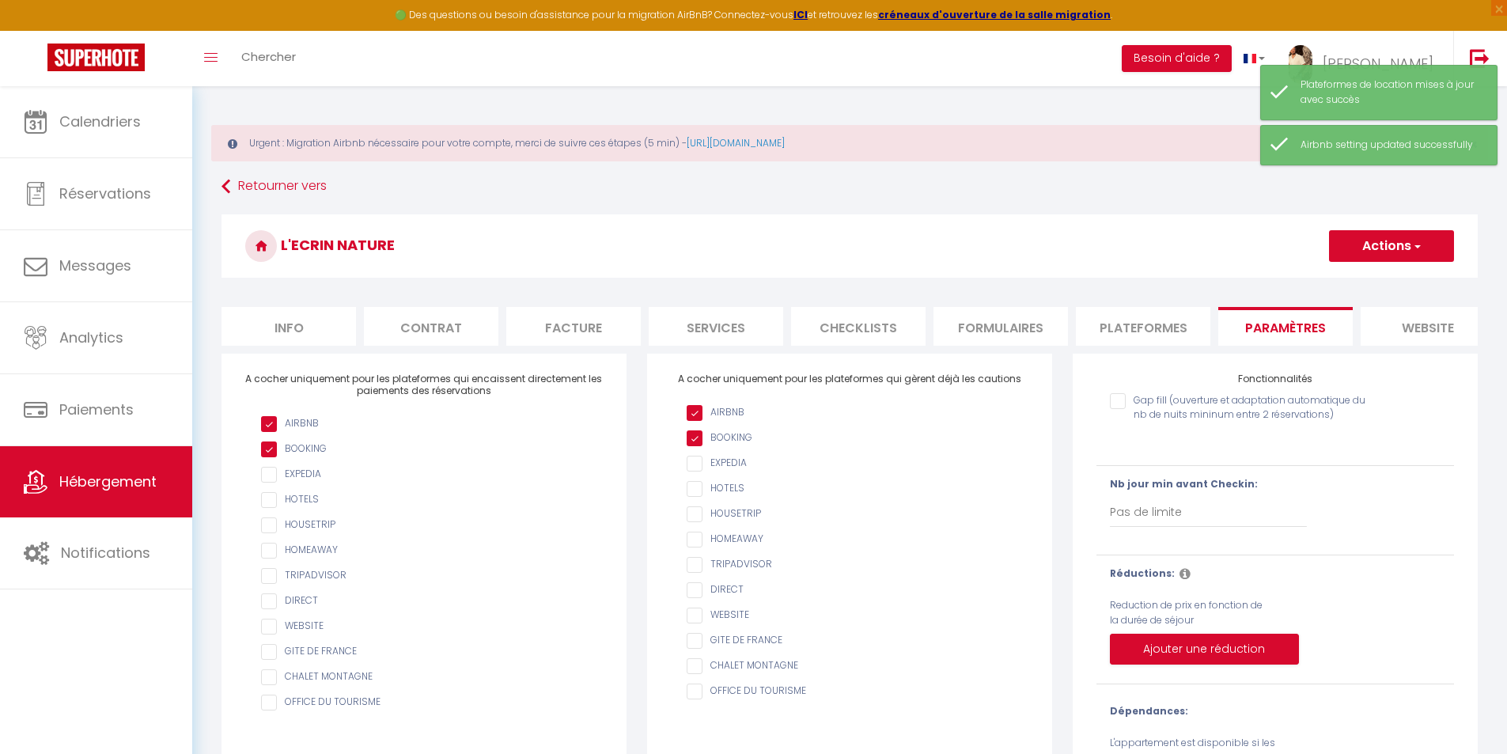
select select
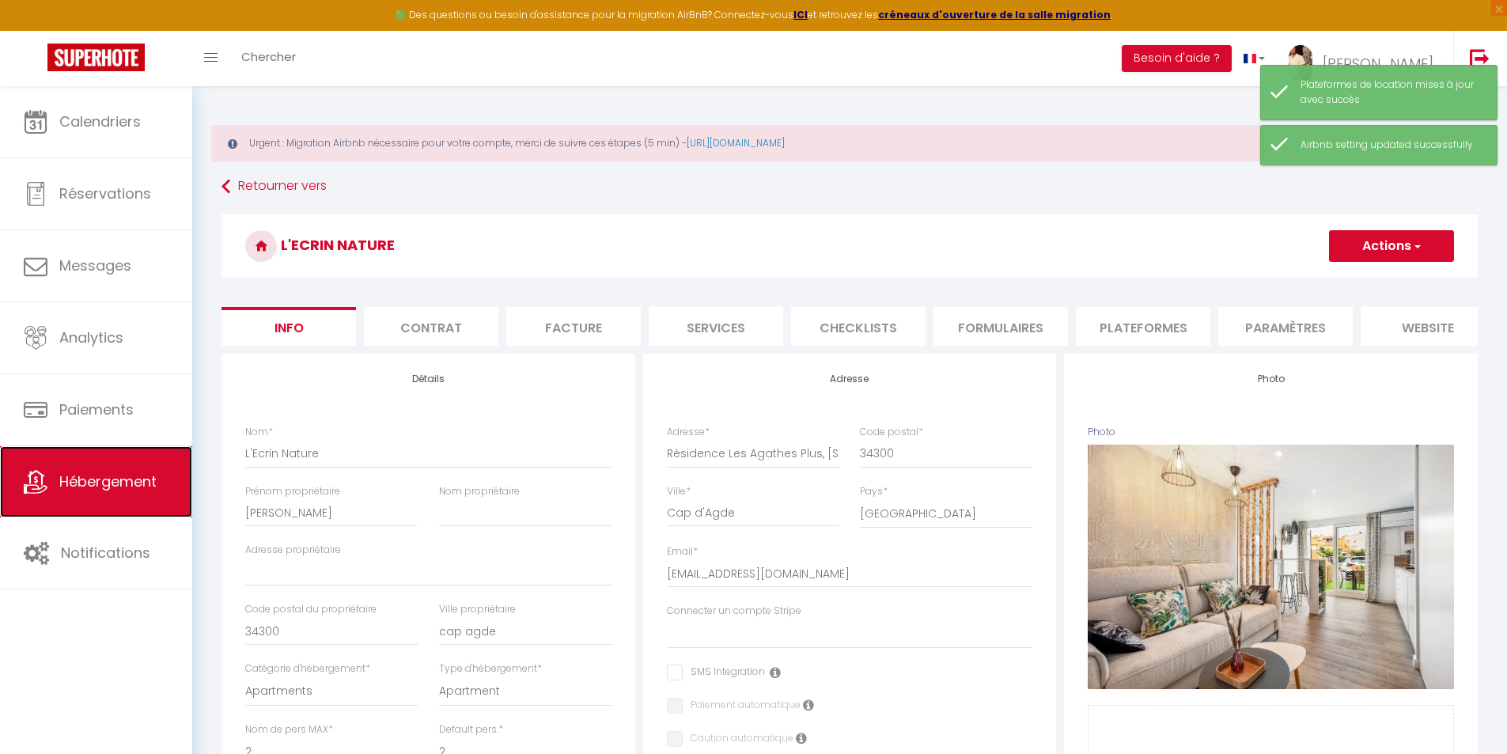
click at [63, 482] on span "Hébergement" at bounding box center [107, 482] width 97 height 20
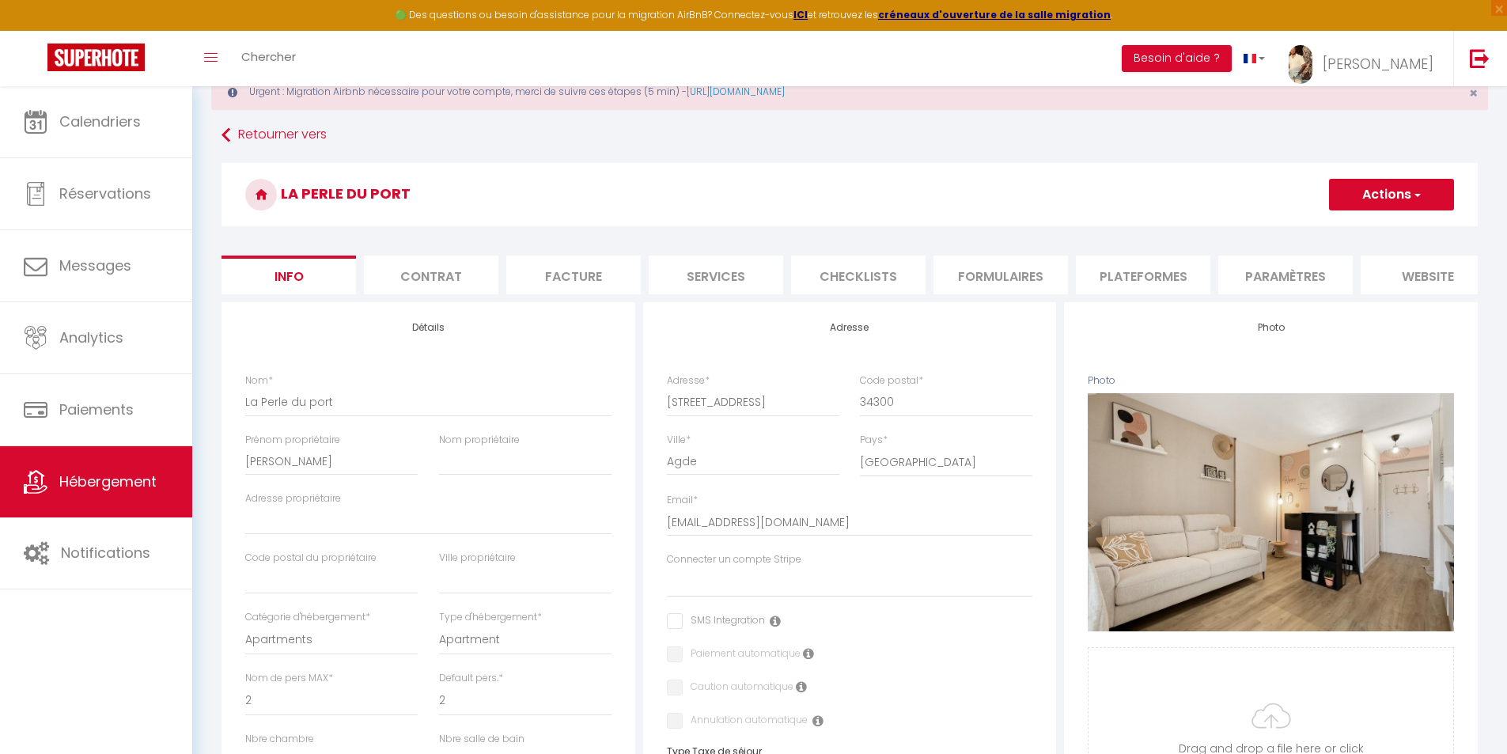
scroll to position [79, 0]
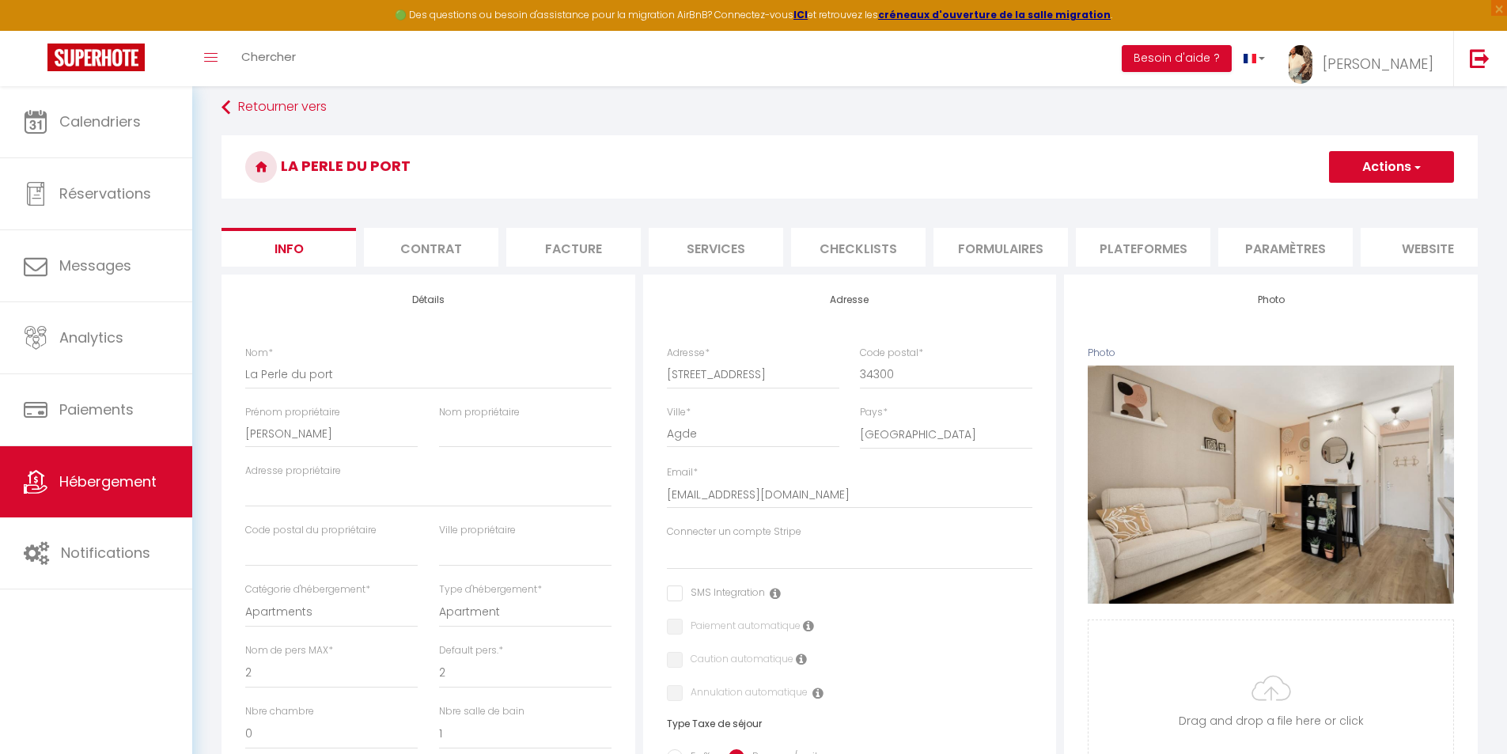
click at [1137, 256] on li "Plateformes" at bounding box center [1143, 247] width 135 height 39
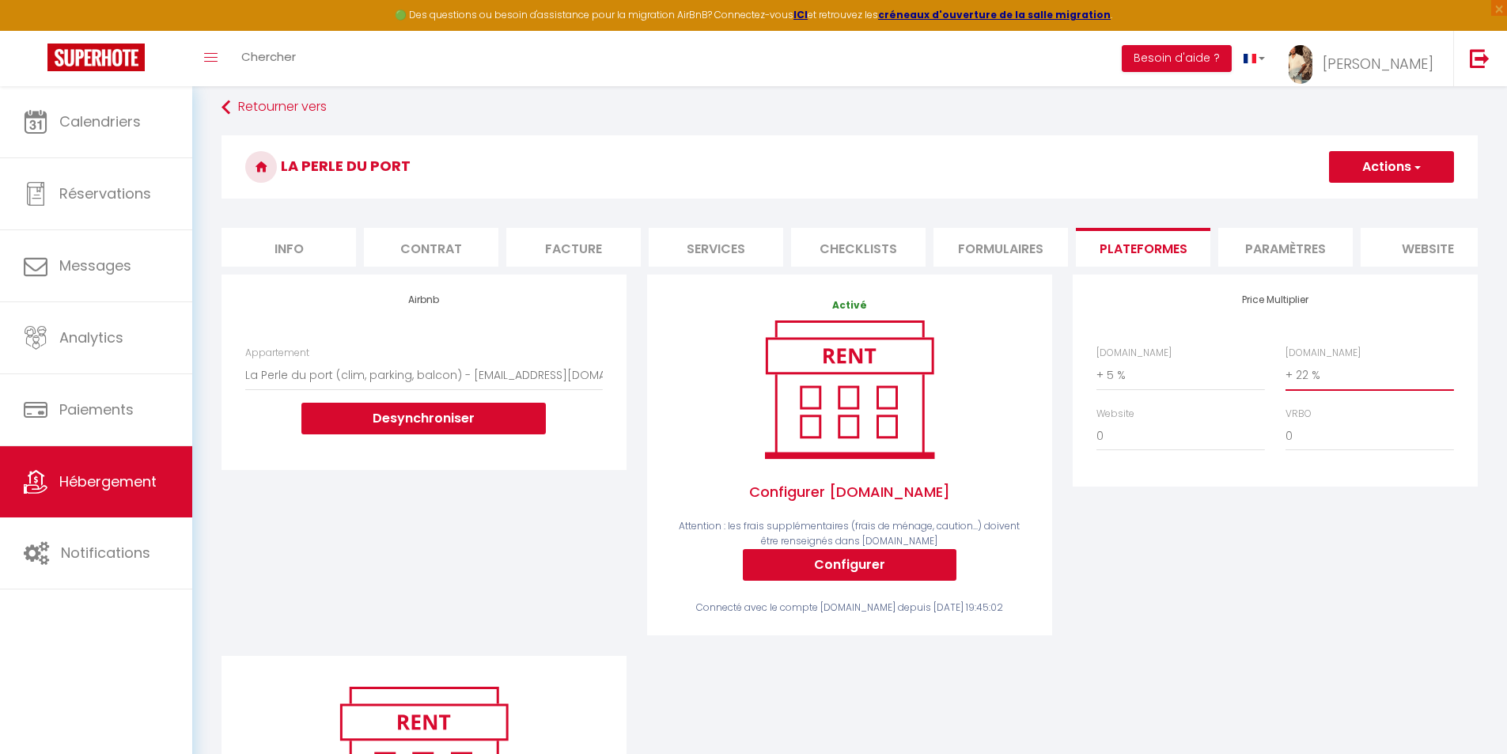
click at [1328, 390] on select "0 + 1 % + 2 % + 3 % + 4 % + 5 % + 6 % + 7 % + 8 % + 9 %" at bounding box center [1370, 375] width 169 height 30
click at [1286, 372] on select "0 + 1 % + 2 % + 3 % + 4 % + 5 % + 6 % + 7 % + 8 % + 9 %" at bounding box center [1370, 375] width 169 height 30
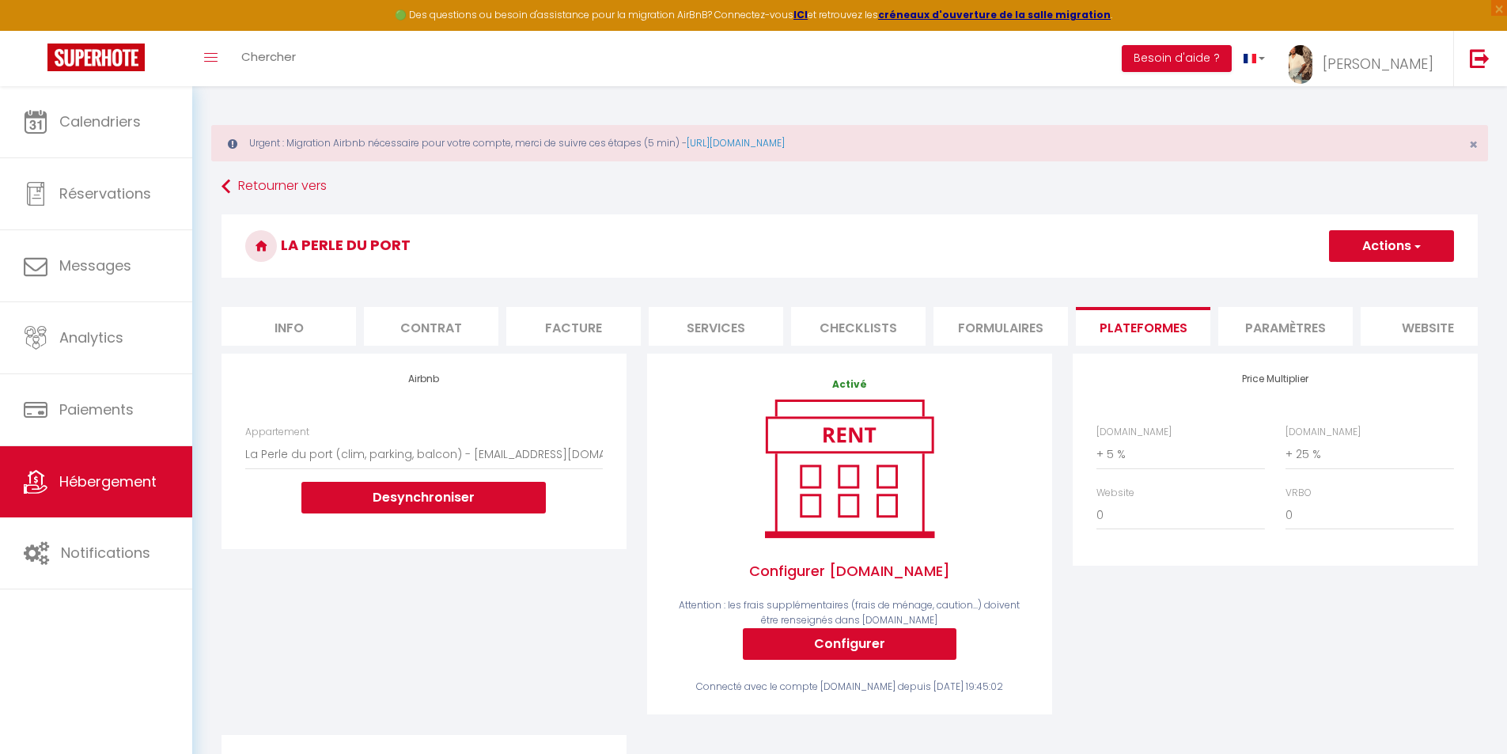
click at [1409, 238] on button "Actions" at bounding box center [1391, 246] width 125 height 32
click at [1387, 285] on link "Enregistrer" at bounding box center [1390, 281] width 125 height 21
